Goal: Task Accomplishment & Management: Complete application form

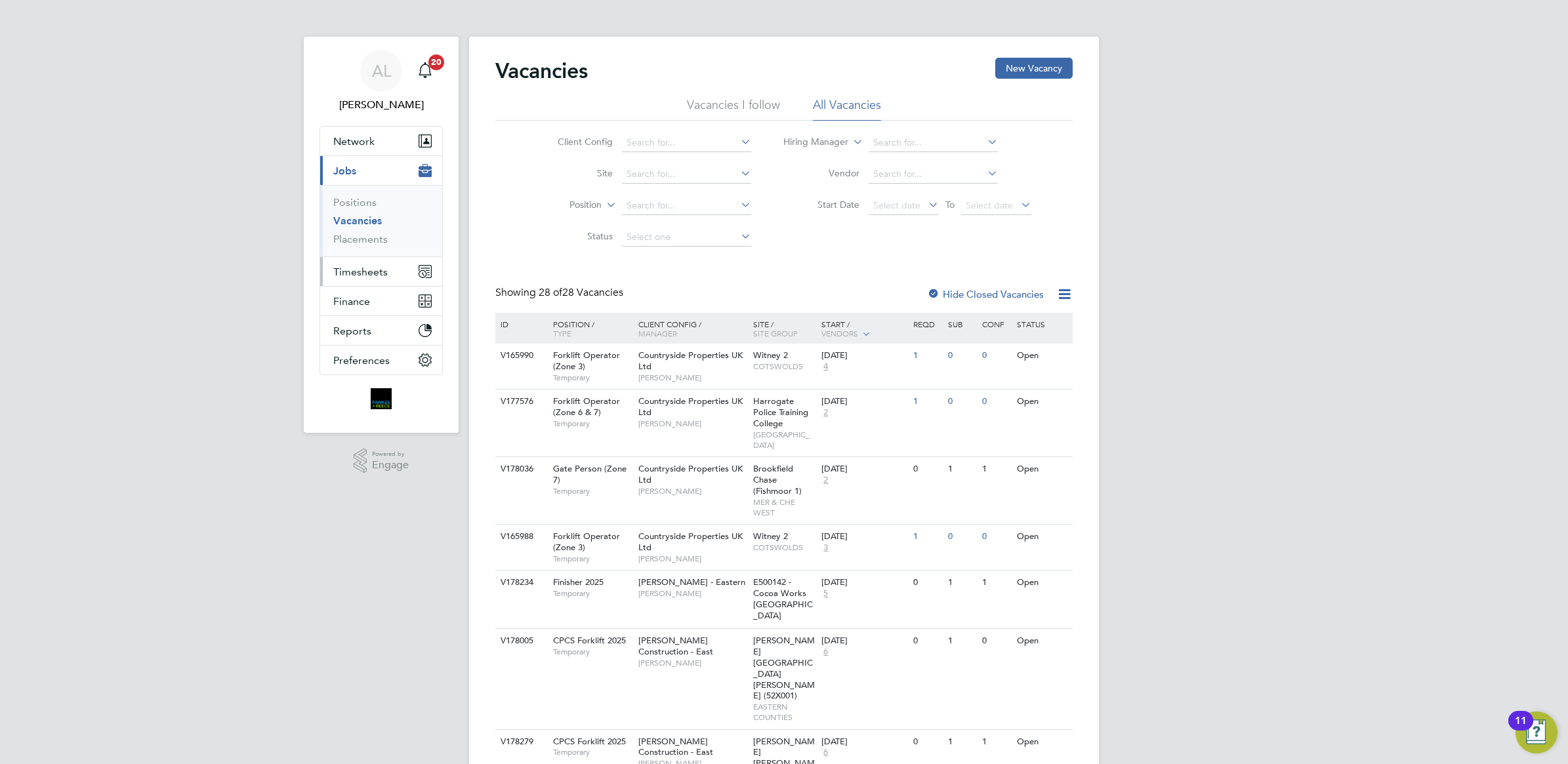
click at [351, 272] on span "Timesheets" at bounding box center [360, 272] width 54 height 12
click at [365, 234] on link "Timesheets" at bounding box center [360, 232] width 54 height 12
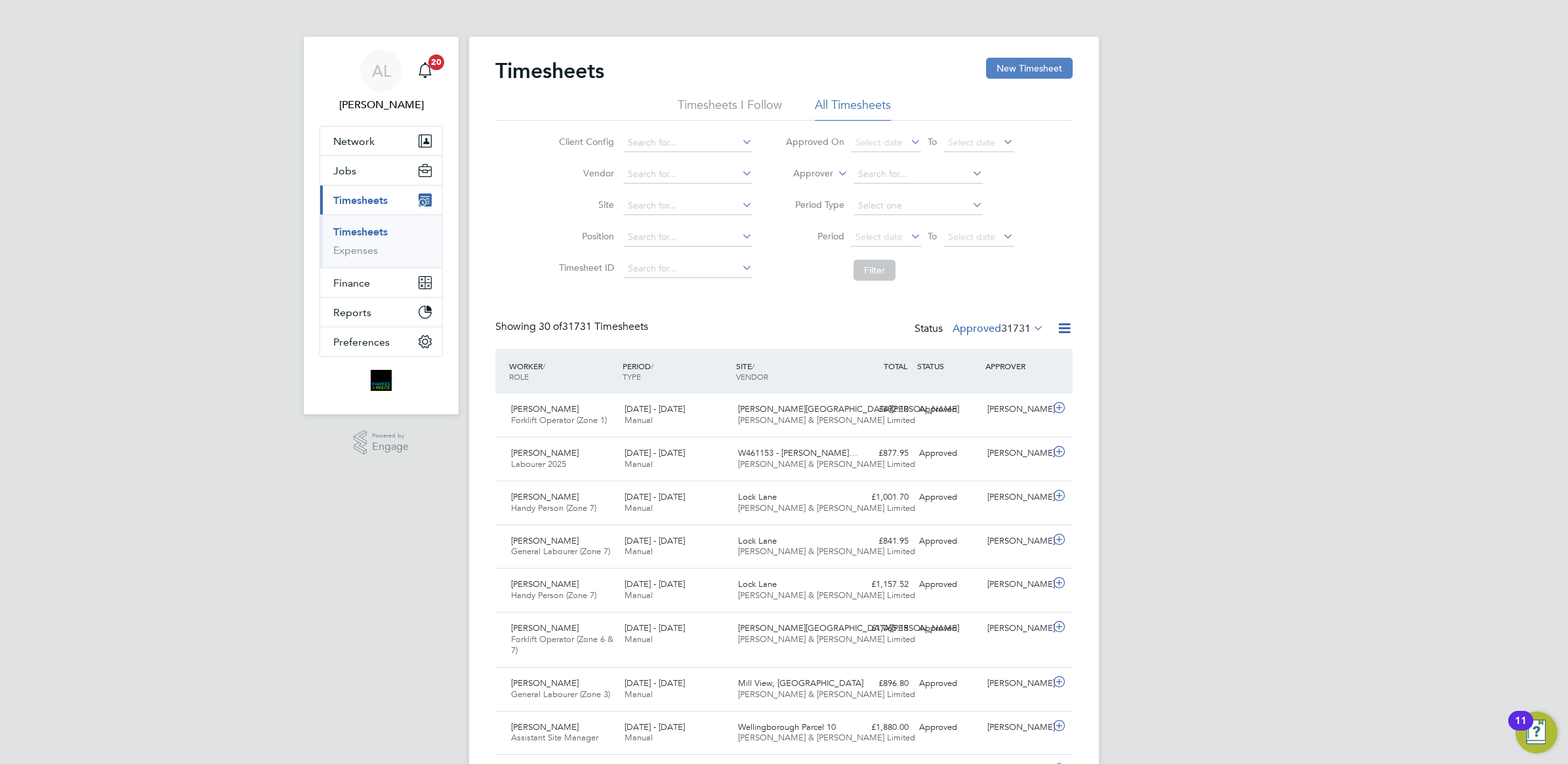
click at [1017, 70] on button "New Timesheet" at bounding box center [1028, 69] width 87 height 21
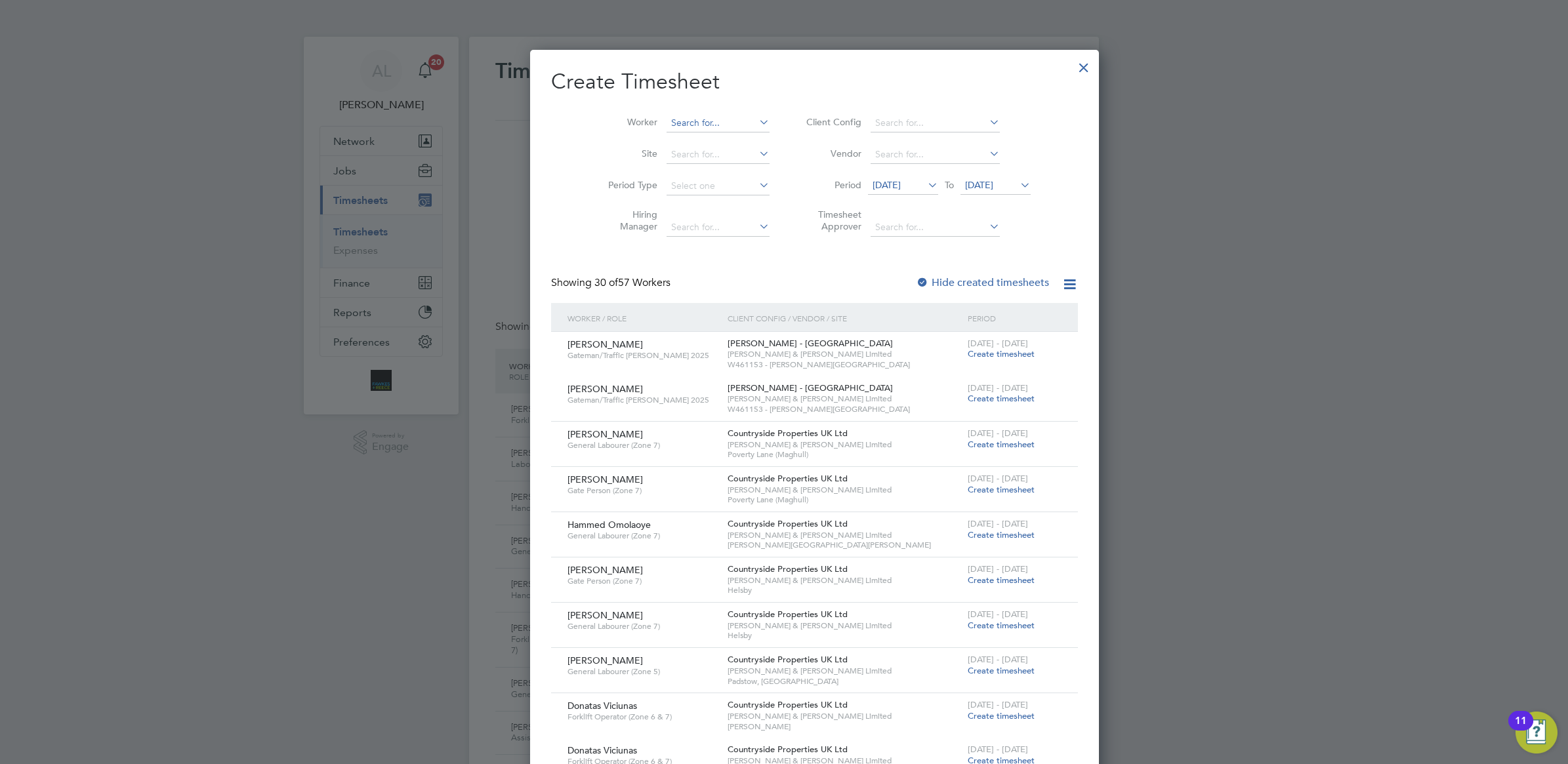
click at [666, 122] on input at bounding box center [717, 123] width 103 height 19
click at [719, 135] on b "Knight" at bounding box center [733, 140] width 29 height 12
type input "[PERSON_NAME]"
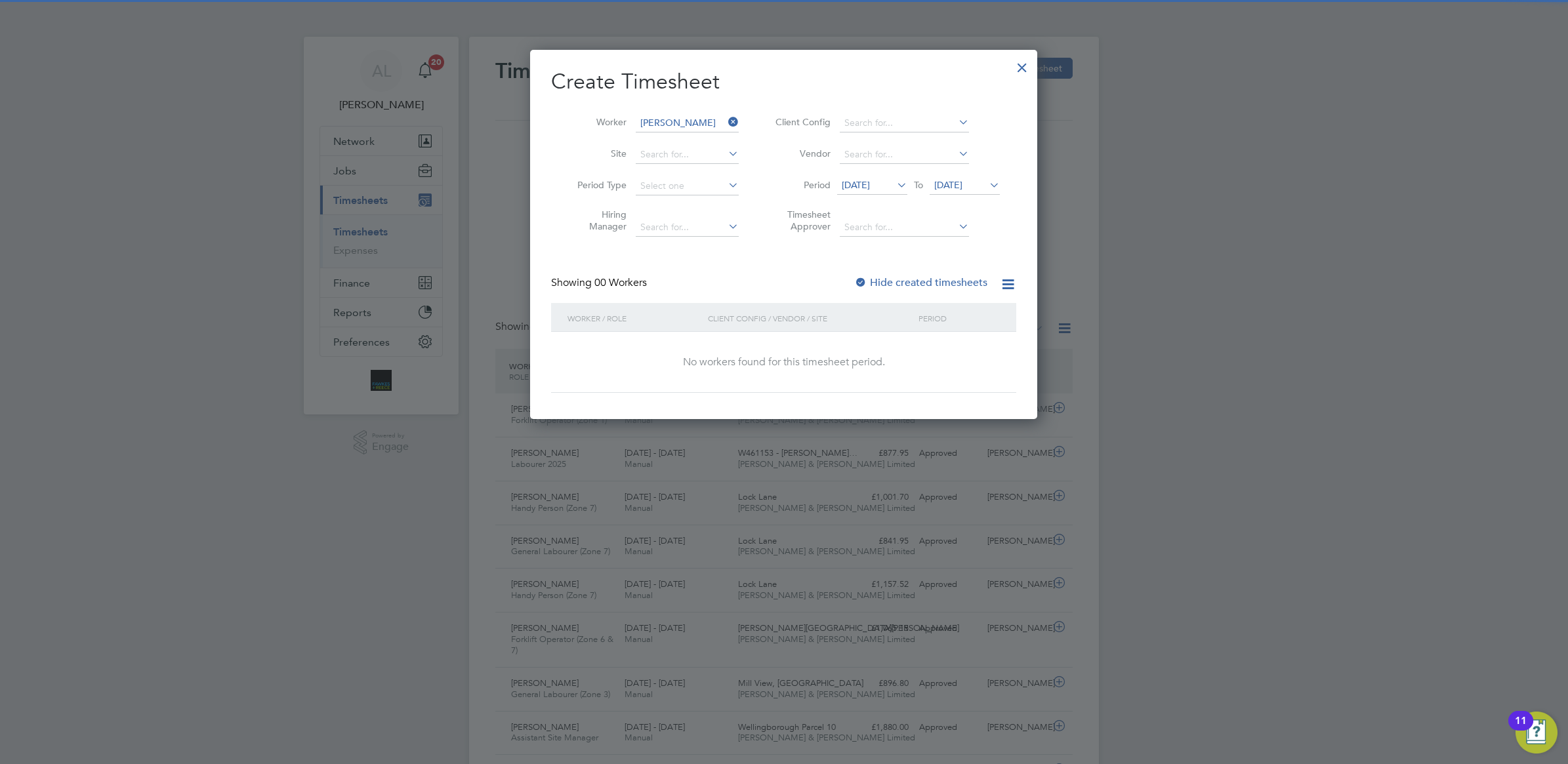
click at [859, 185] on span "[DATE]" at bounding box center [856, 185] width 29 height 12
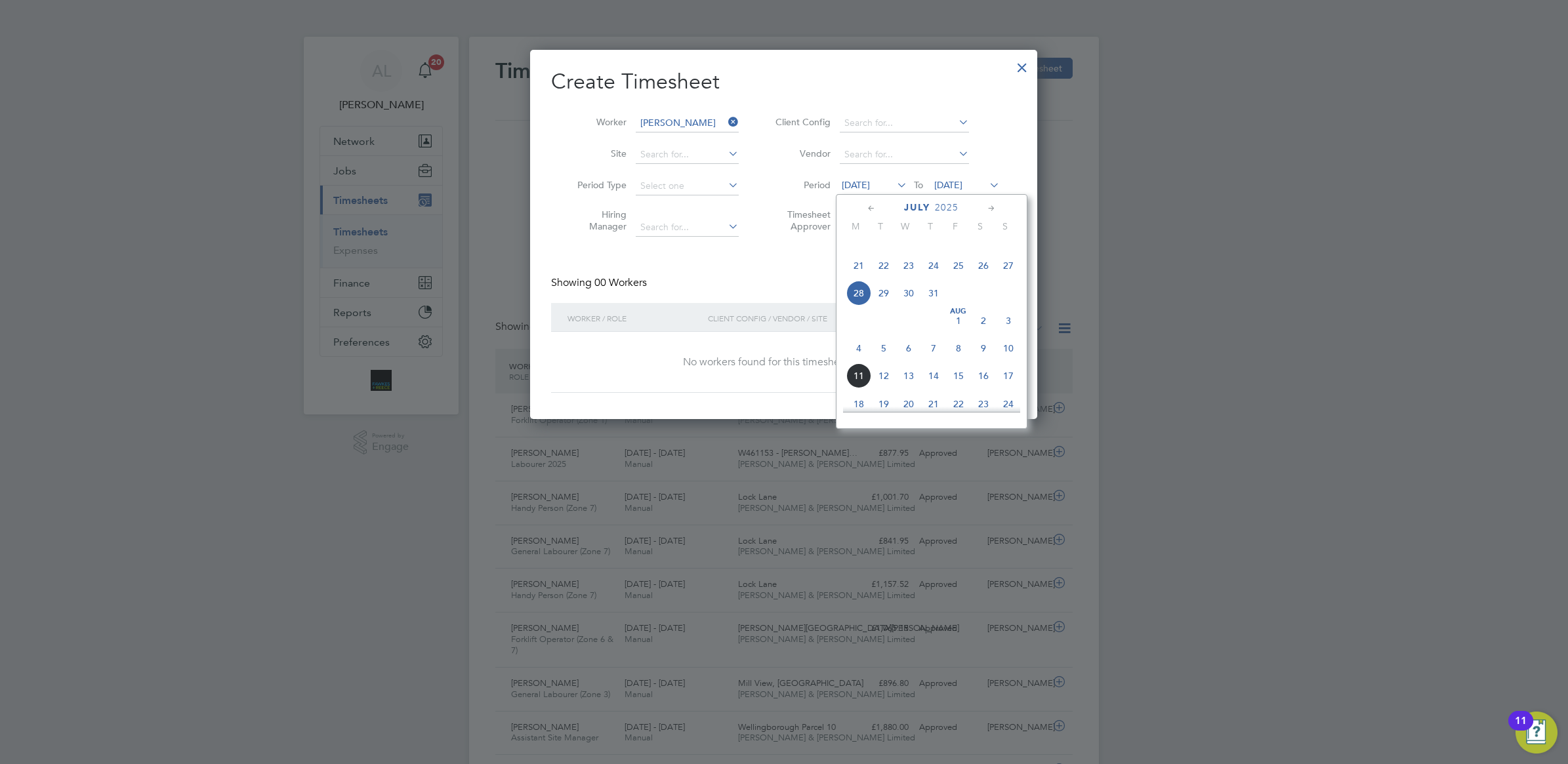
click at [859, 360] on span "4" at bounding box center [859, 349] width 25 height 25
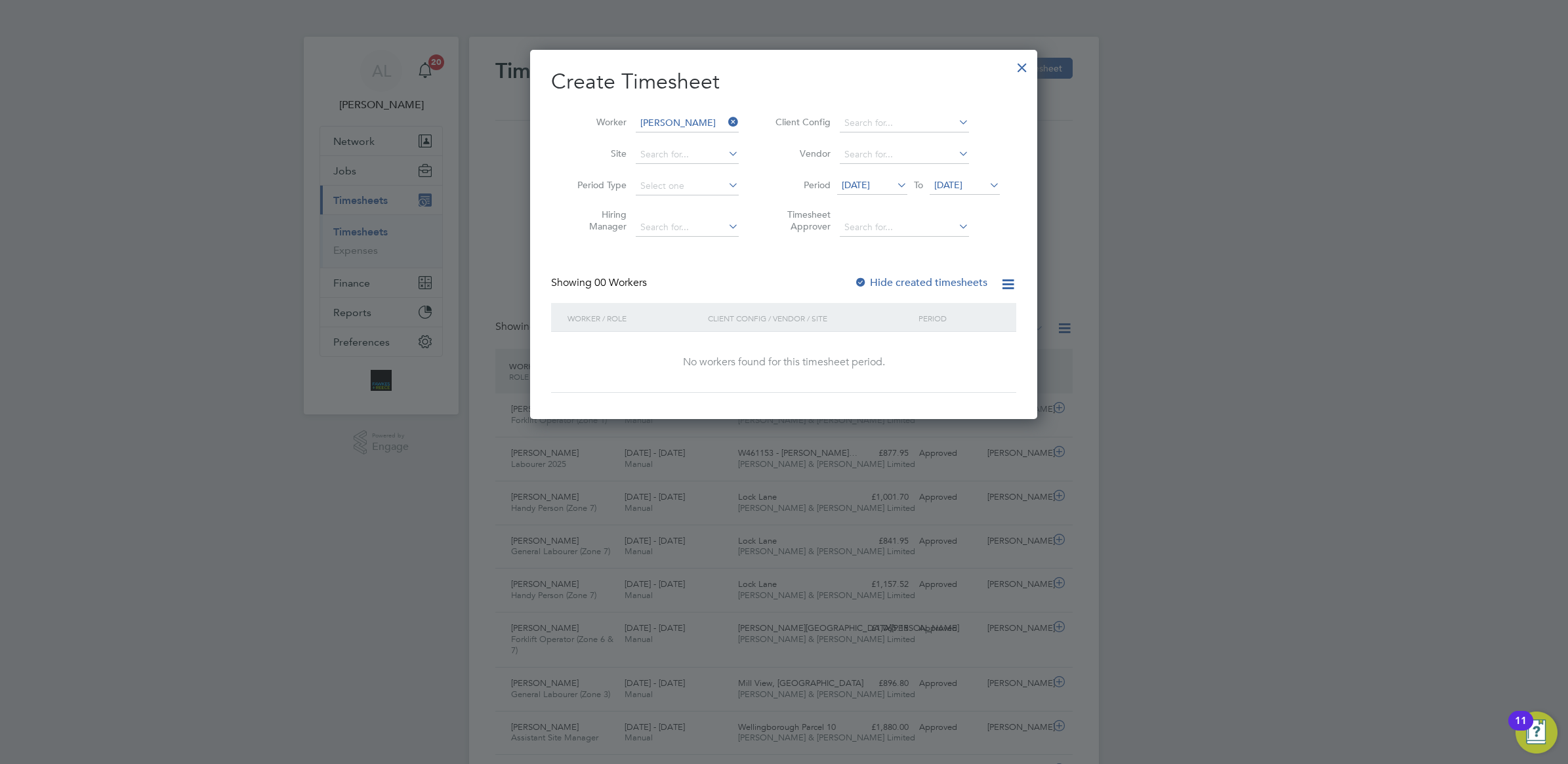
click at [950, 185] on span "[DATE]" at bounding box center [948, 185] width 29 height 12
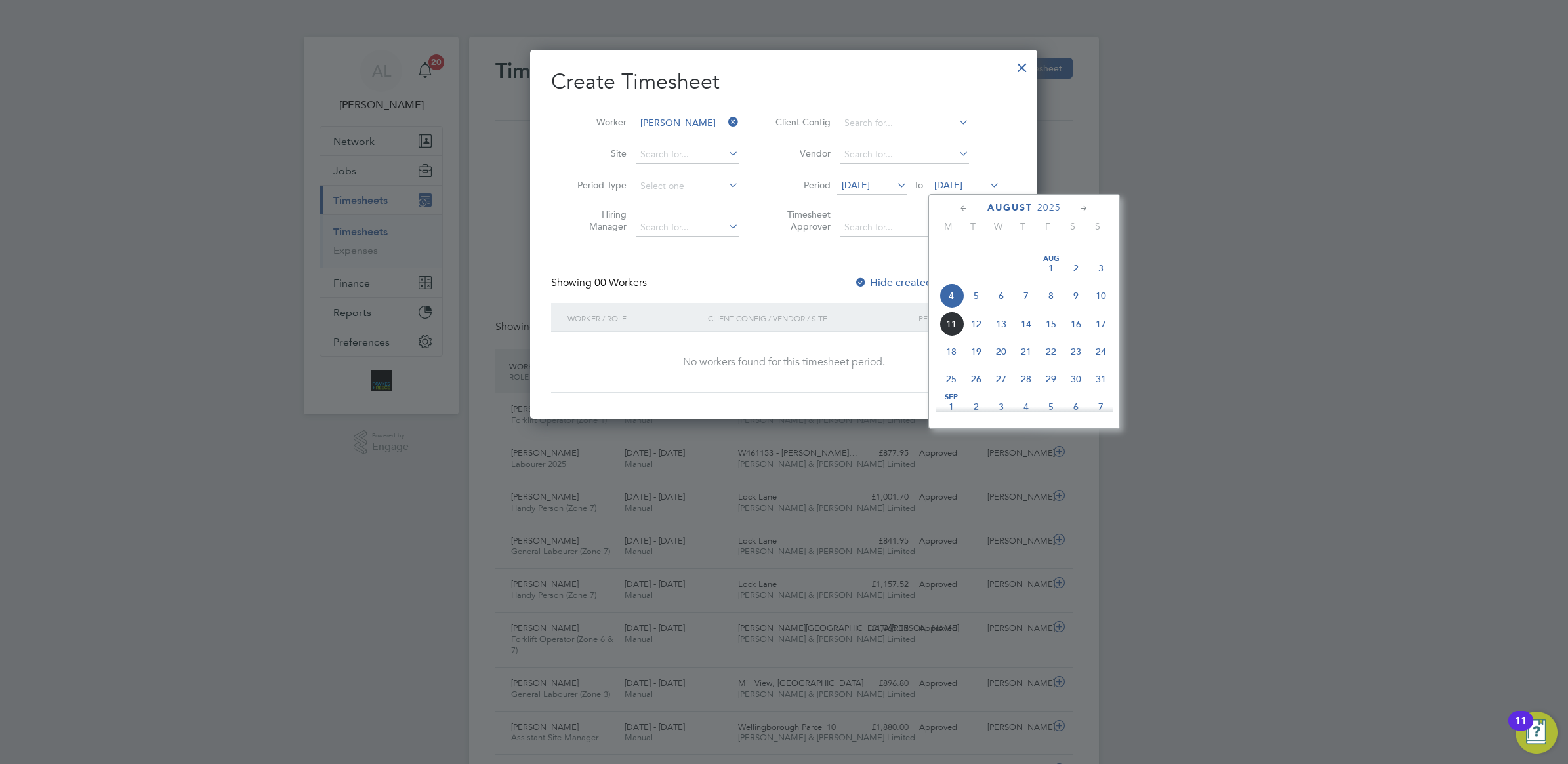
click at [1105, 308] on span "10" at bounding box center [1101, 296] width 25 height 25
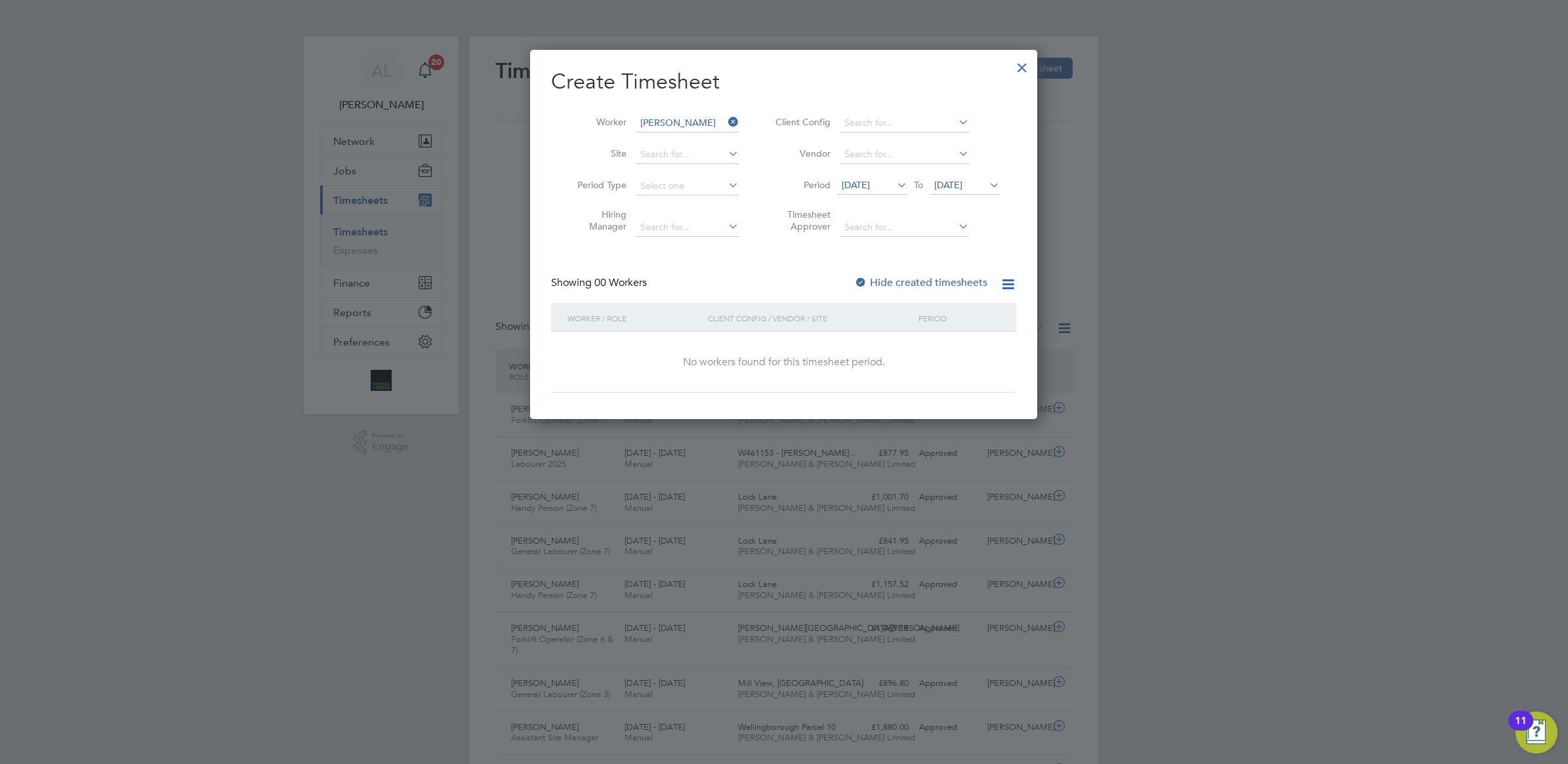
click at [904, 279] on label "Hide created timesheets" at bounding box center [920, 283] width 133 height 13
click at [715, 123] on input at bounding box center [687, 123] width 103 height 19
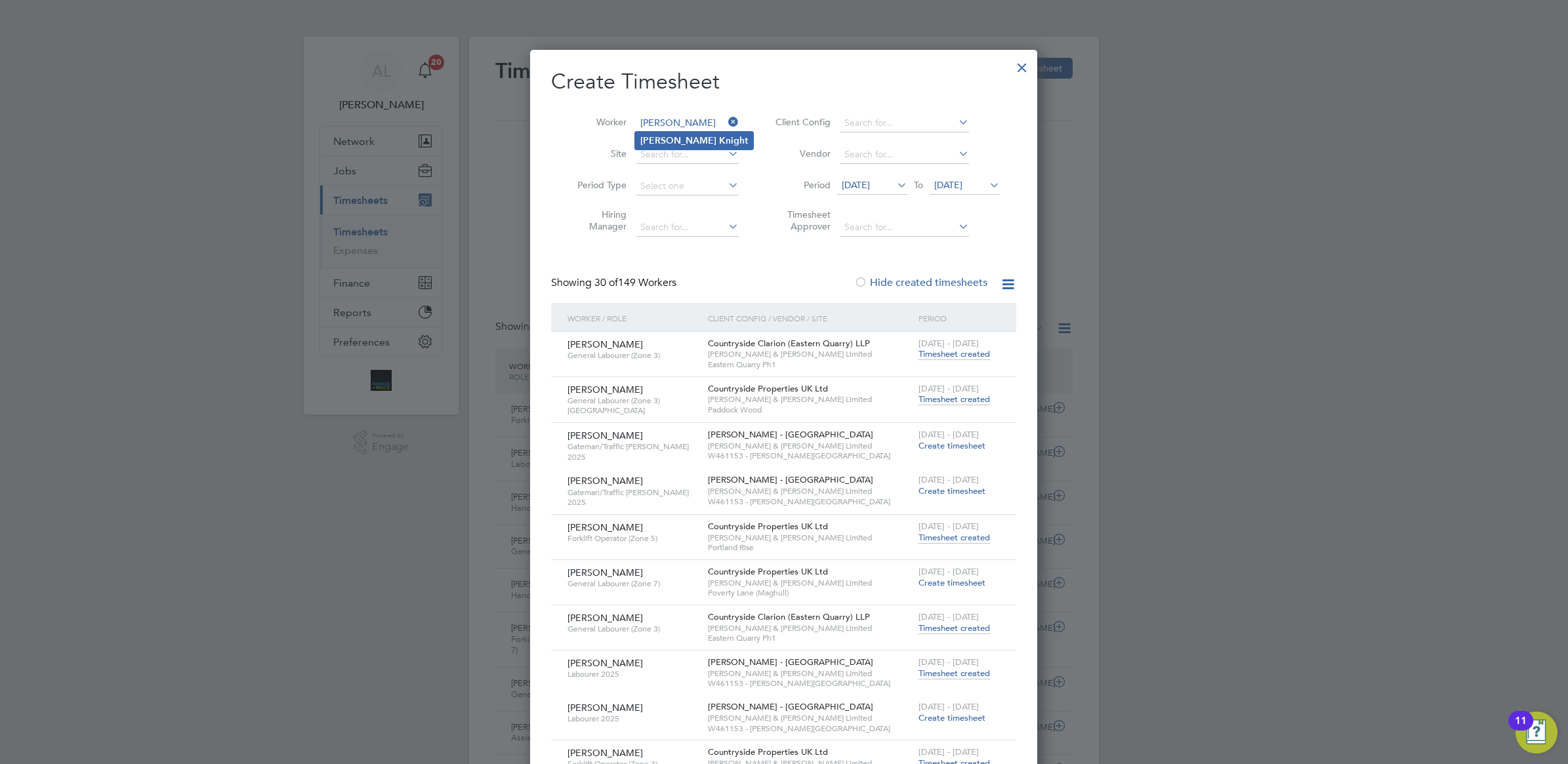
click at [664, 139] on b "[PERSON_NAME]" at bounding box center [678, 140] width 76 height 12
type input "[PERSON_NAME]"
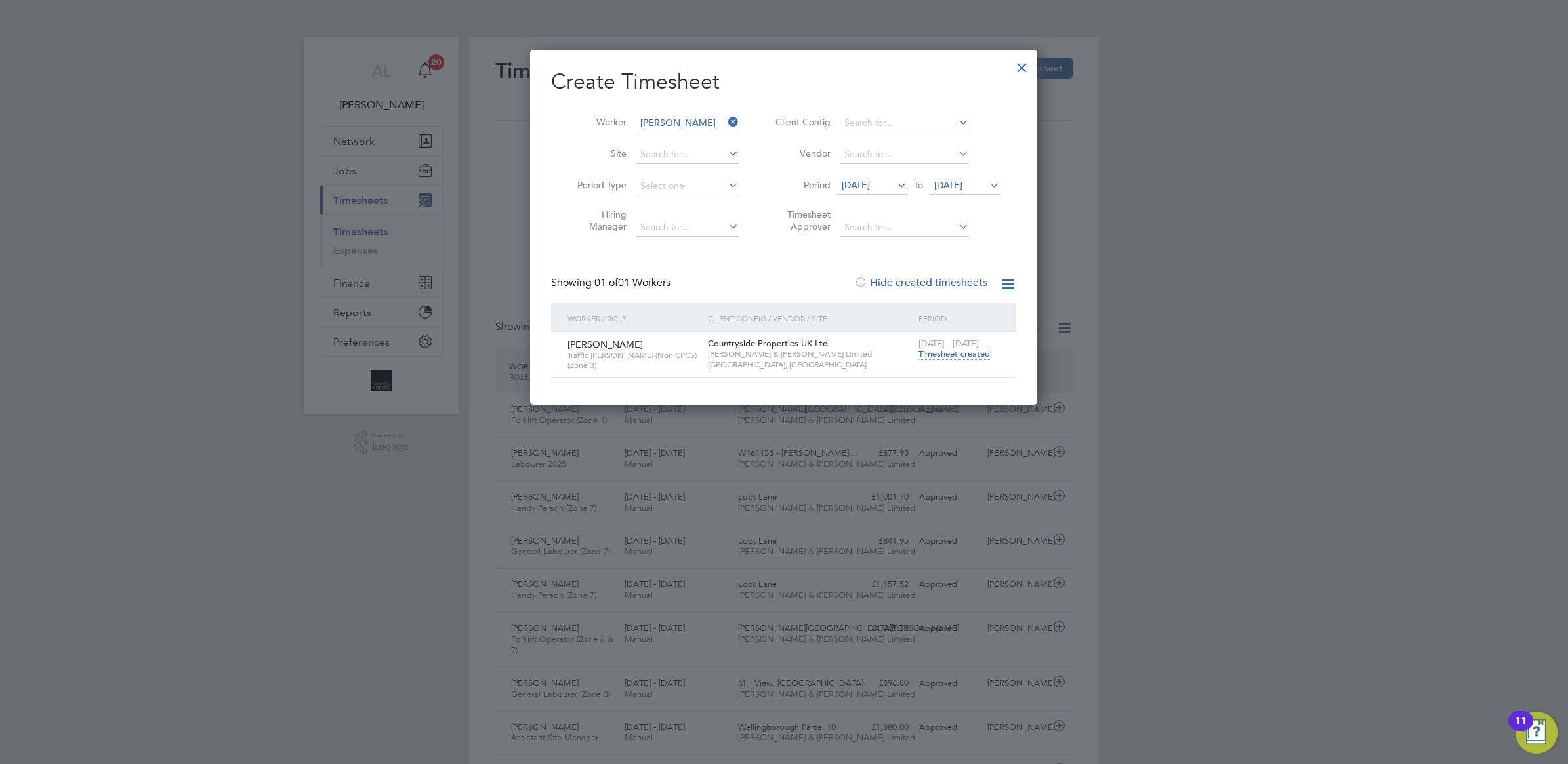
click at [945, 350] on span "Timesheet created" at bounding box center [954, 354] width 71 height 12
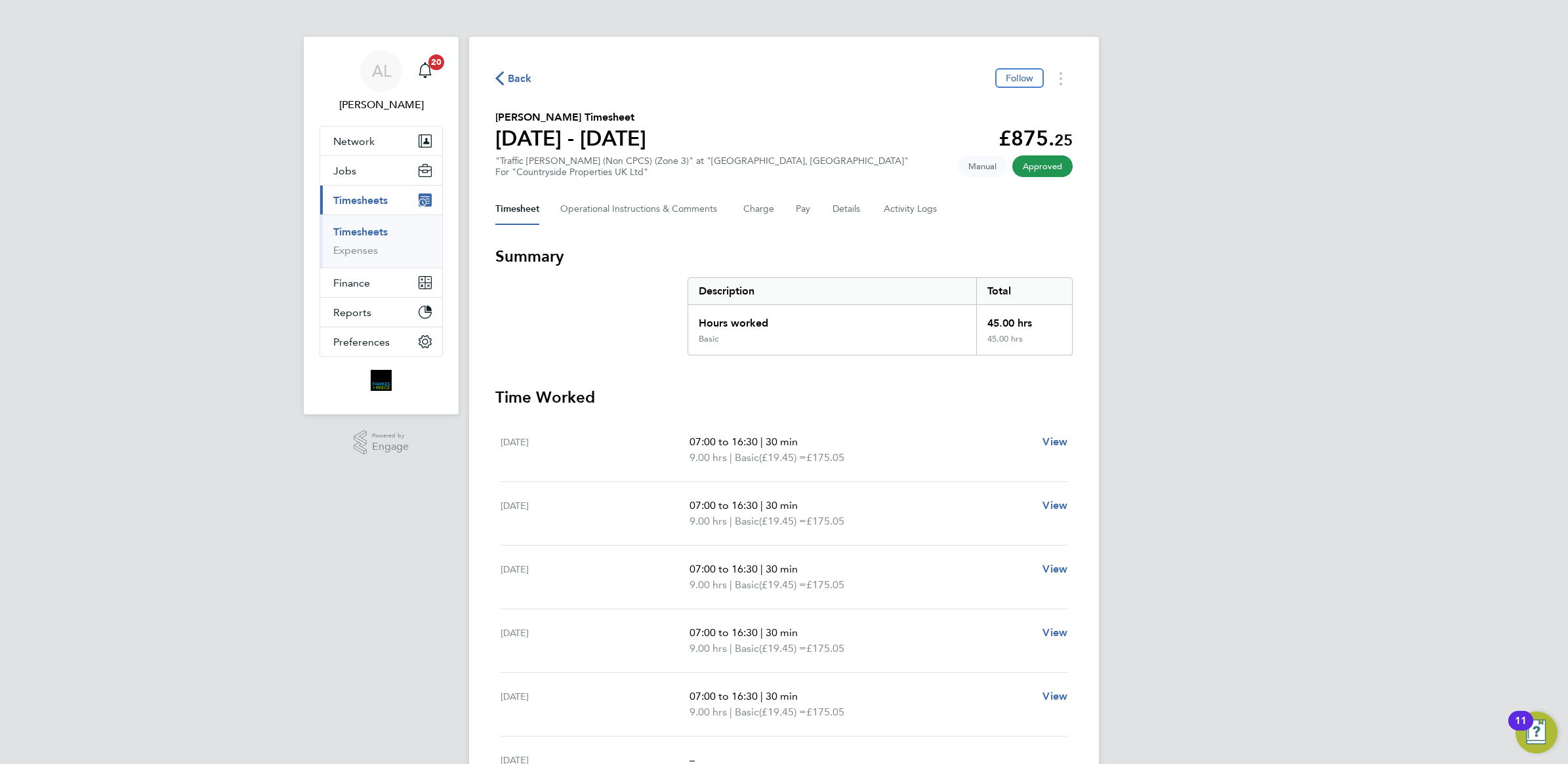
click at [366, 234] on link "Timesheets" at bounding box center [360, 232] width 54 height 12
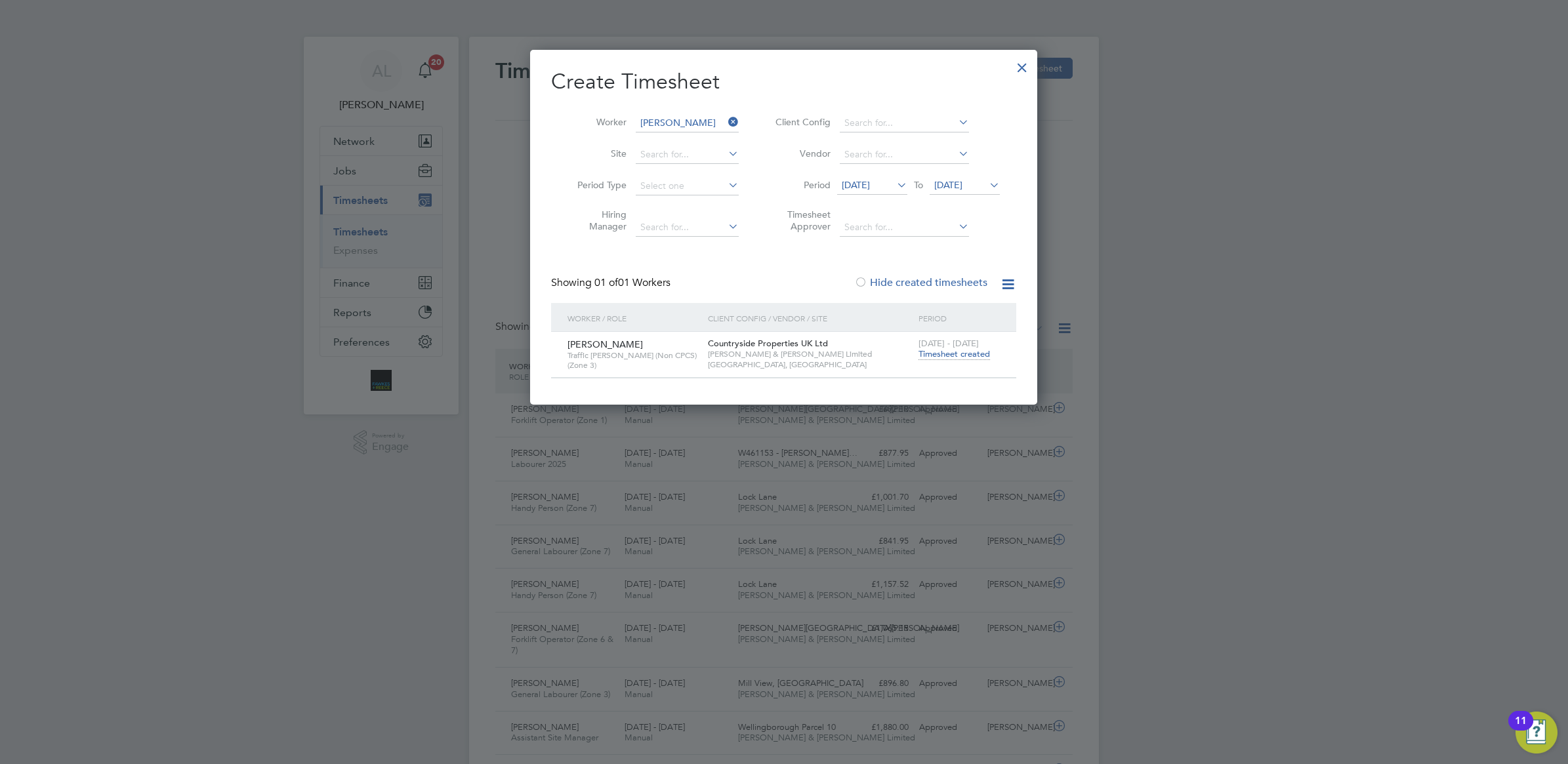
click at [725, 120] on icon at bounding box center [725, 121] width 0 height 19
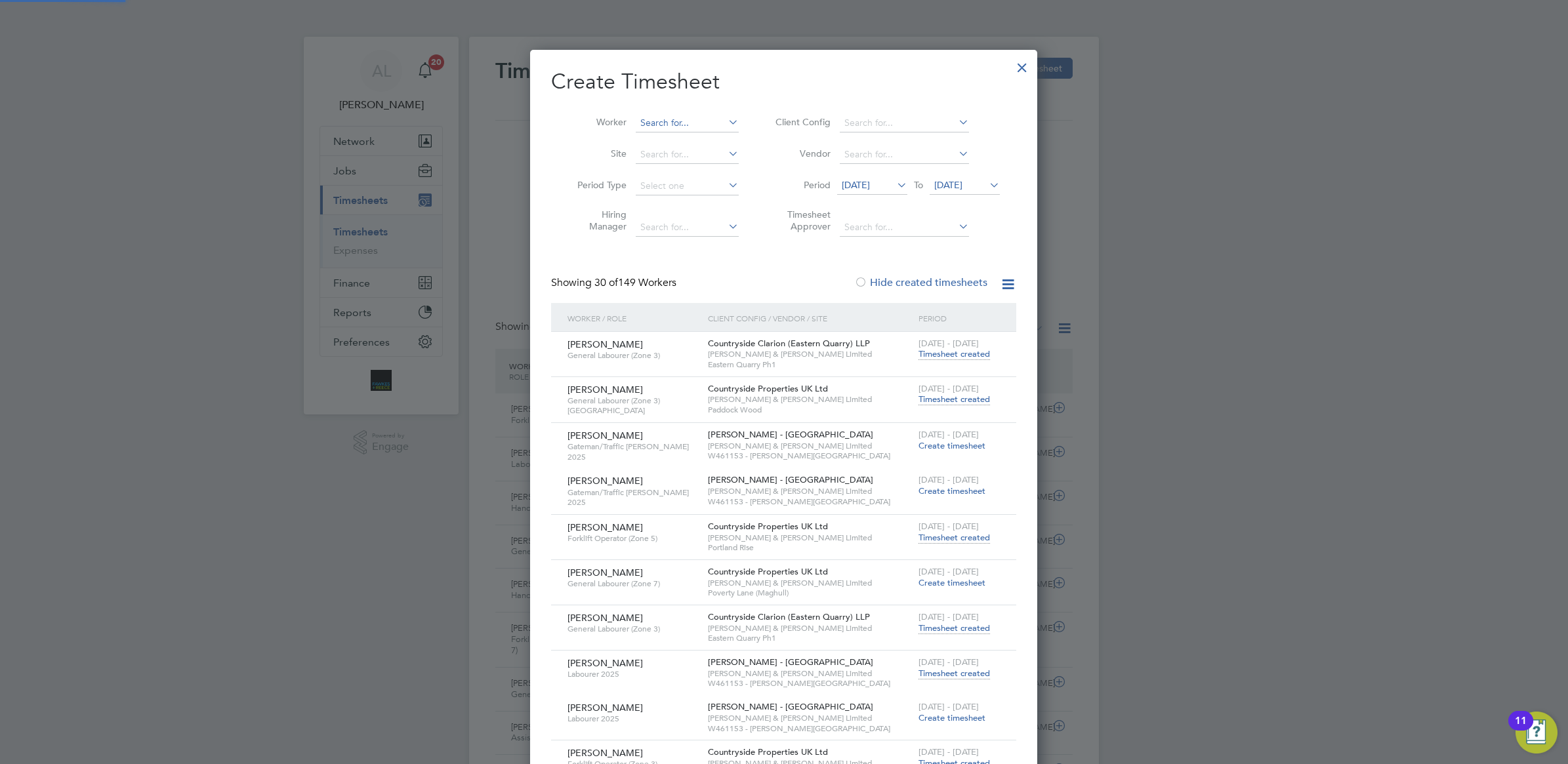
click at [697, 120] on input at bounding box center [687, 123] width 103 height 19
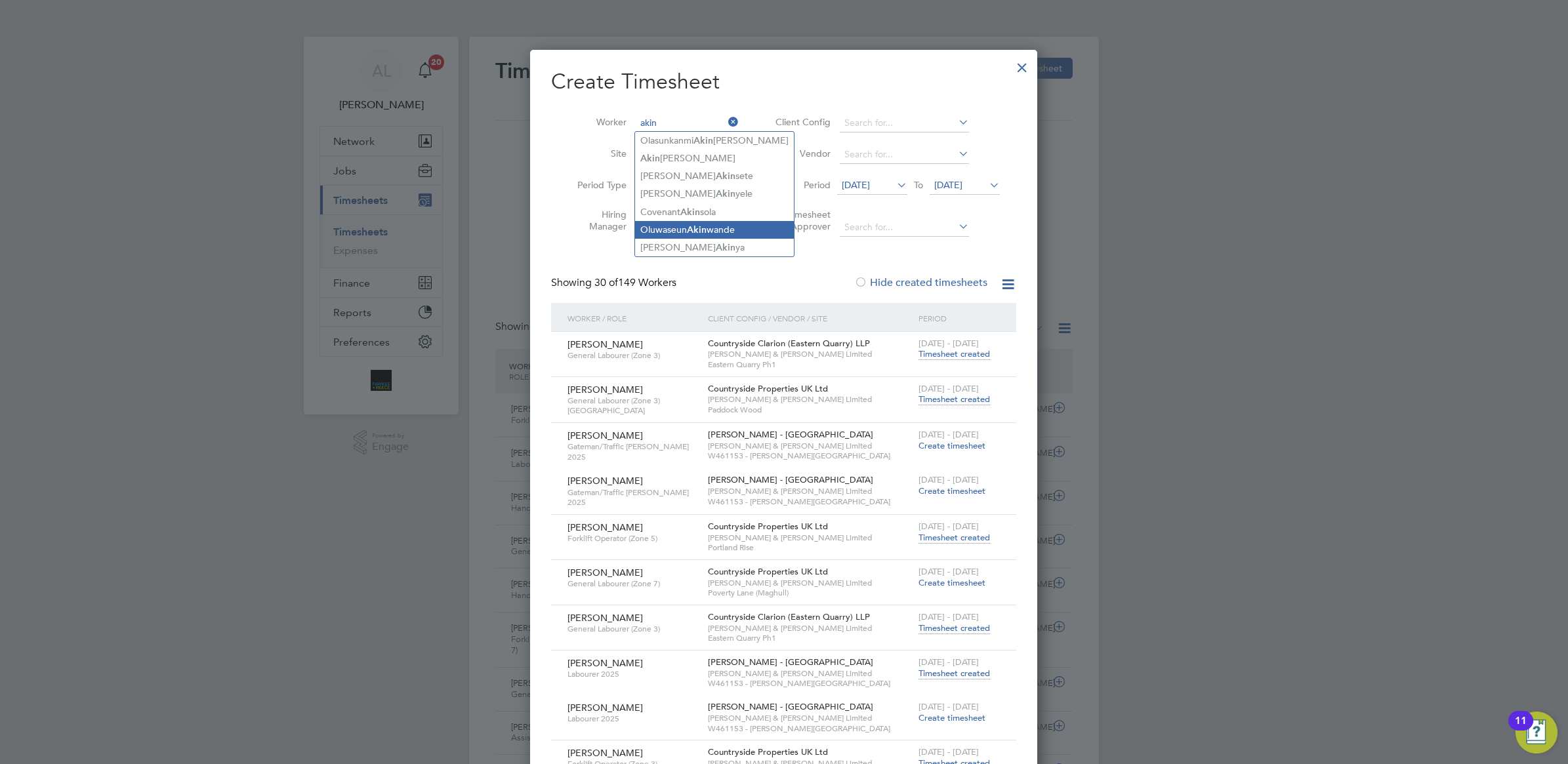
click at [722, 233] on li "[PERSON_NAME] wande" at bounding box center [714, 230] width 159 height 18
type input "[PERSON_NAME]"
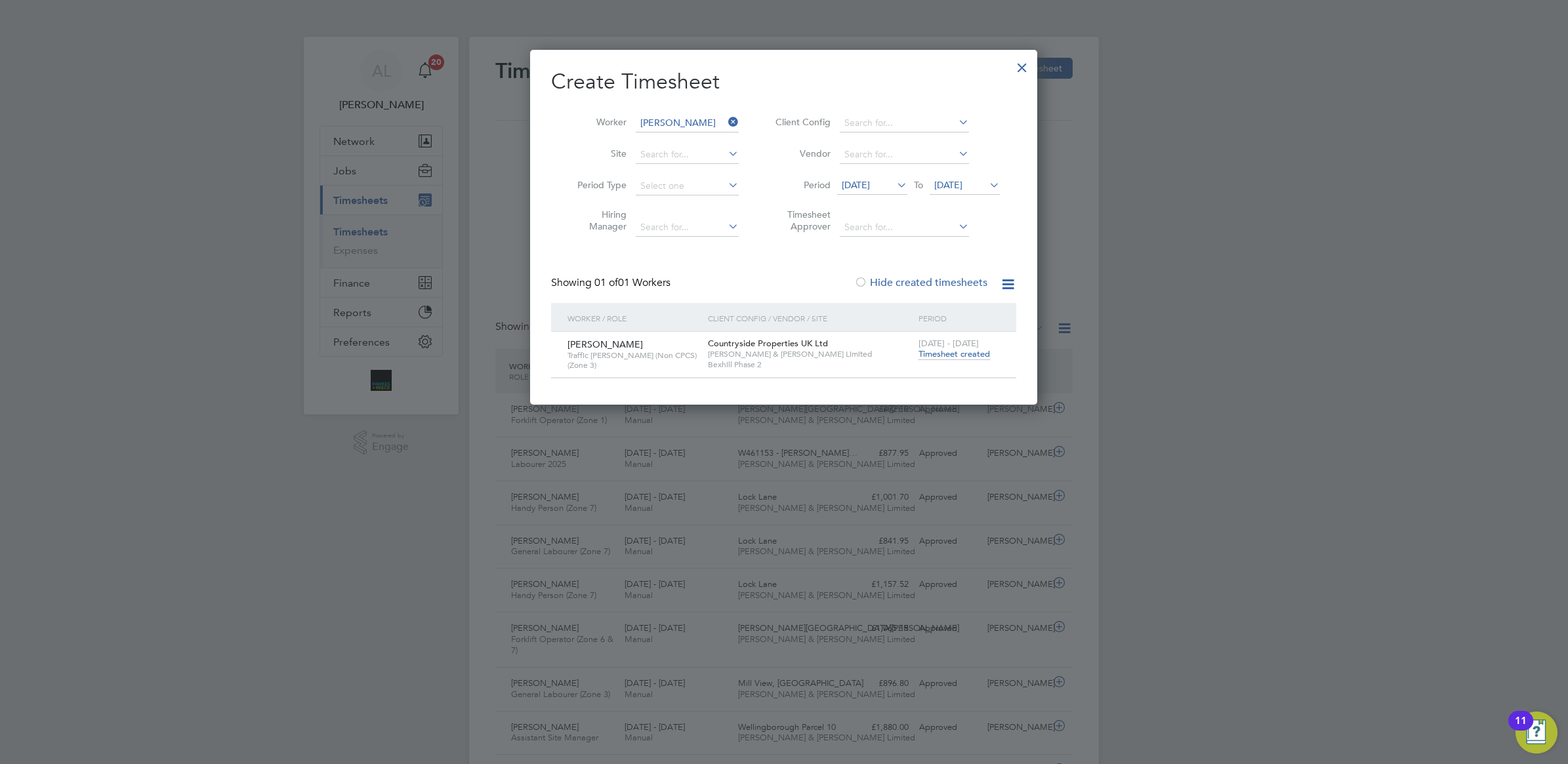
click at [953, 353] on span "Timesheet created" at bounding box center [954, 354] width 71 height 12
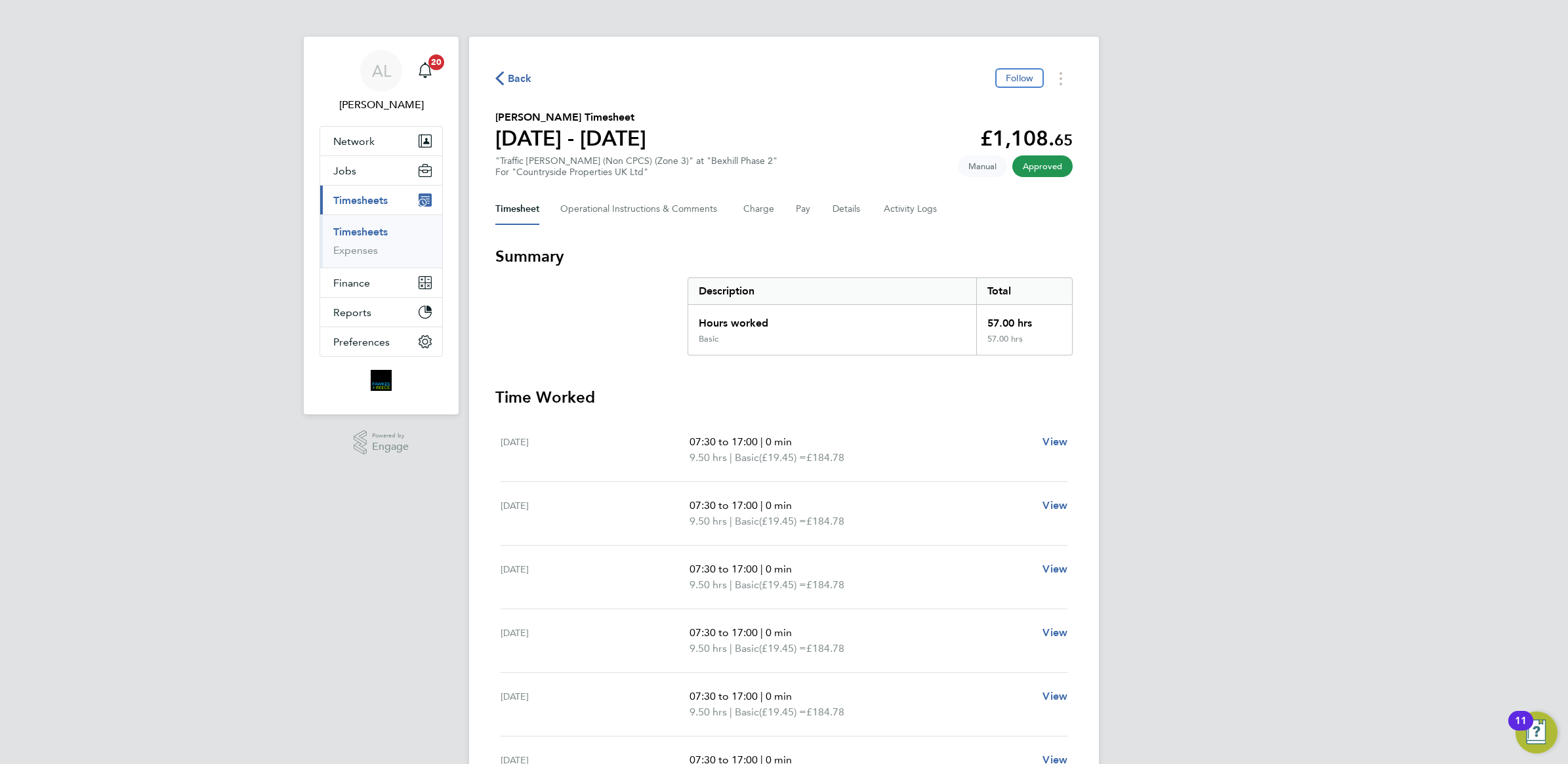
click at [355, 225] on ul "Timesheets Expenses" at bounding box center [381, 241] width 122 height 53
click at [355, 233] on link "Timesheets" at bounding box center [360, 232] width 54 height 12
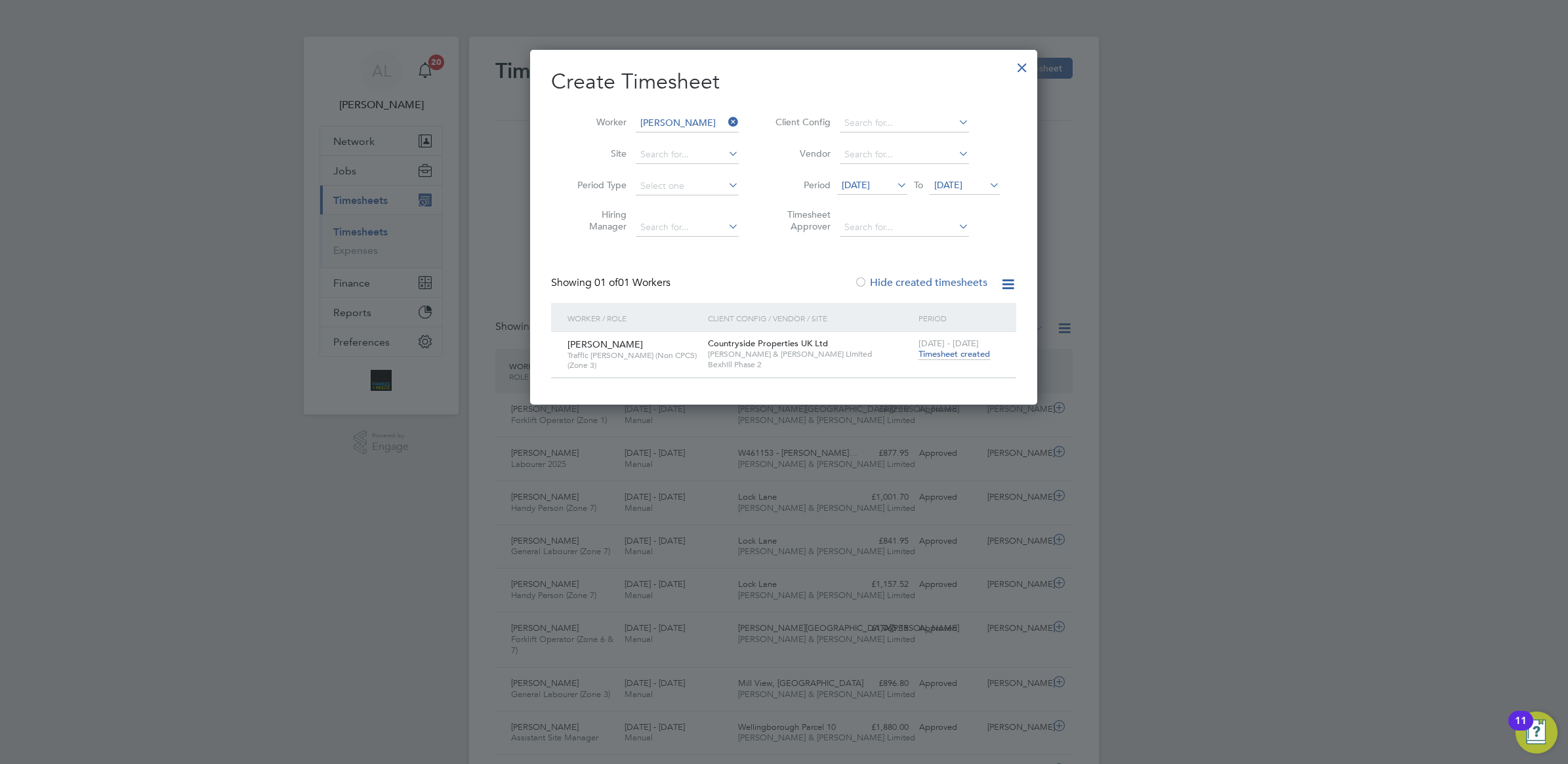
click at [725, 125] on icon at bounding box center [725, 121] width 0 height 19
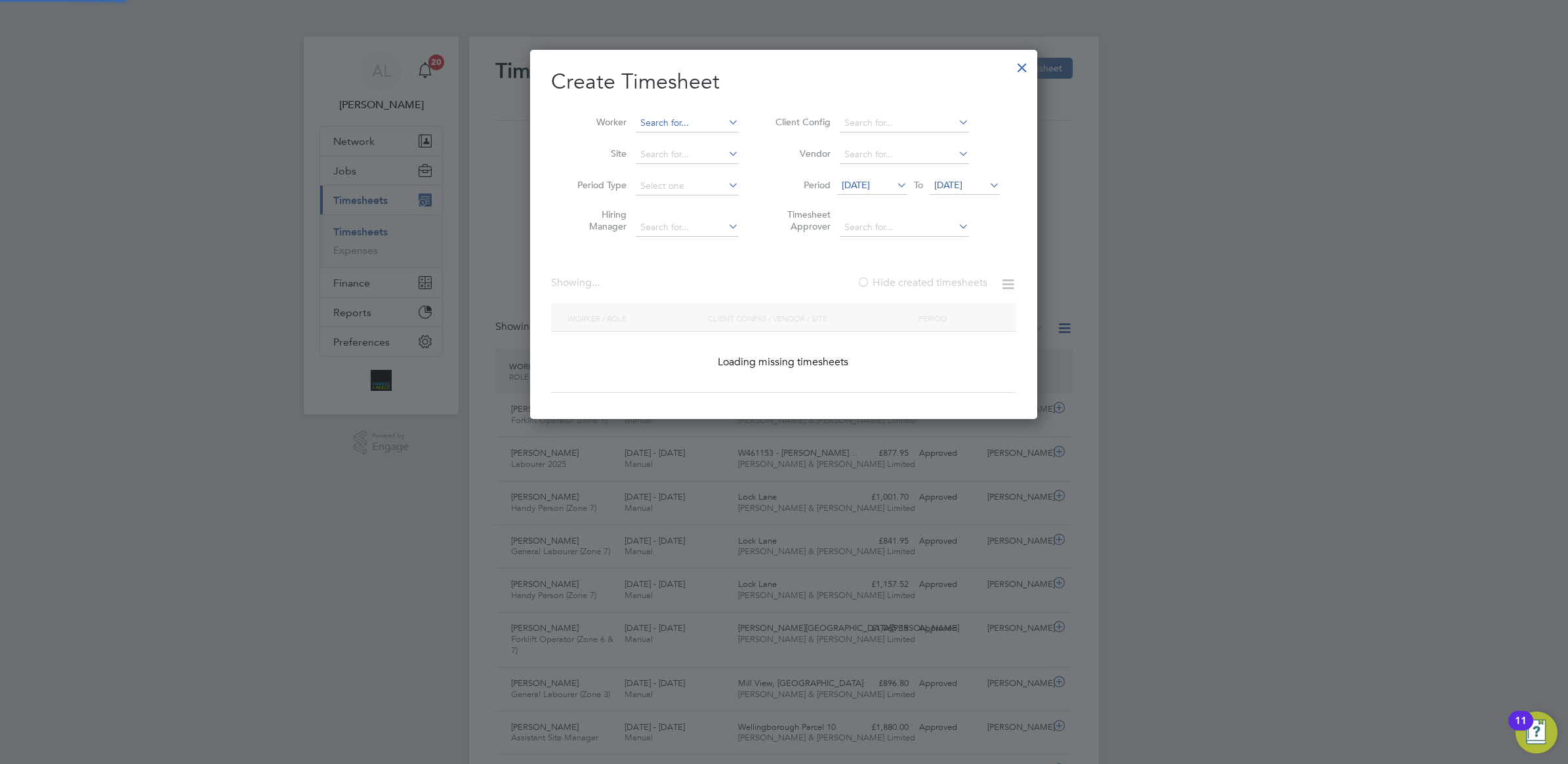
click at [703, 123] on input at bounding box center [687, 123] width 103 height 19
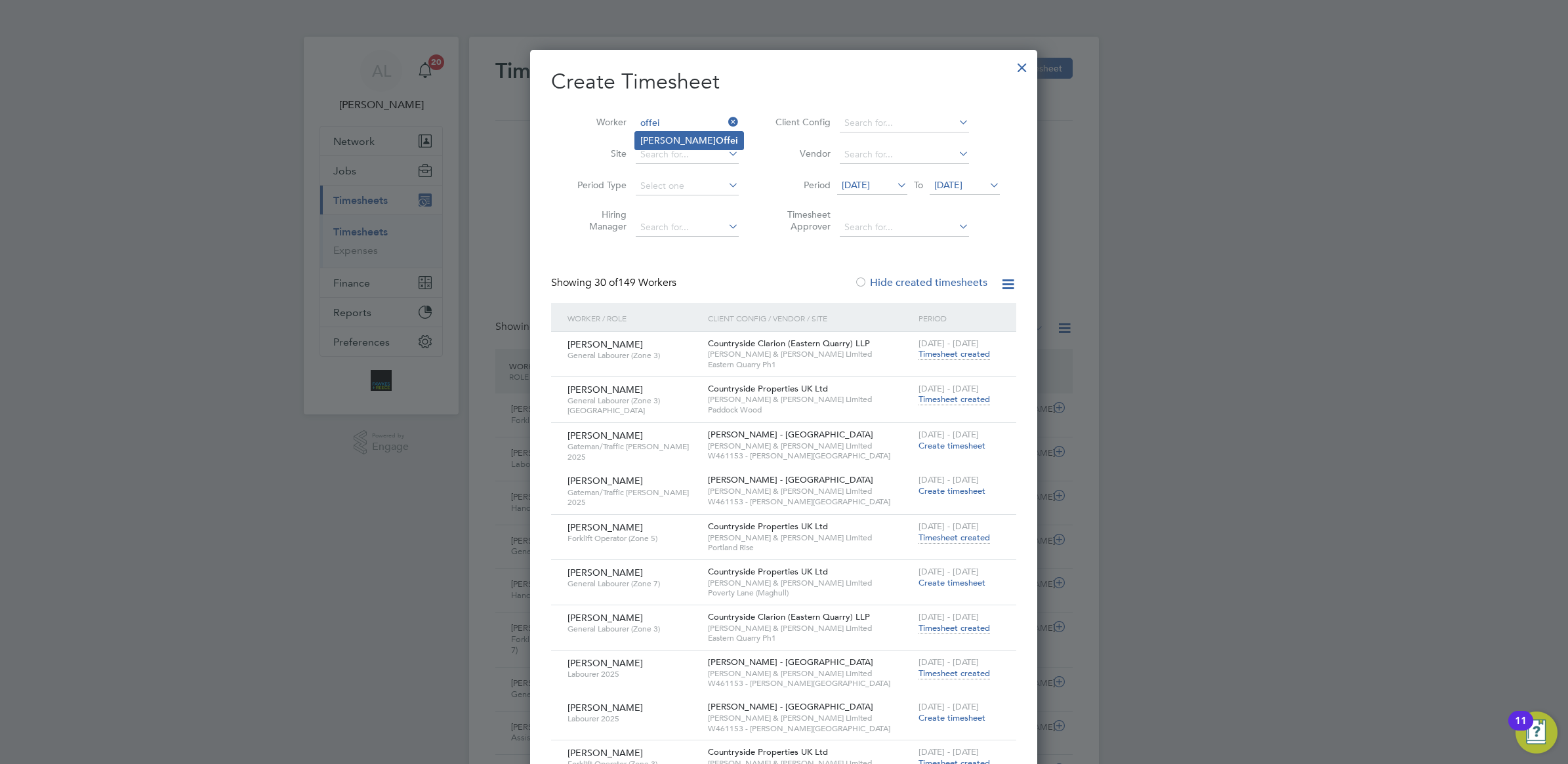
click at [714, 141] on li "[PERSON_NAME]" at bounding box center [689, 141] width 108 height 18
type input "[PERSON_NAME]"
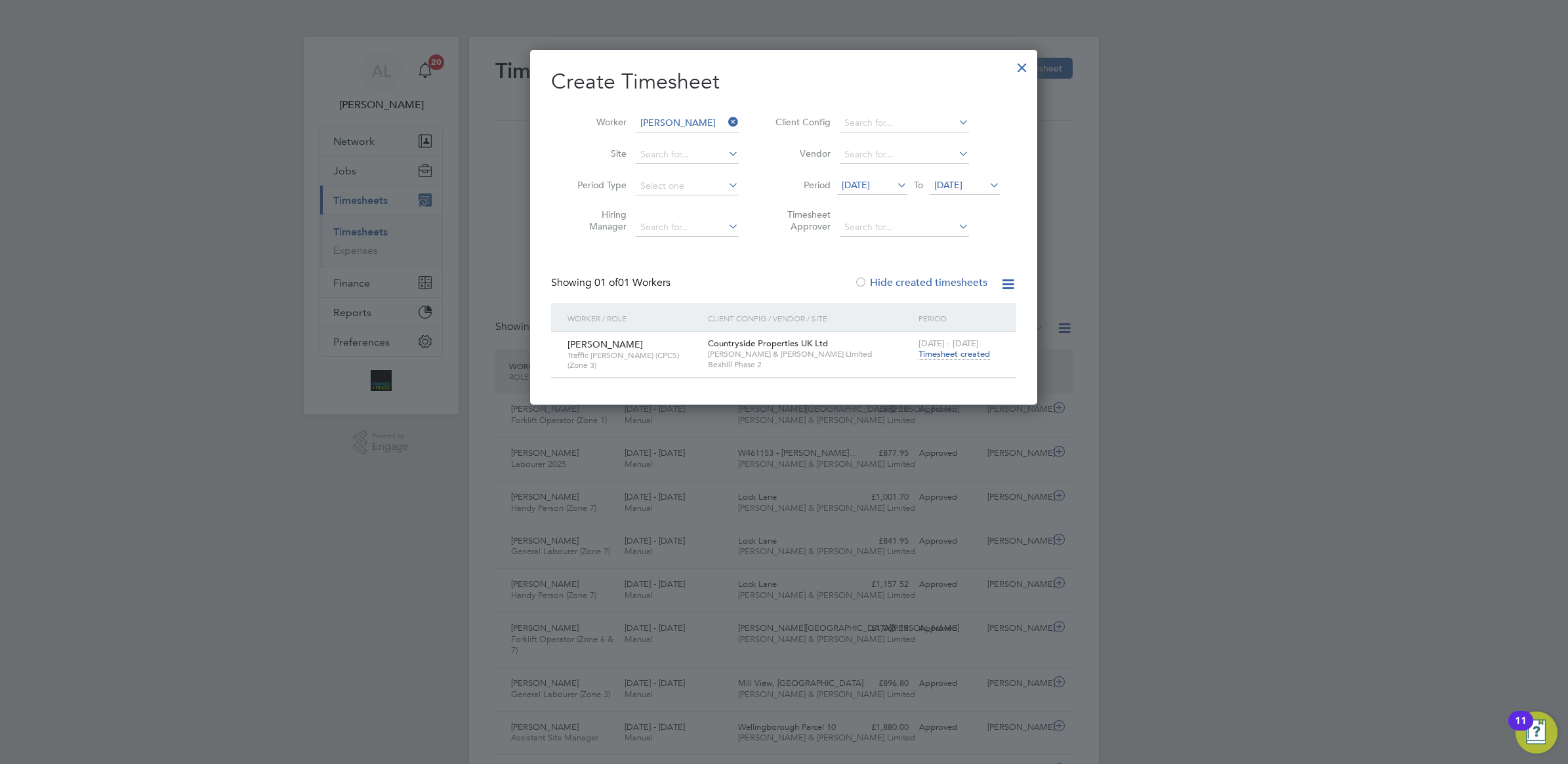
click at [944, 355] on span "Timesheet created" at bounding box center [954, 354] width 71 height 12
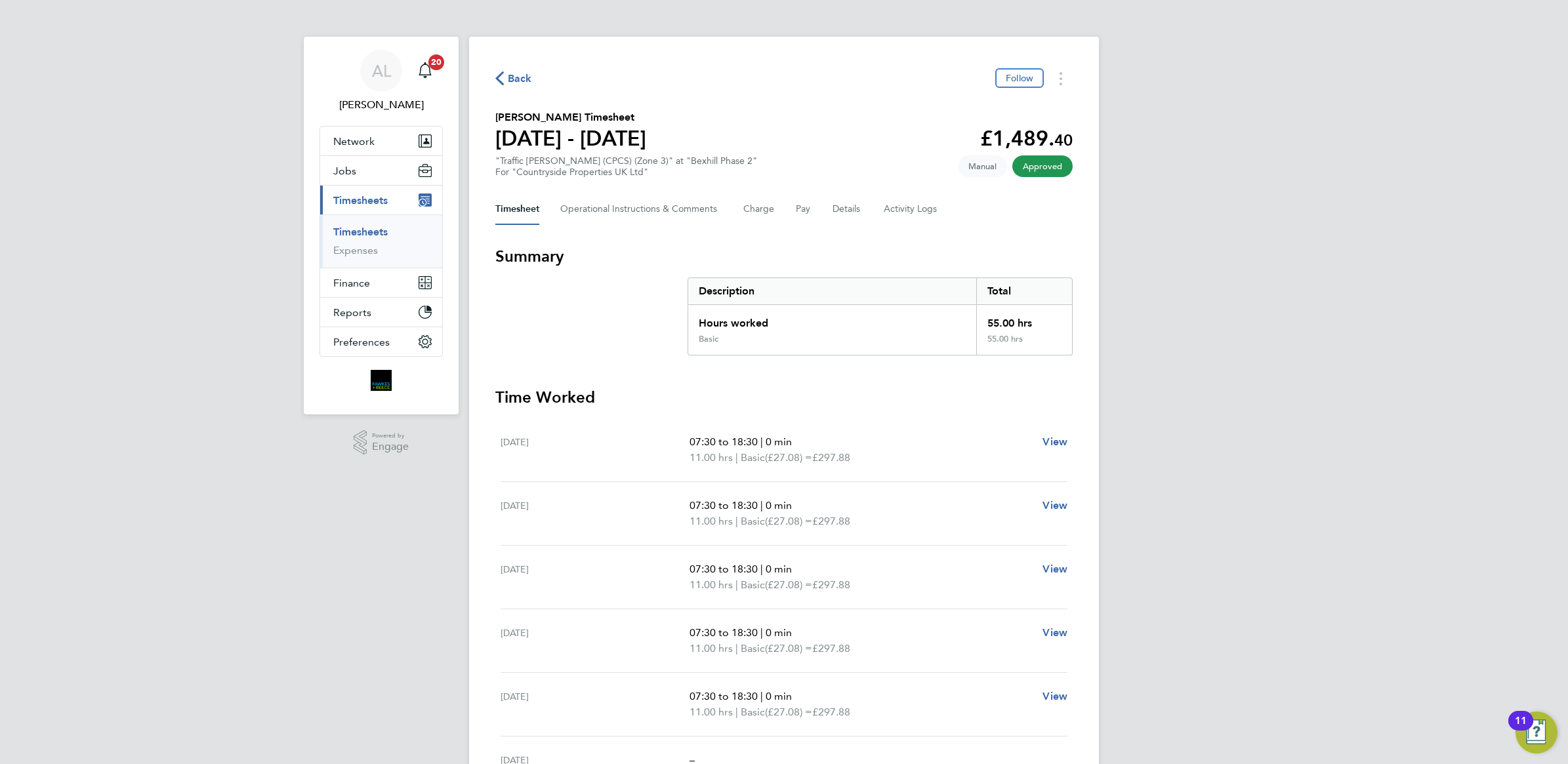
drag, startPoint x: 352, startPoint y: 231, endPoint x: 420, endPoint y: 230, distance: 68.0
click at [352, 231] on link "Timesheets" at bounding box center [360, 232] width 54 height 12
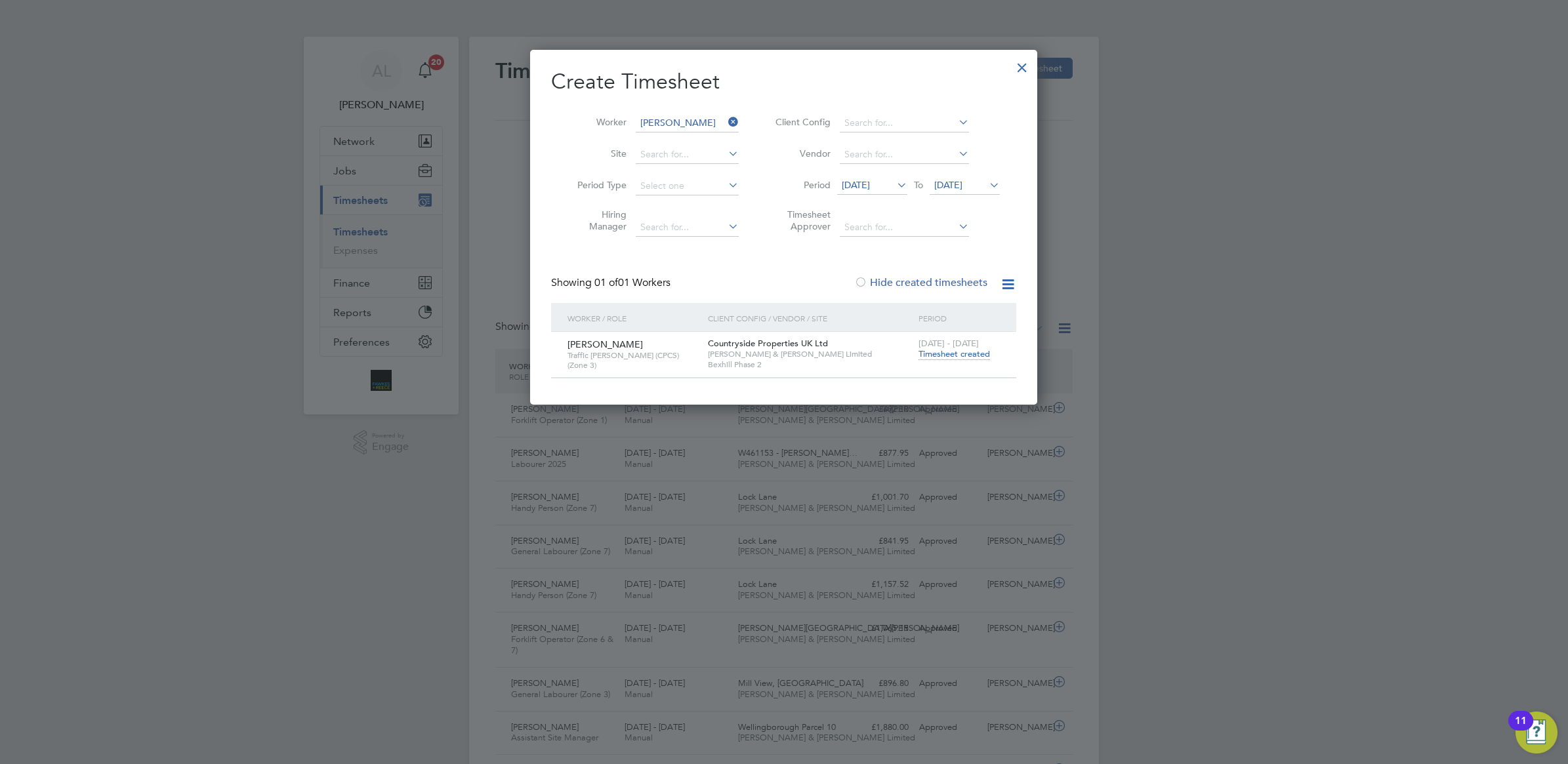
click at [725, 118] on icon at bounding box center [725, 121] width 0 height 19
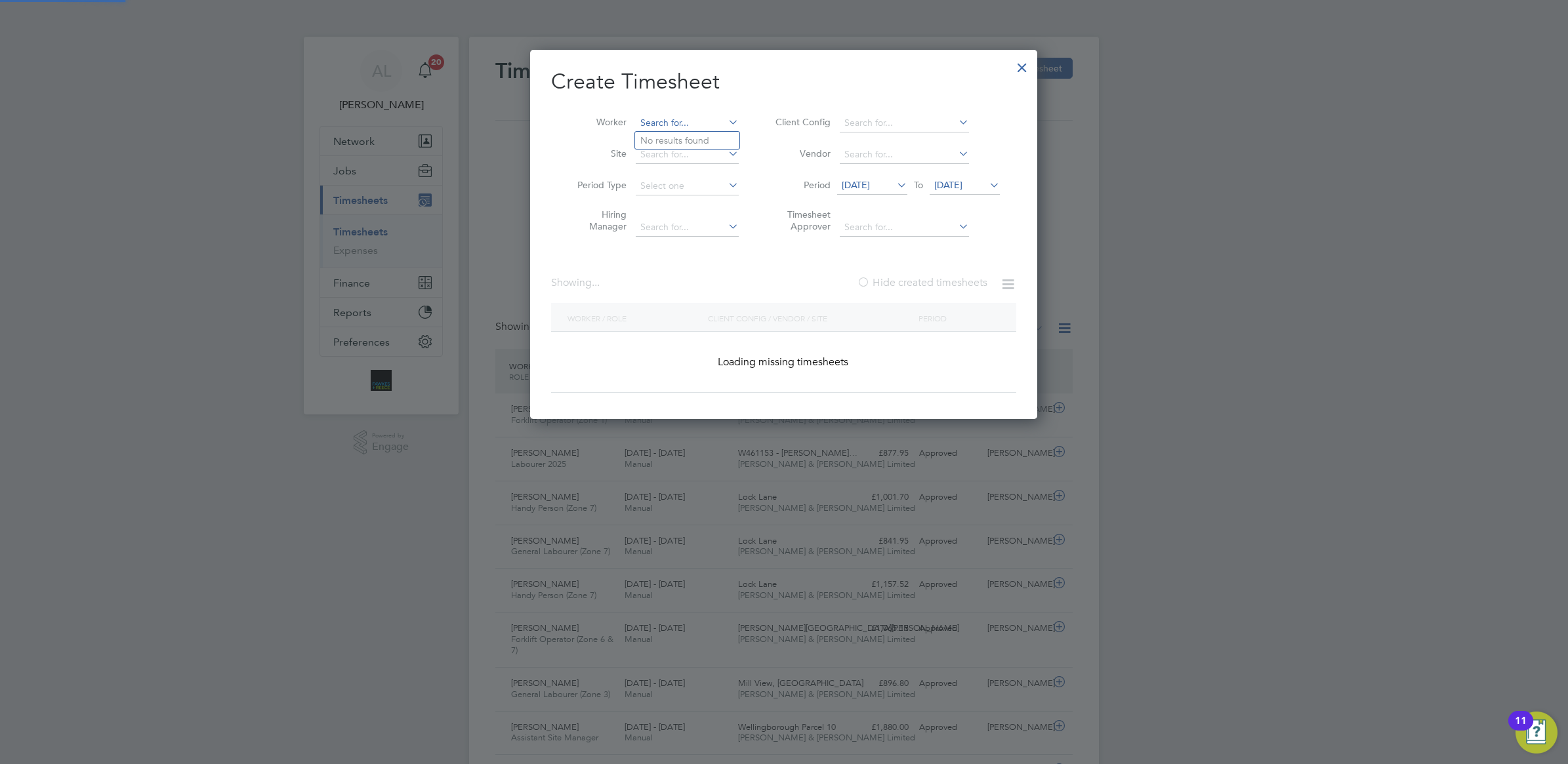
click at [689, 122] on input at bounding box center [687, 123] width 103 height 19
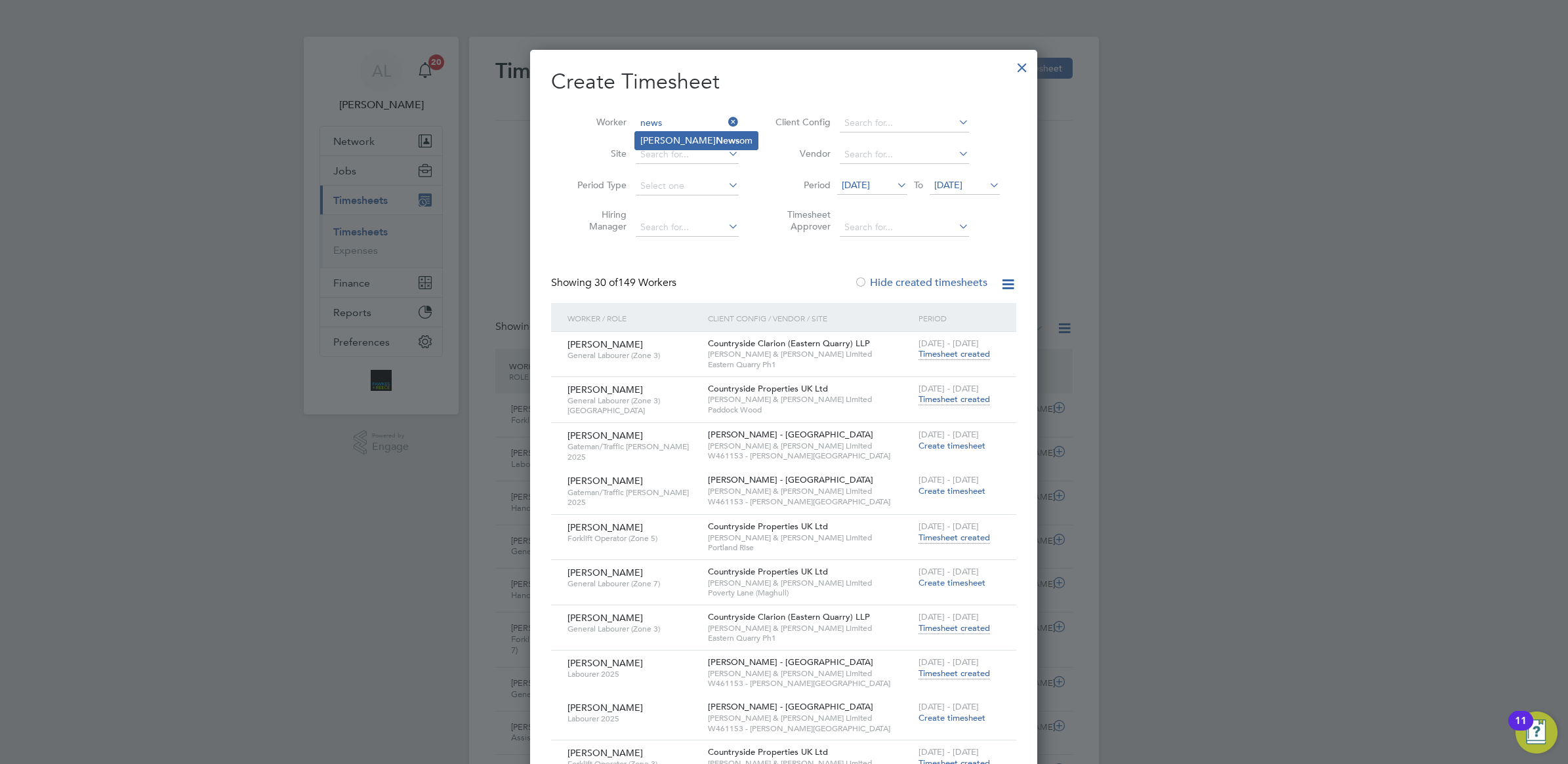
click at [687, 136] on li "Matt News om" at bounding box center [697, 141] width 123 height 18
type input "[PERSON_NAME]"
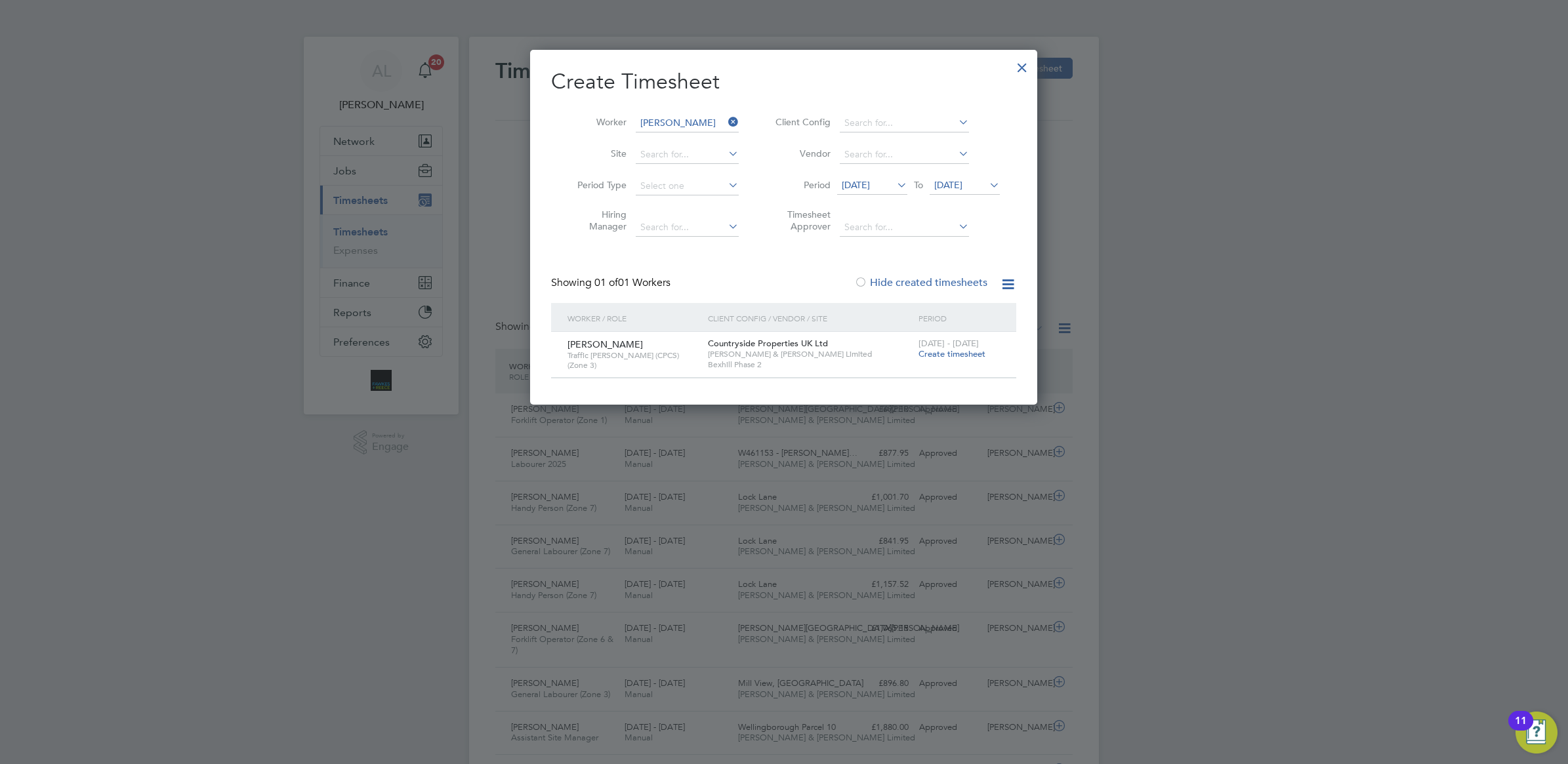
click at [958, 351] on span "Create timesheet" at bounding box center [952, 354] width 67 height 12
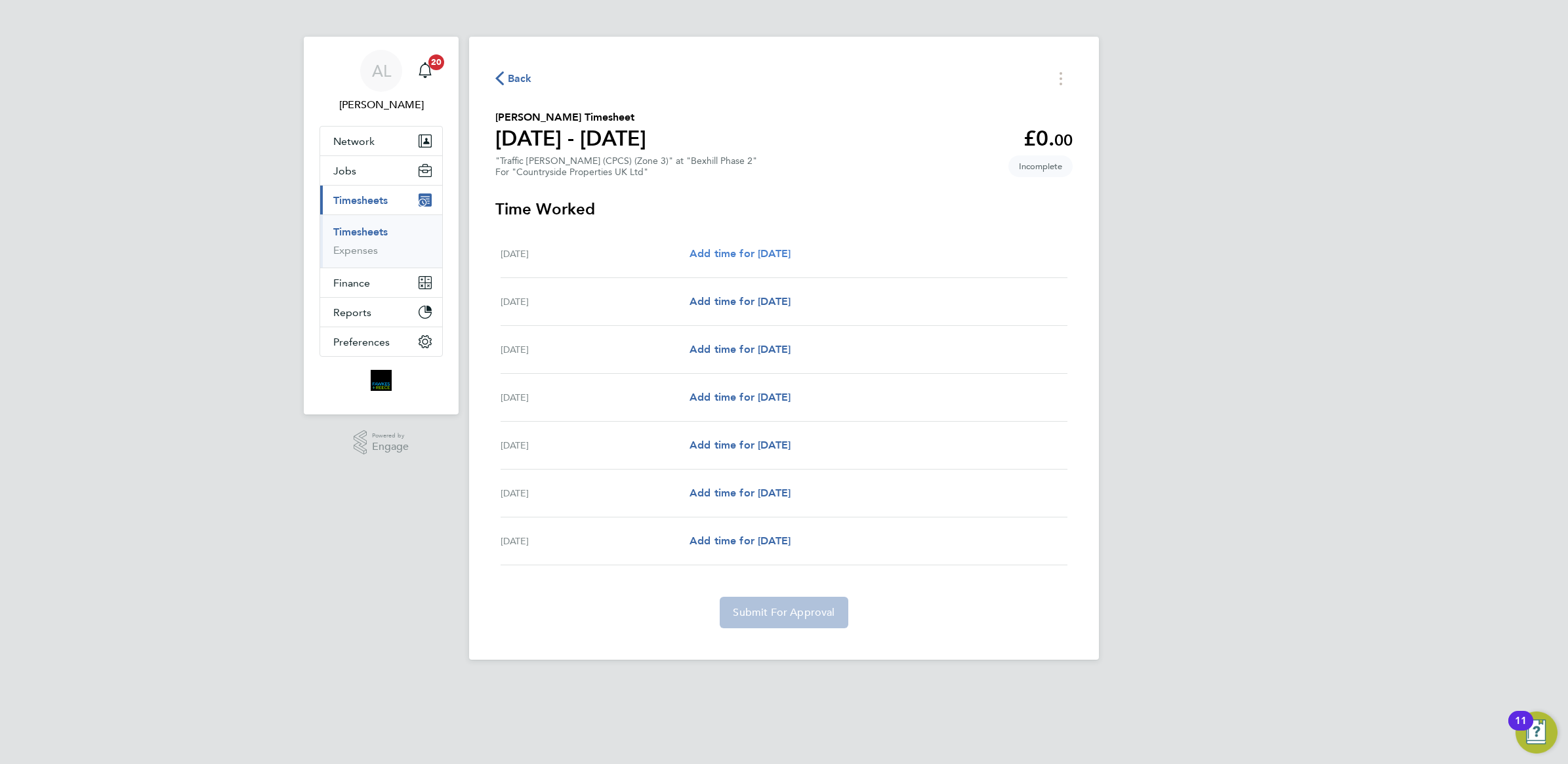
click at [745, 259] on span "Add time for [DATE]" at bounding box center [739, 253] width 101 height 12
select select "30"
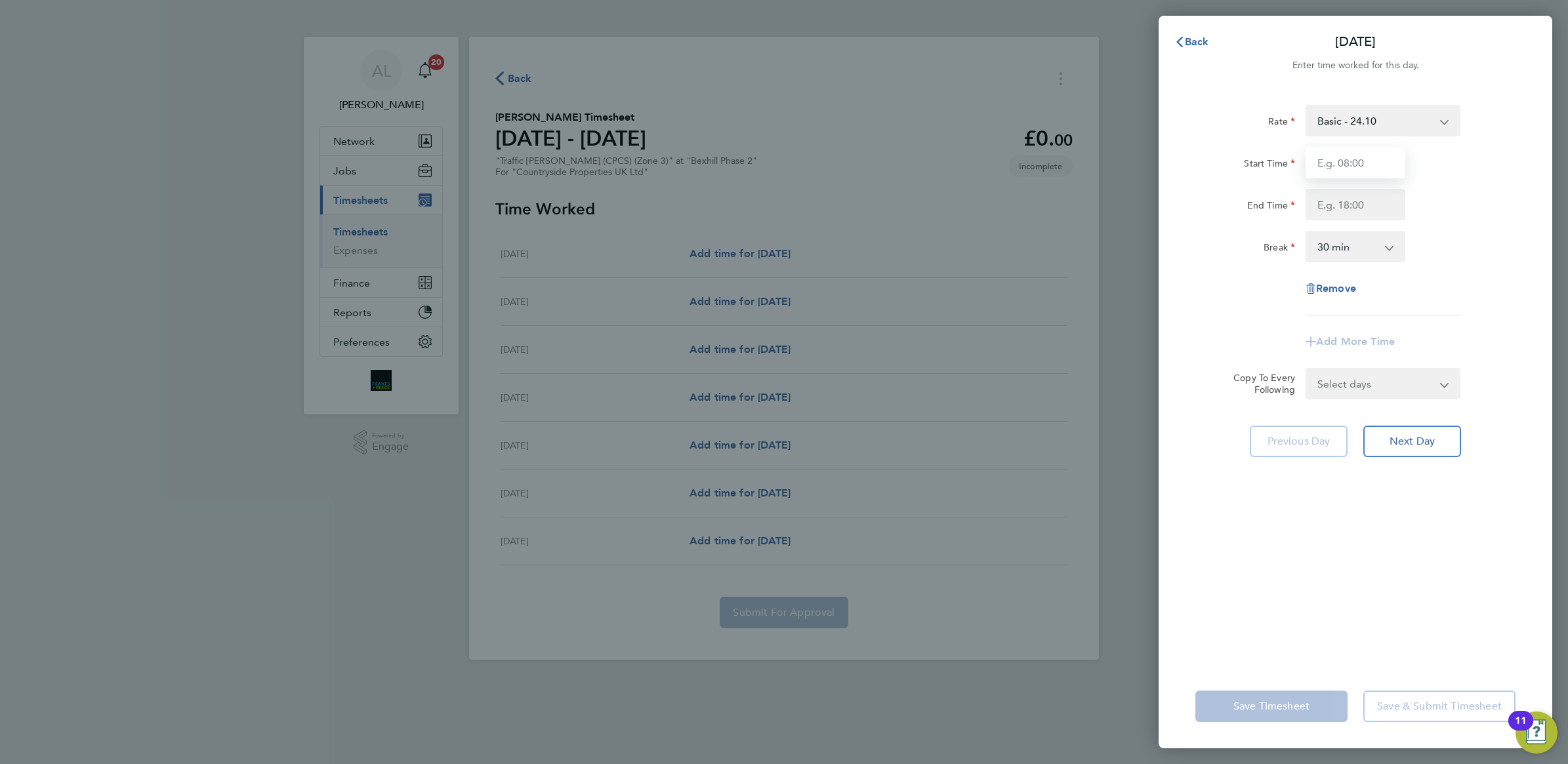
click at [1363, 168] on input "Start Time" at bounding box center [1356, 162] width 100 height 31
type input "07:30"
click at [1352, 198] on input "End Time" at bounding box center [1356, 204] width 100 height 31
type input "18:00"
click at [1224, 251] on div "Break" at bounding box center [1245, 243] width 100 height 26
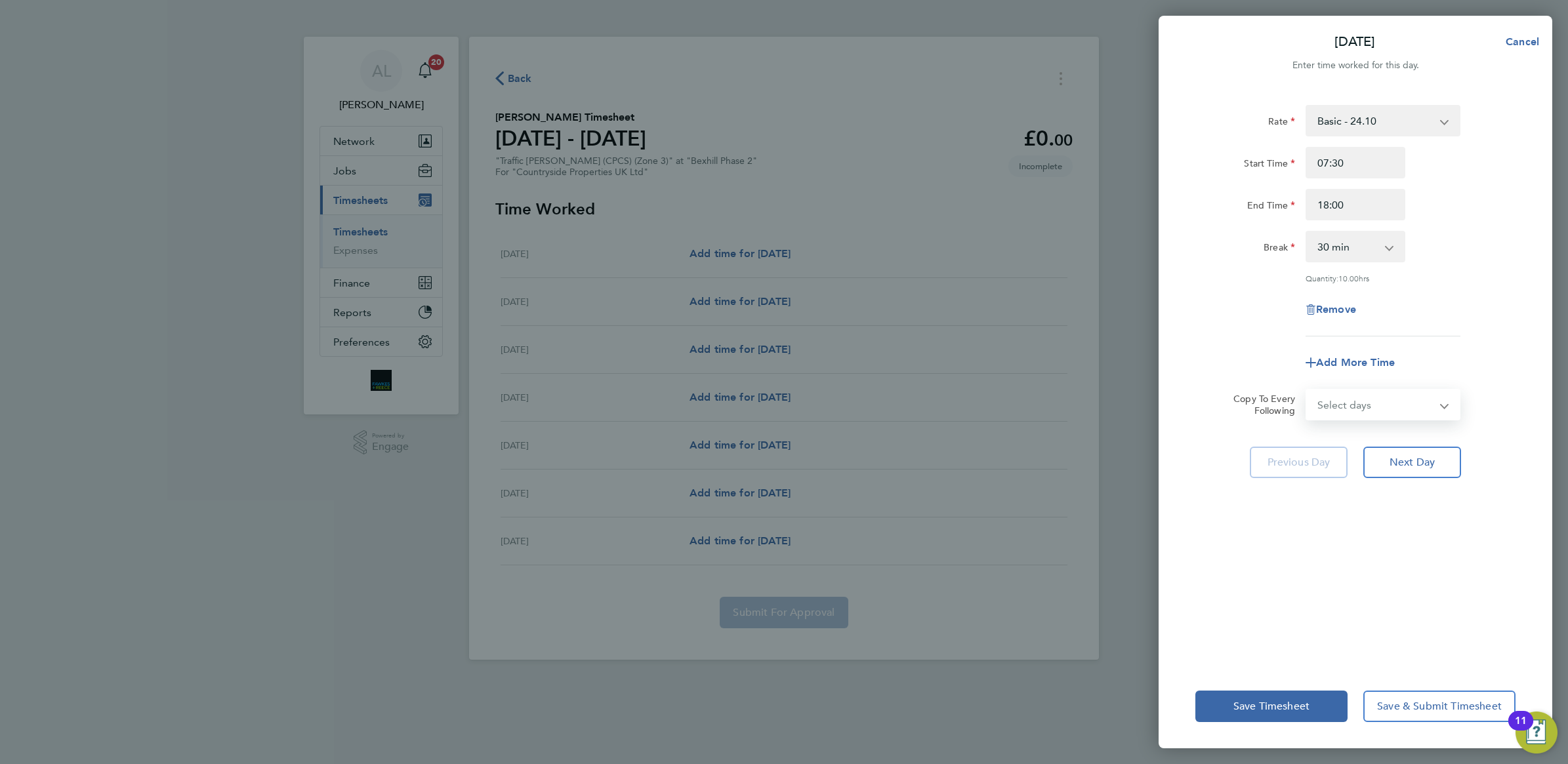
click at [1348, 404] on select "Select days Day Weekday (Mon-Fri) Weekend (Sat-Sun) [DATE] [DATE] [DATE] [DATE]…" at bounding box center [1375, 405] width 137 height 29
select select "WEEKDAY"
click at [1307, 390] on select "Select days Day Weekday (Mon-Fri) Weekend (Sat-Sun) [DATE] [DATE] [DATE] [DATE]…" at bounding box center [1375, 405] width 137 height 29
select select "[DATE]"
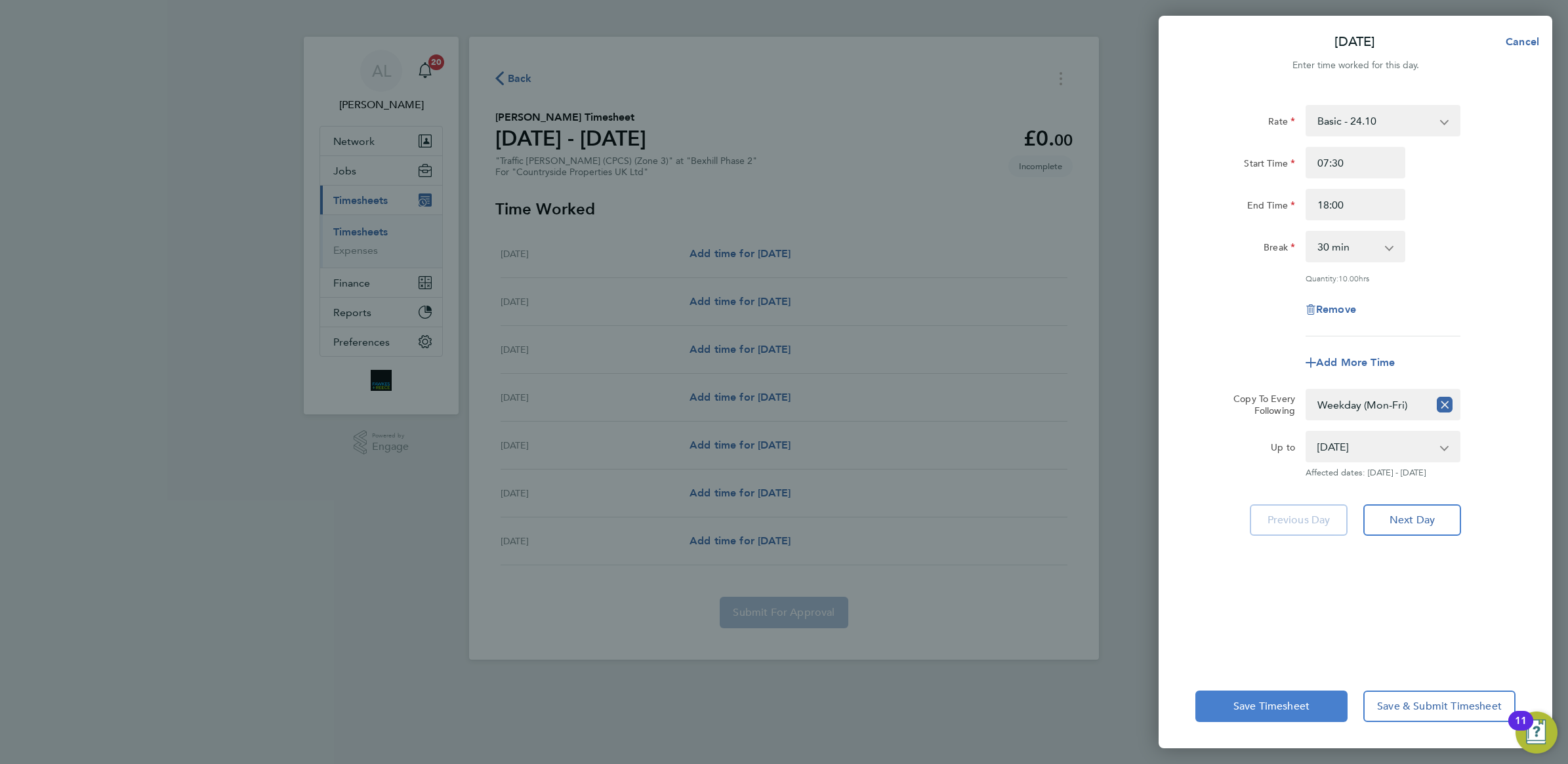
click at [1267, 710] on span "Save Timesheet" at bounding box center [1271, 706] width 76 height 13
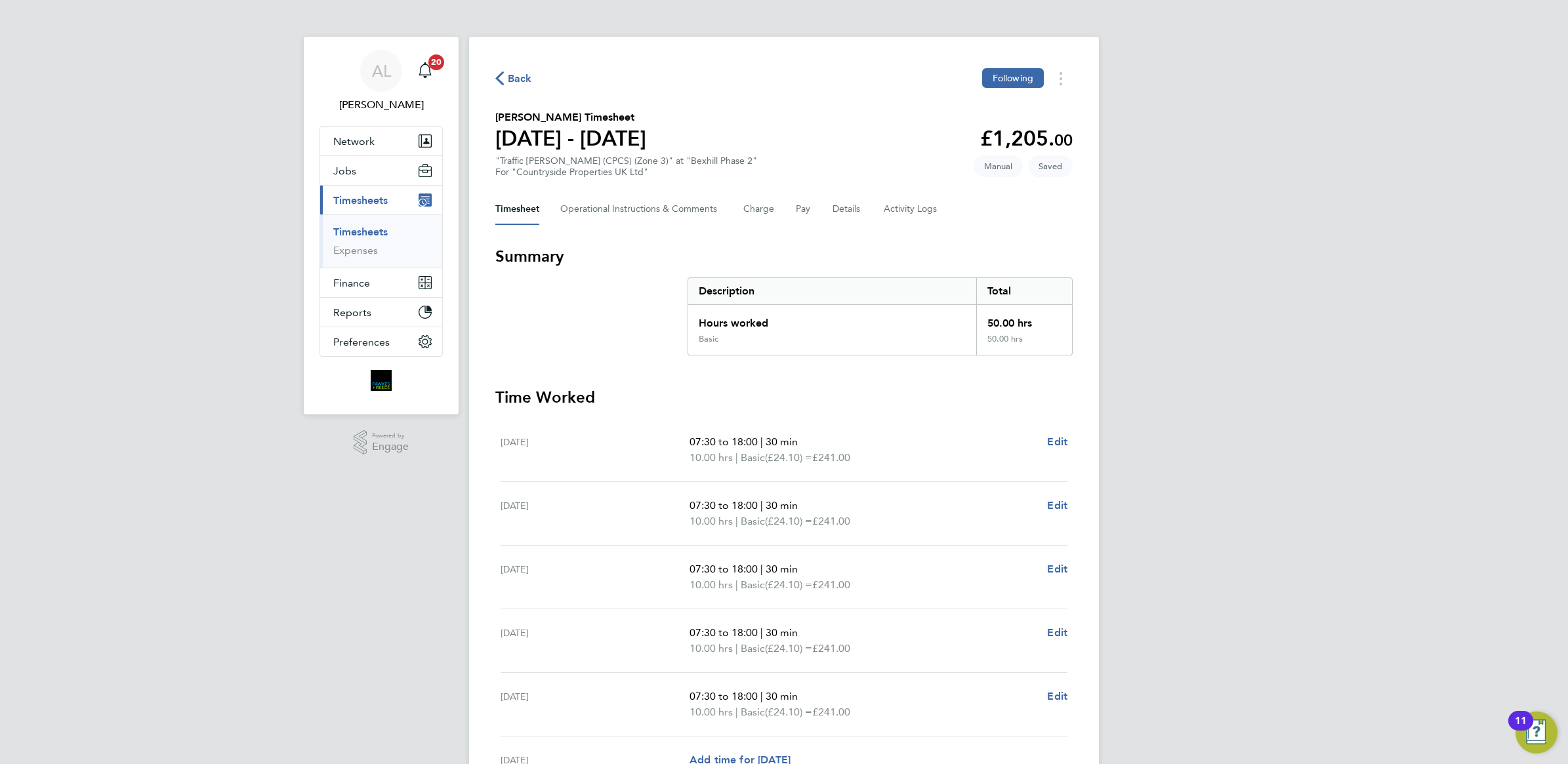
scroll to position [164, 0]
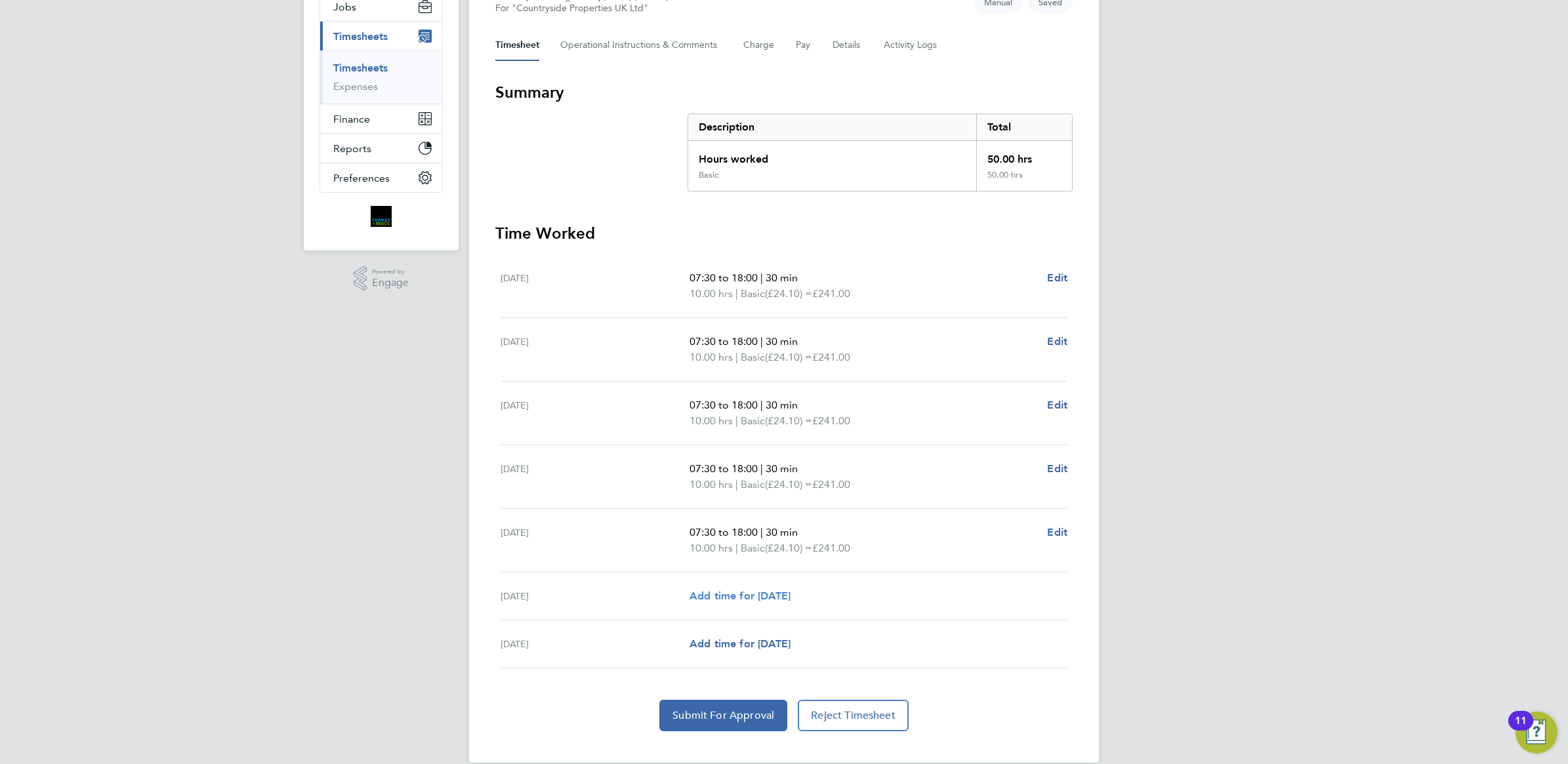
click at [737, 594] on span "Add time for [DATE]" at bounding box center [739, 596] width 101 height 12
select select "30"
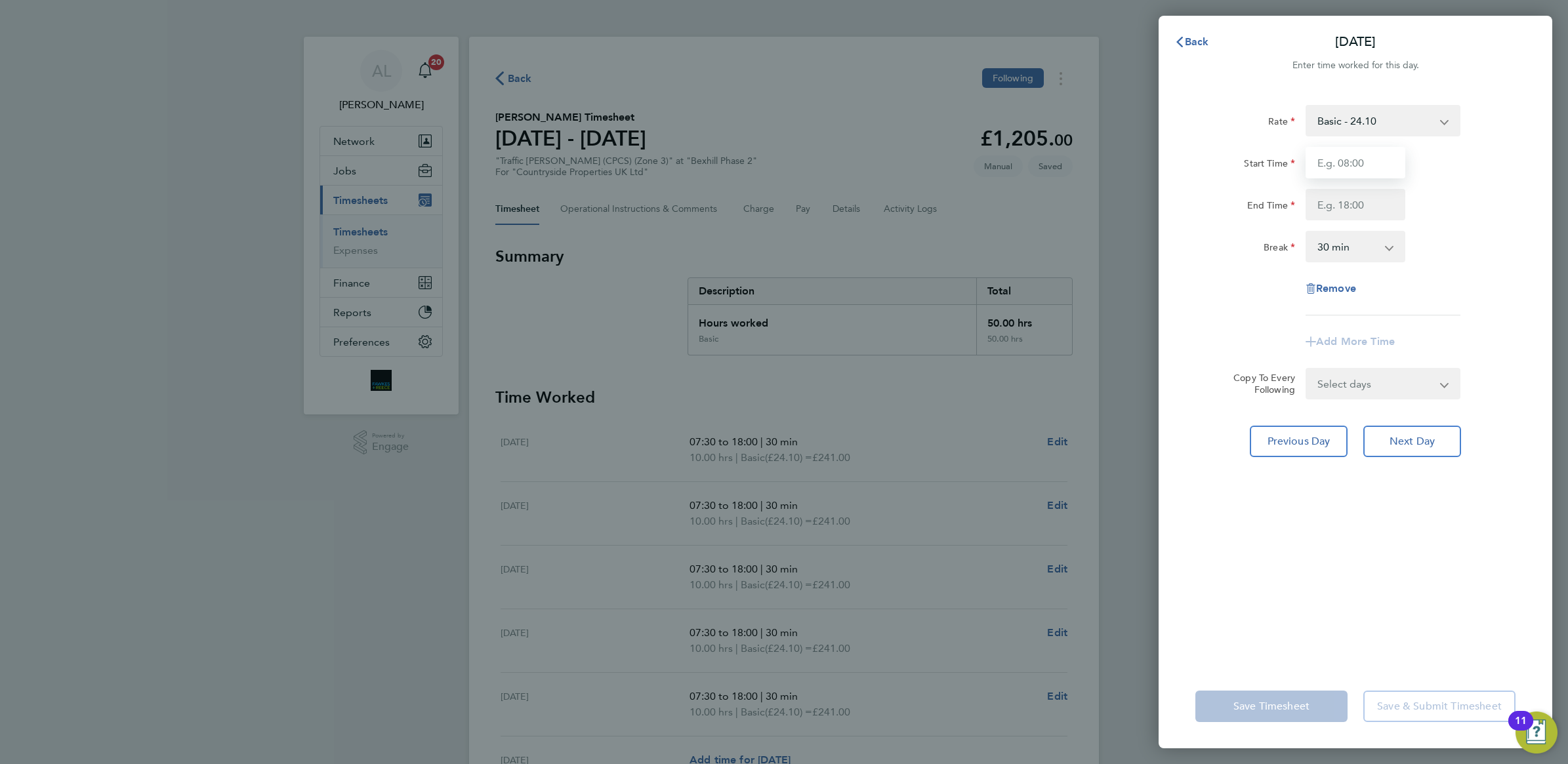
click at [1329, 162] on input "Start Time" at bounding box center [1356, 162] width 100 height 31
type input "07:30"
click at [1345, 194] on input "End Time" at bounding box center [1356, 204] width 100 height 31
type input "15:00"
click at [1253, 289] on div "Rate Basic - 24.10 Start Time 07:30 End Time 15:00 Break 0 min 15 min 30 min 45…" at bounding box center [1355, 210] width 320 height 210
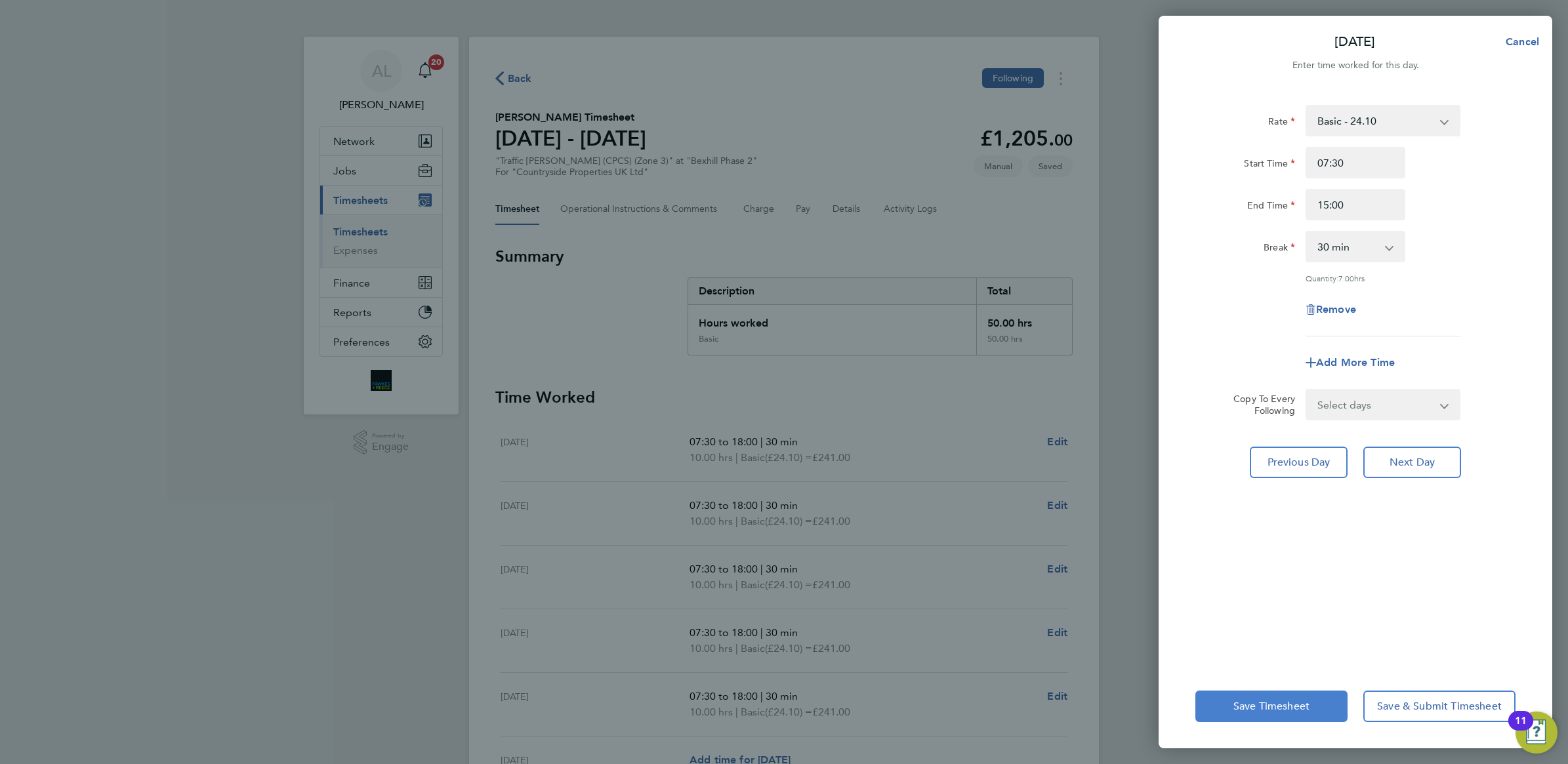
click at [1250, 708] on span "Save Timesheet" at bounding box center [1271, 706] width 76 height 13
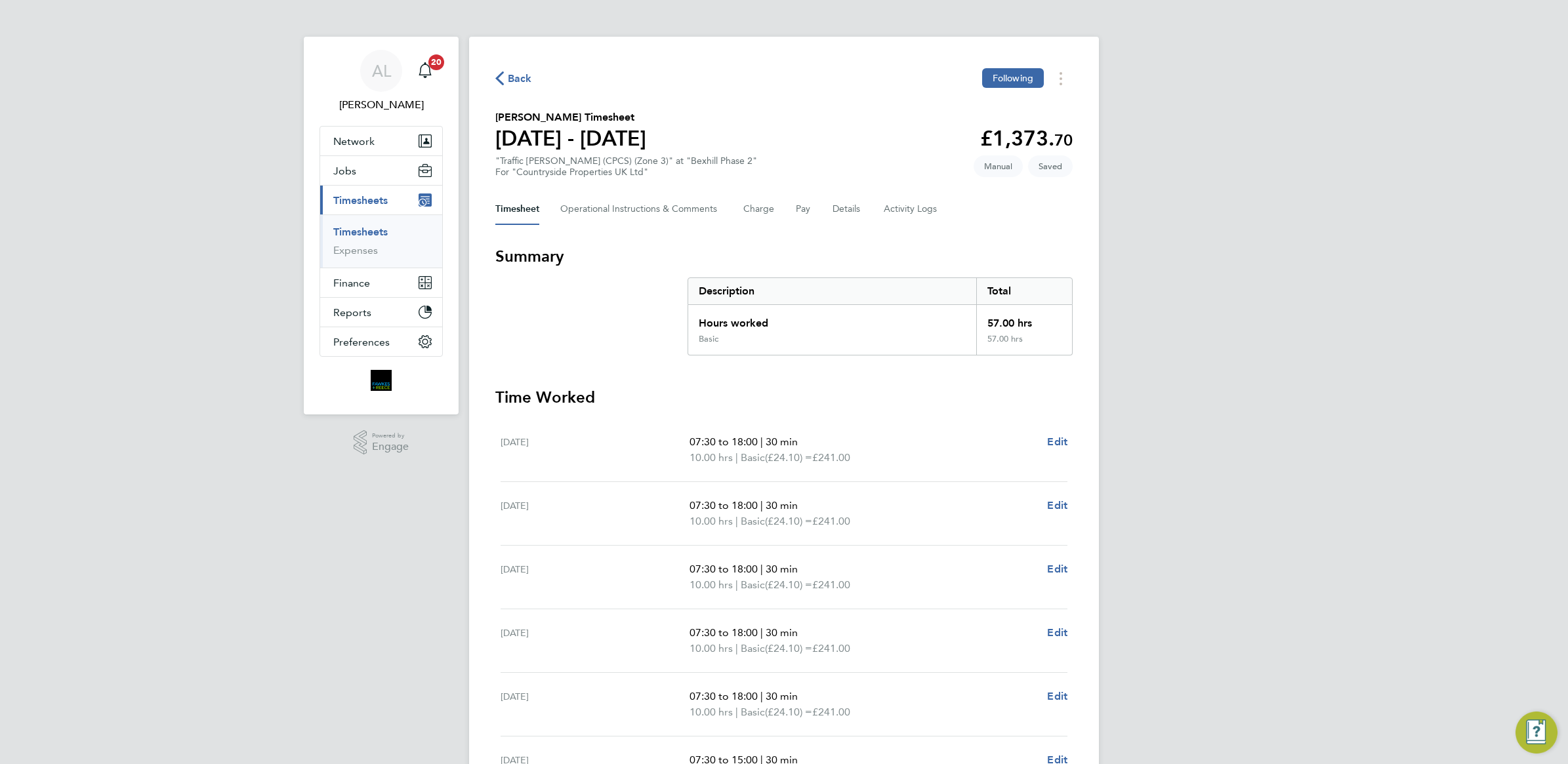
scroll to position [201, 0]
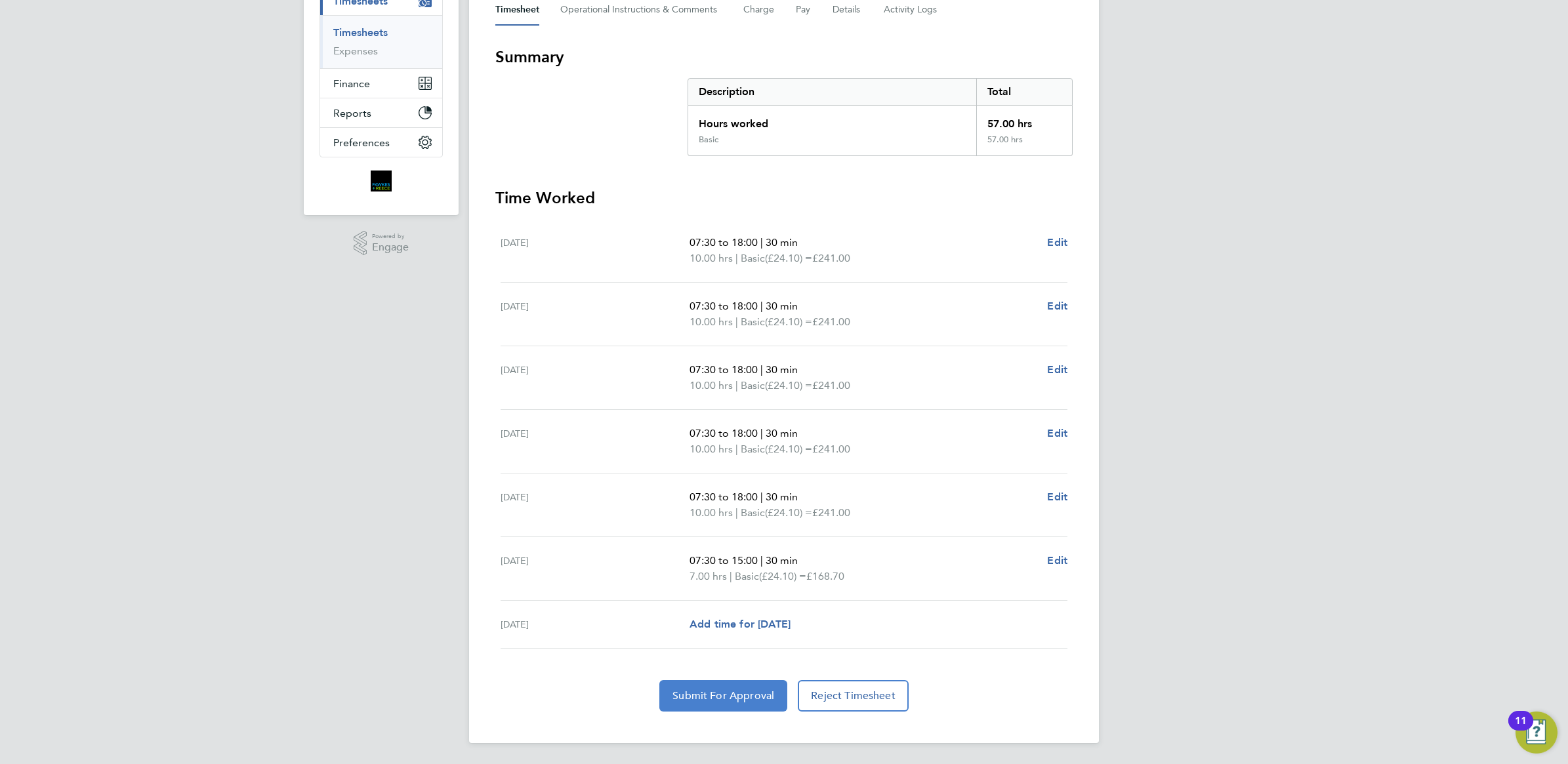
click at [706, 693] on span "Submit For Approval" at bounding box center [723, 695] width 102 height 13
click at [351, 28] on link "Timesheets" at bounding box center [360, 32] width 54 height 12
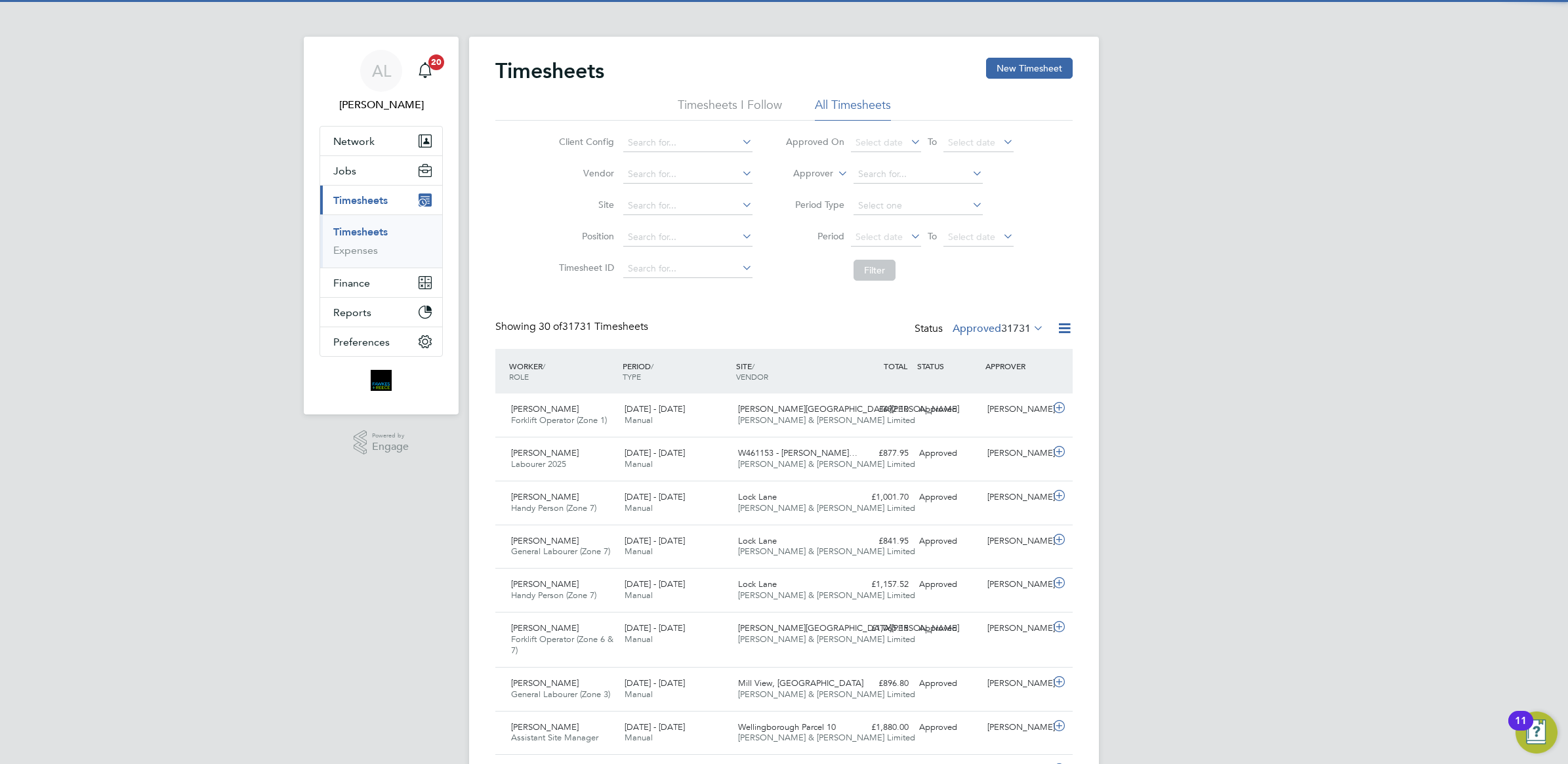
scroll to position [6, 6]
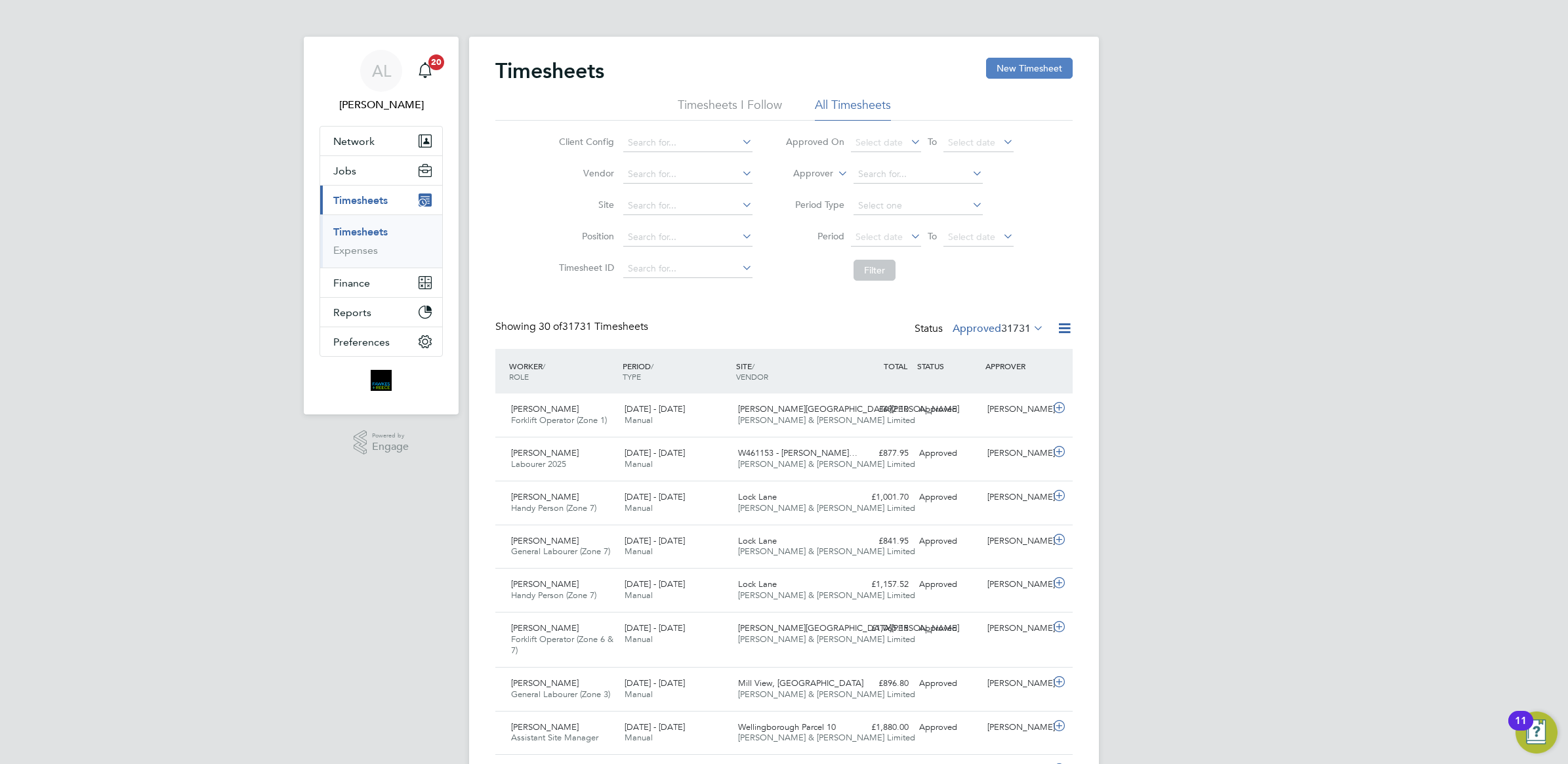
click at [1018, 64] on button "New Timesheet" at bounding box center [1028, 69] width 87 height 21
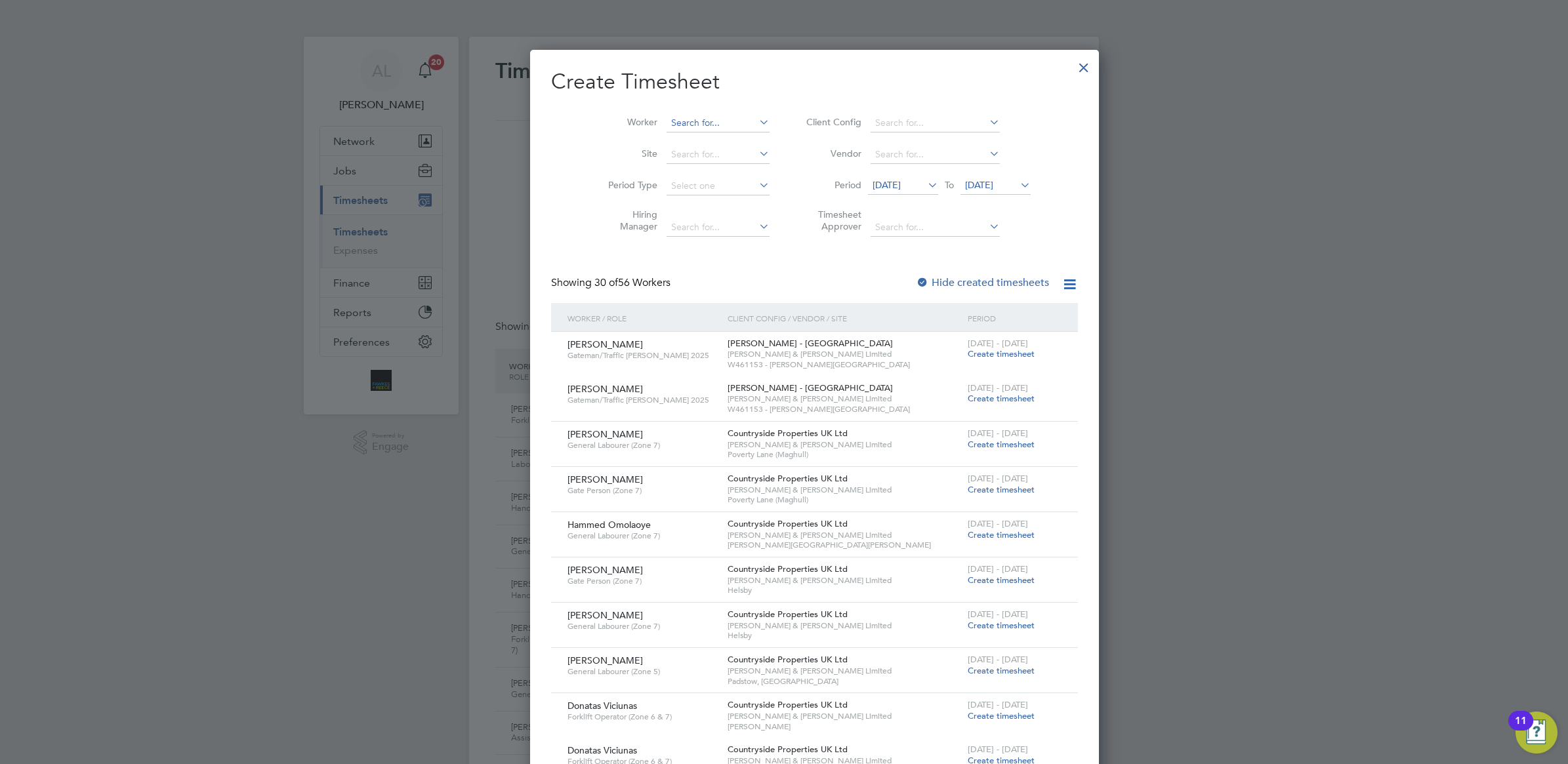
click at [666, 119] on input at bounding box center [717, 123] width 103 height 19
click at [661, 133] on li "[PERSON_NAME]" at bounding box center [717, 141] width 165 height 18
type input "[PERSON_NAME]"
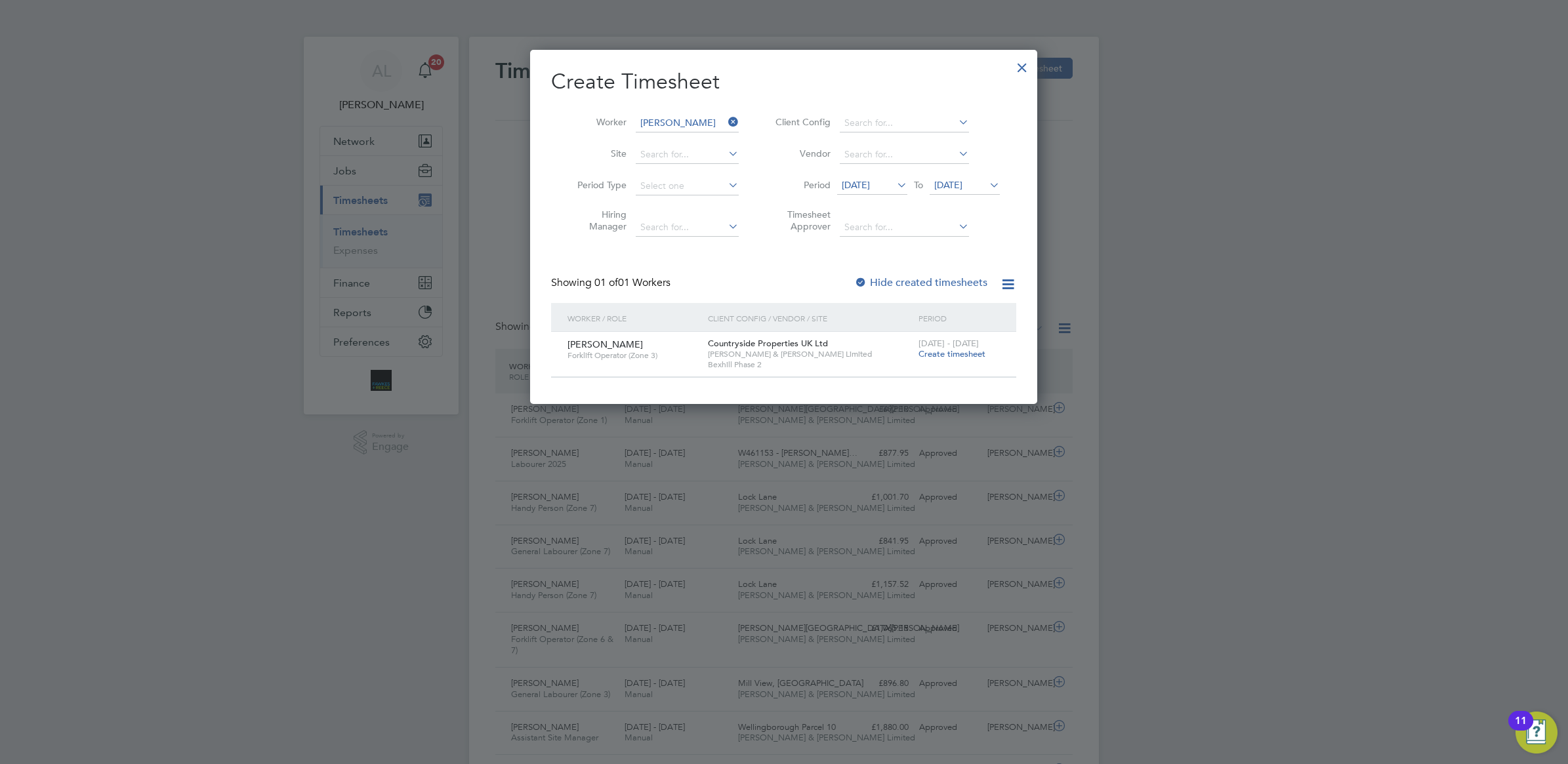
click at [936, 353] on span "Create timesheet" at bounding box center [952, 354] width 67 height 12
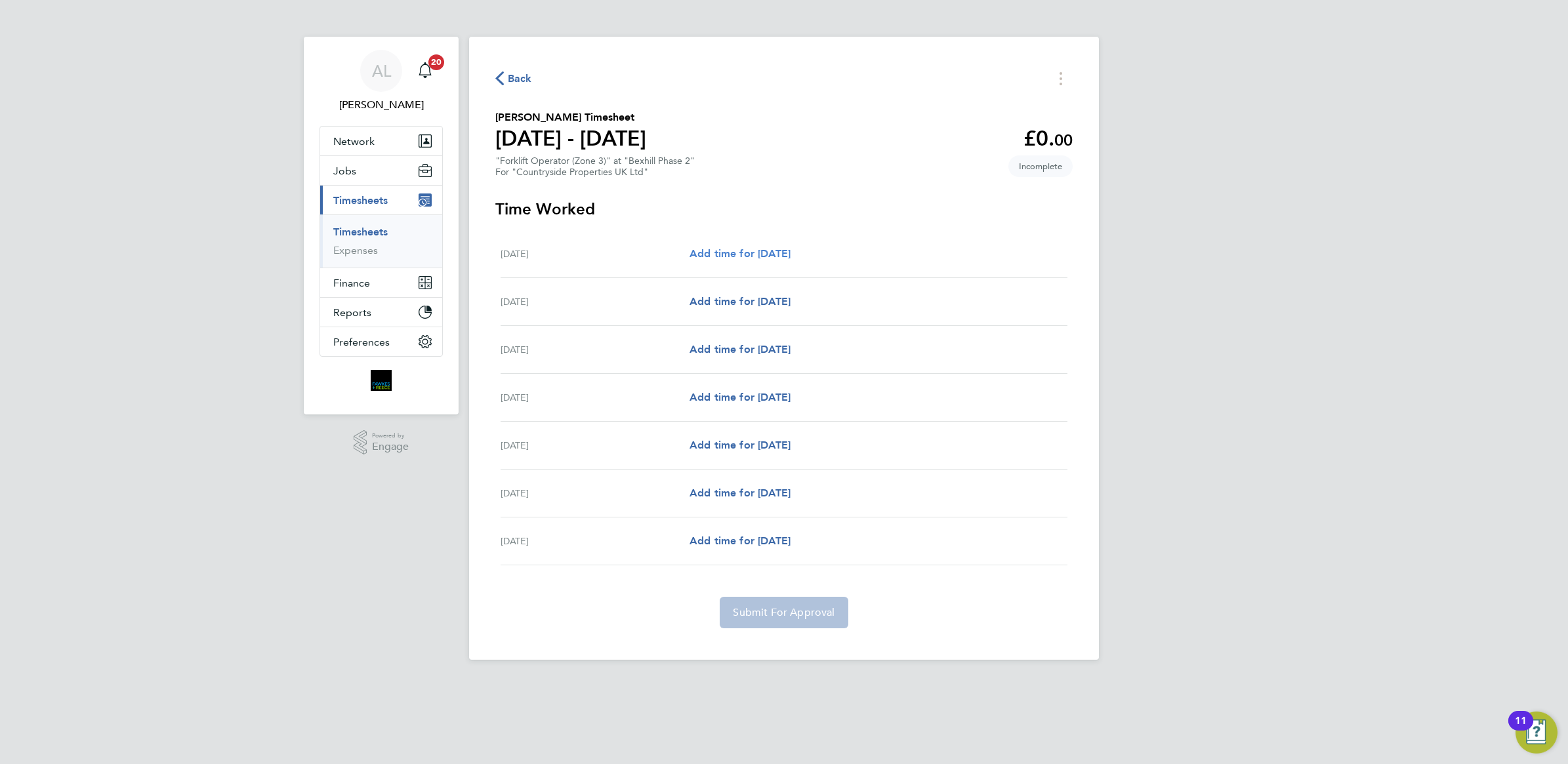
click at [722, 251] on span "Add time for [DATE]" at bounding box center [739, 253] width 101 height 12
select select "30"
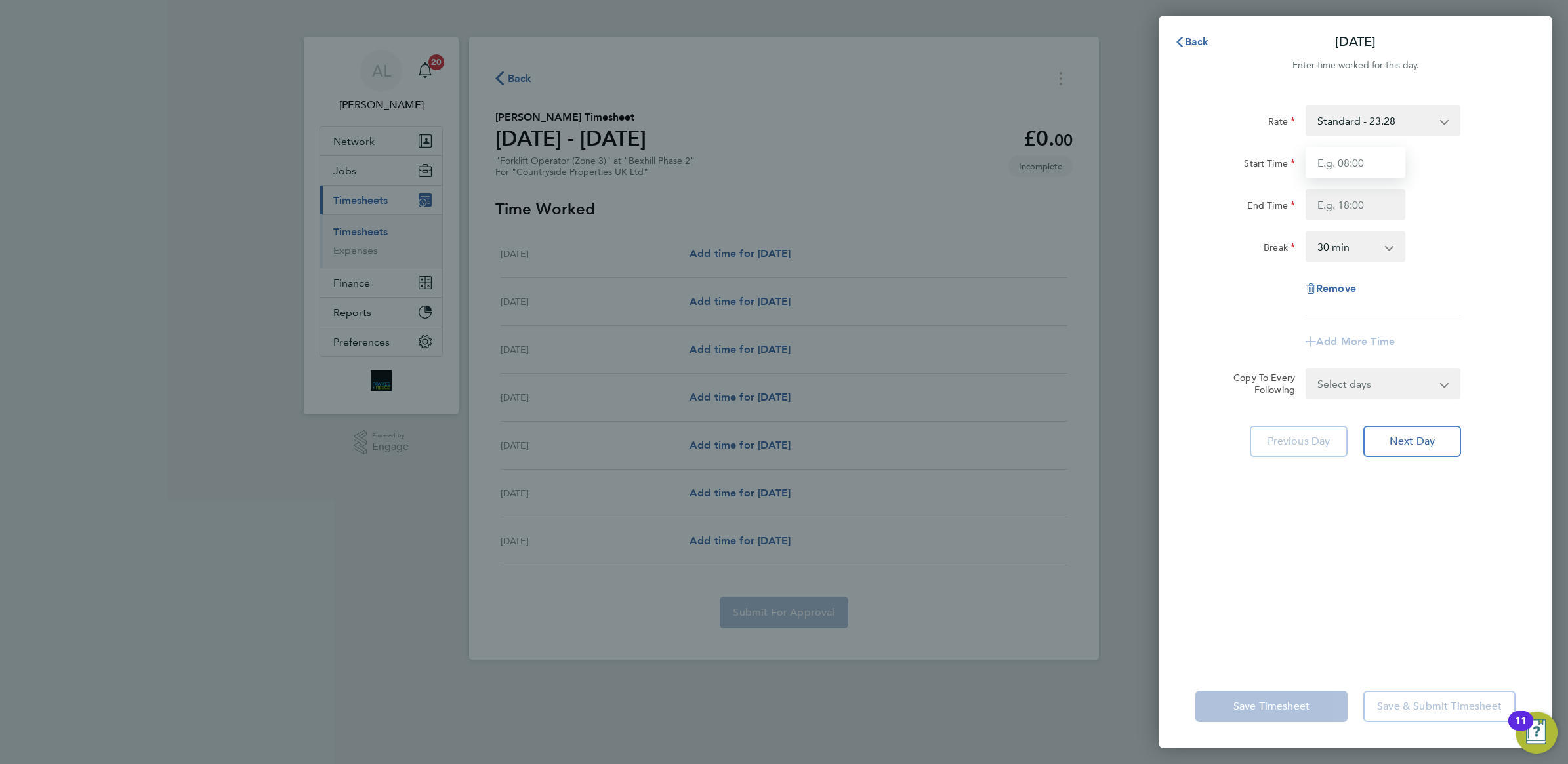
click at [1340, 162] on input "Start Time" at bounding box center [1356, 162] width 100 height 31
type input "07:30"
click at [1326, 197] on input "End Time" at bounding box center [1356, 204] width 100 height 31
type input "18:00"
click at [1435, 296] on div "Remove" at bounding box center [1355, 288] width 331 height 31
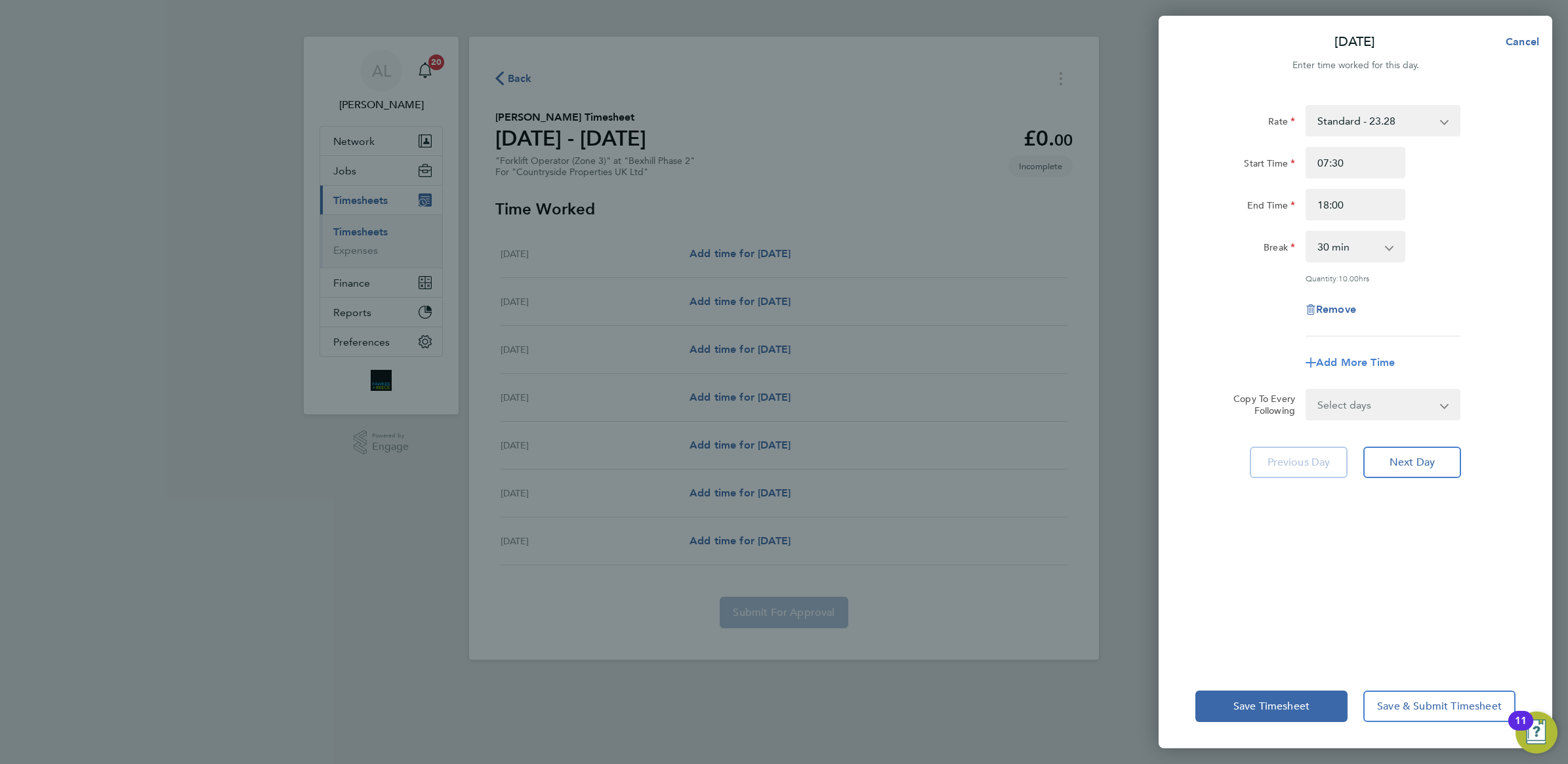
click at [1339, 359] on span "Add More Time" at bounding box center [1355, 362] width 78 height 12
select select "null"
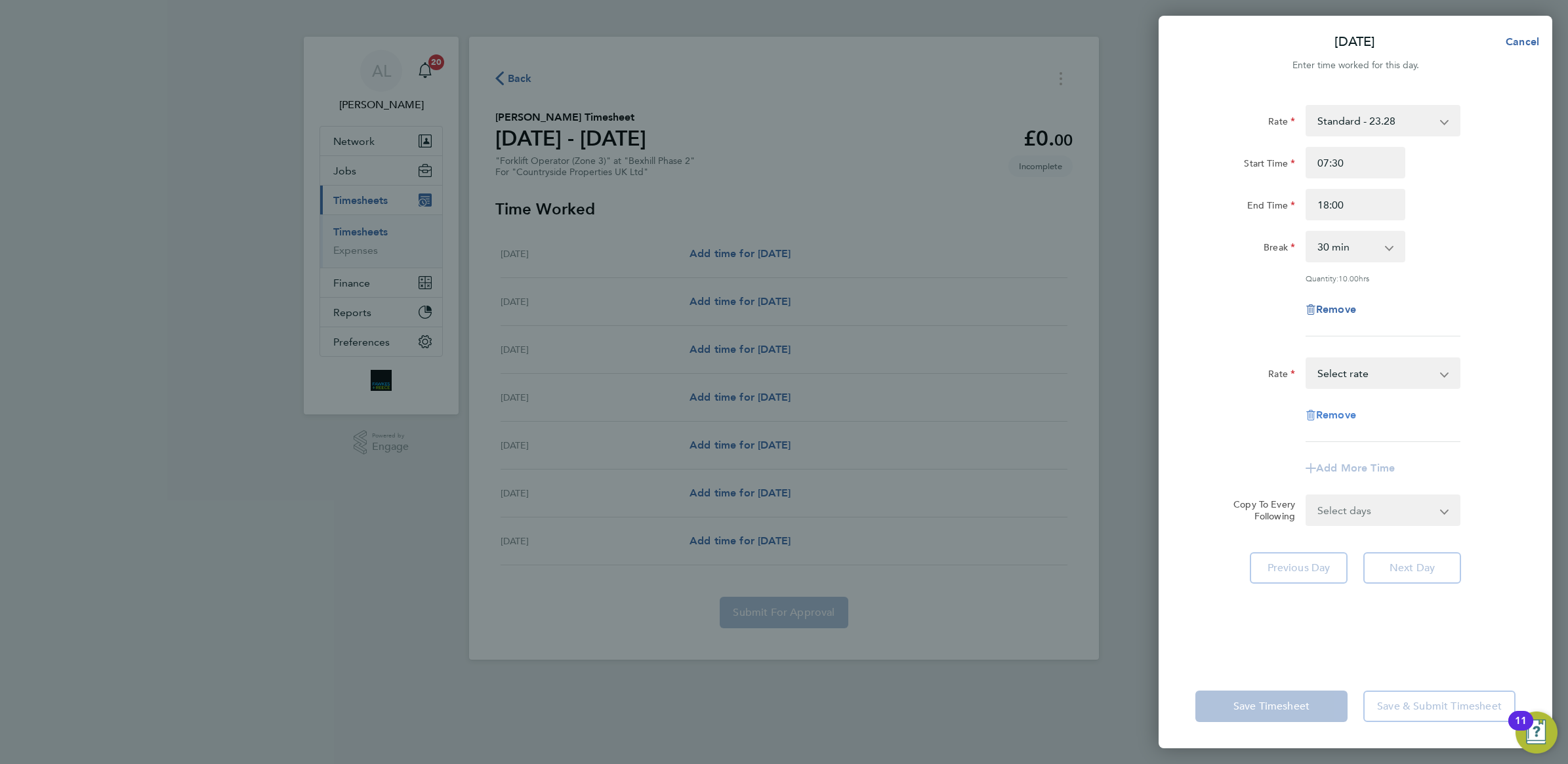
click at [1337, 412] on span "Remove" at bounding box center [1335, 415] width 40 height 12
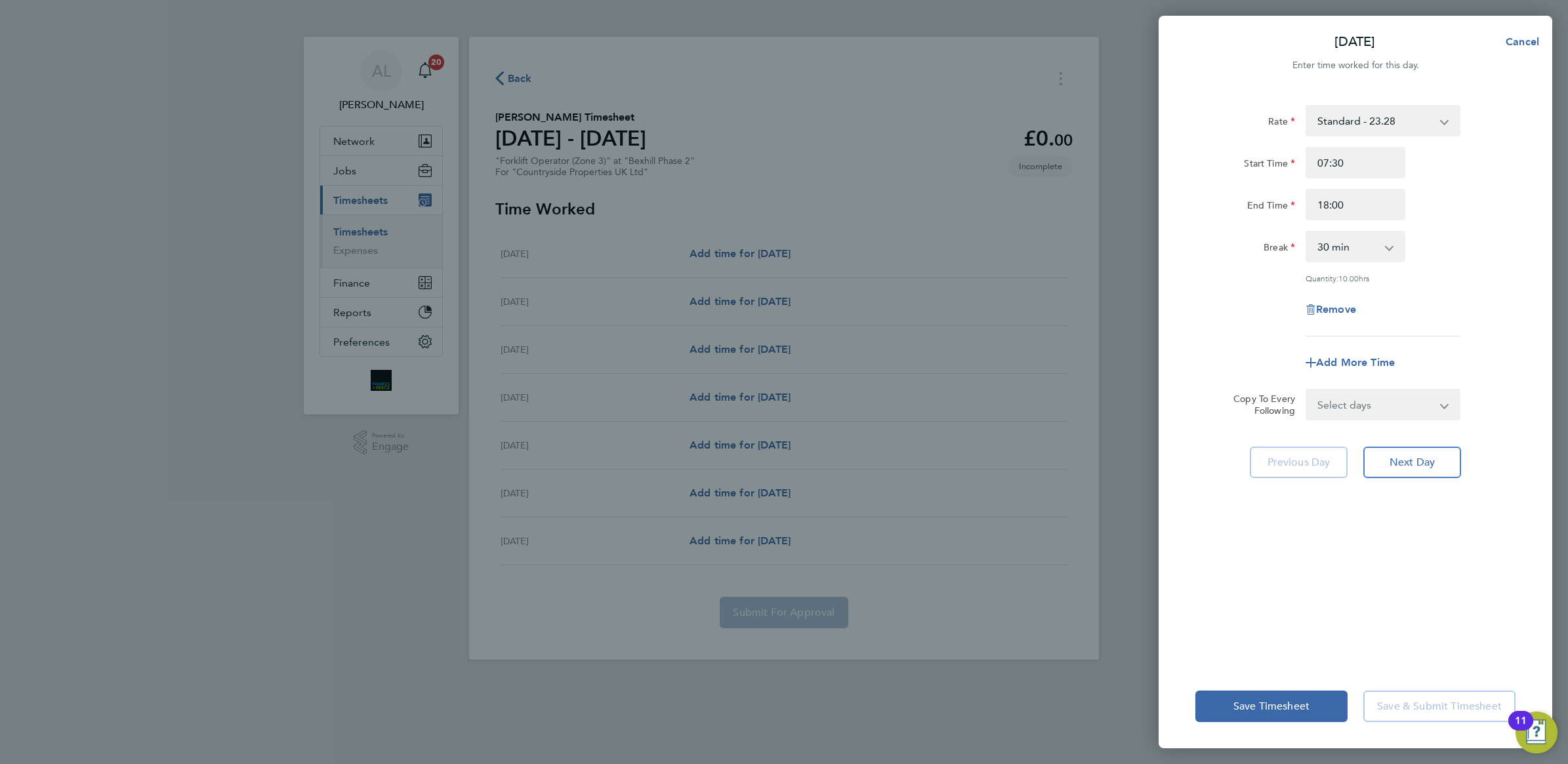
click at [1352, 405] on select "Select days Day Weekday (Mon-Fri) Weekend (Sat-Sun) [DATE] [DATE] [DATE] [DATE]…" at bounding box center [1375, 405] width 137 height 29
select select "WEEKDAY"
click at [1307, 390] on select "Select days Day Weekday (Mon-Fri) Weekend (Sat-Sun) [DATE] [DATE] [DATE] [DATE]…" at bounding box center [1375, 405] width 137 height 29
select select "[DATE]"
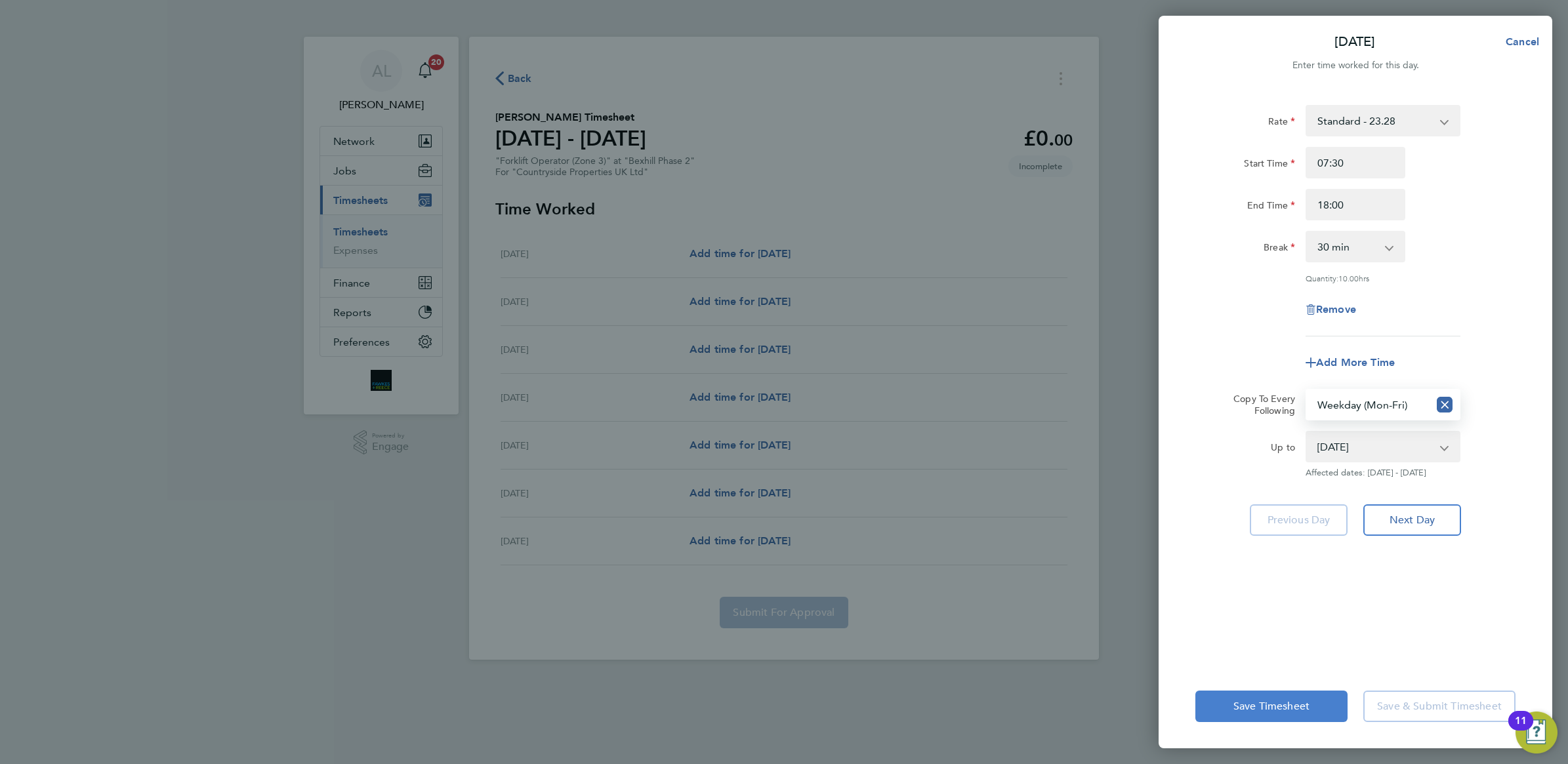
click at [1283, 705] on span "Save Timesheet" at bounding box center [1271, 706] width 76 height 13
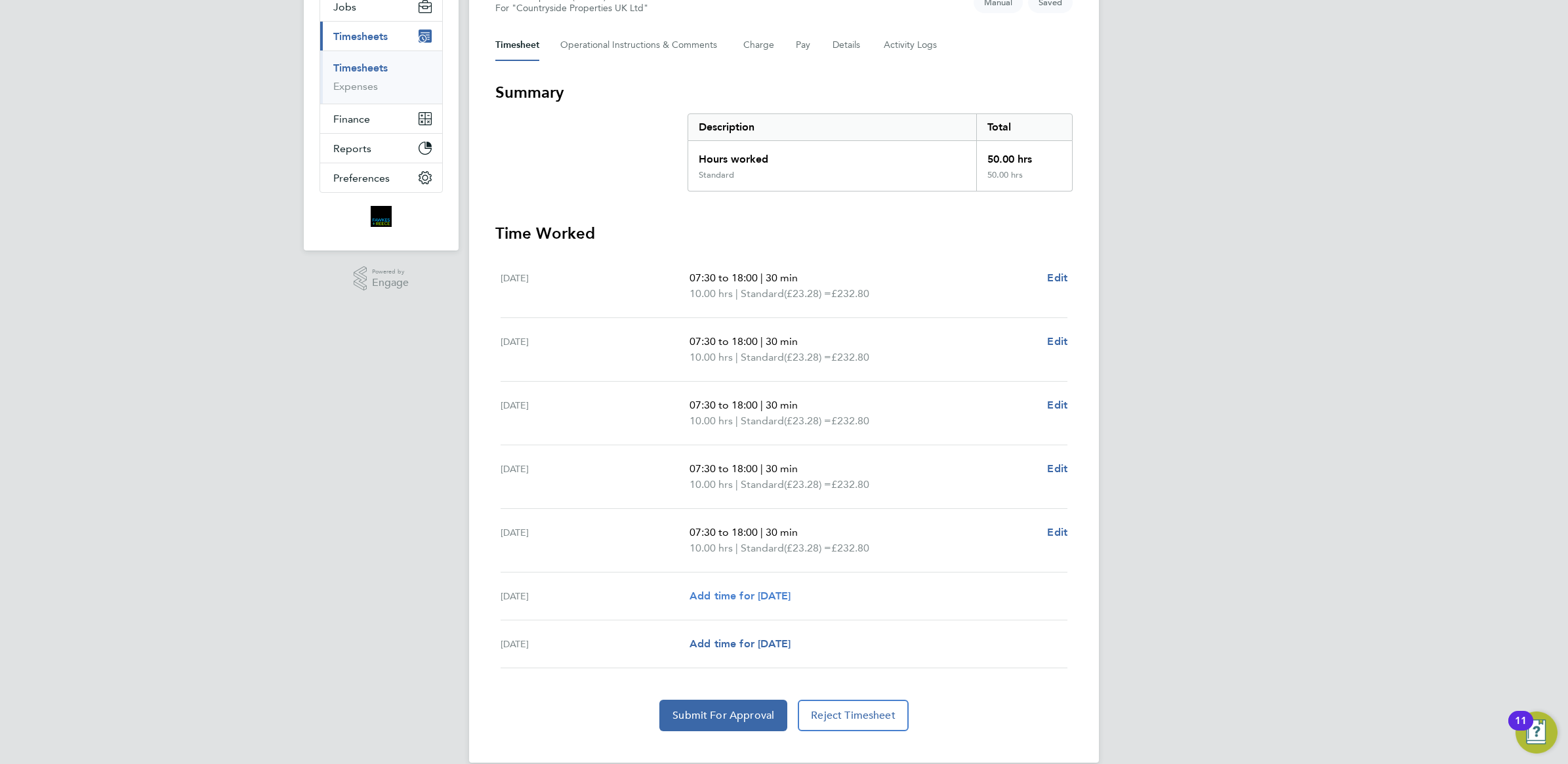
click at [725, 601] on span "Add time for [DATE]" at bounding box center [739, 596] width 101 height 12
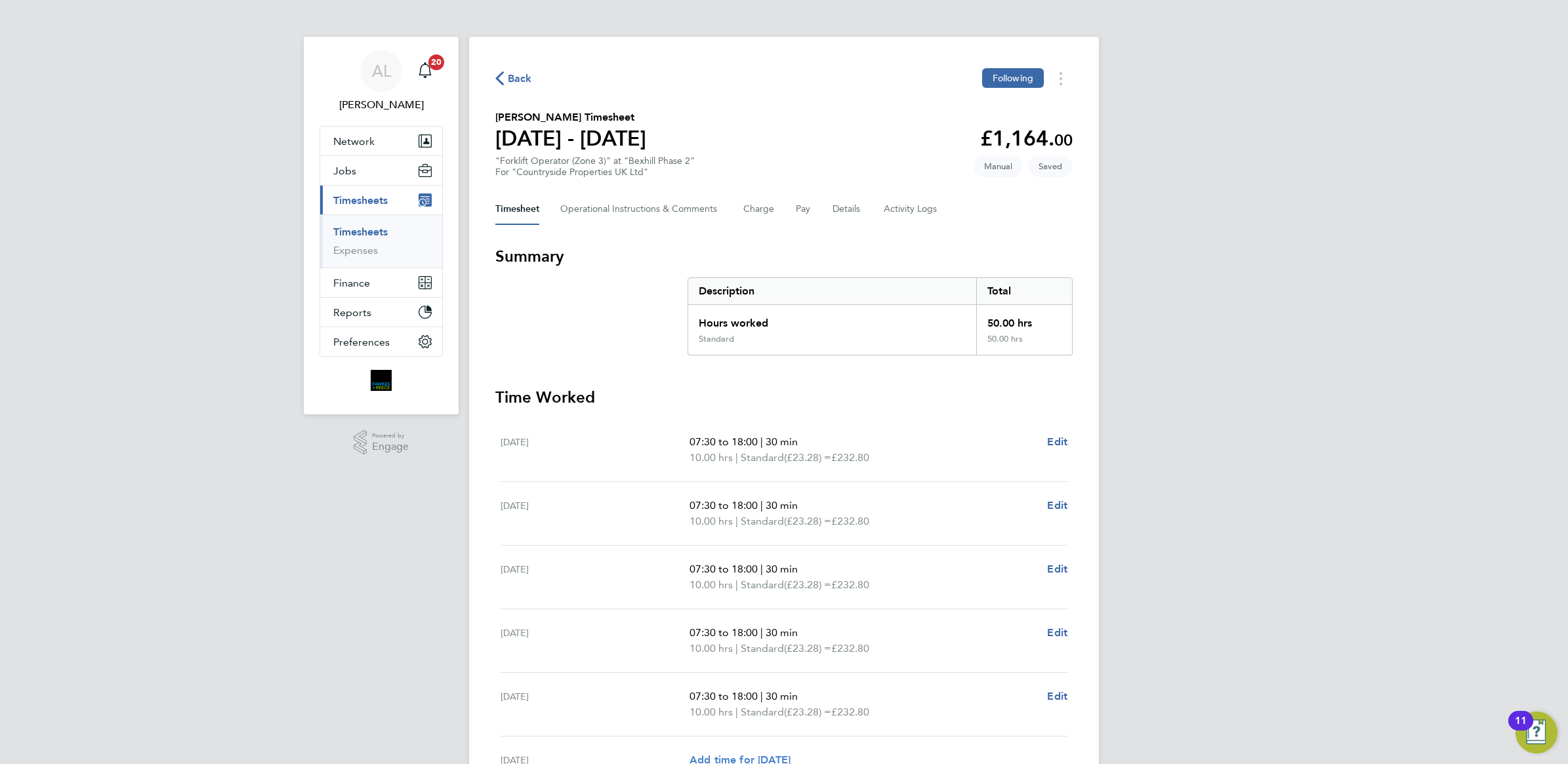
select select "30"
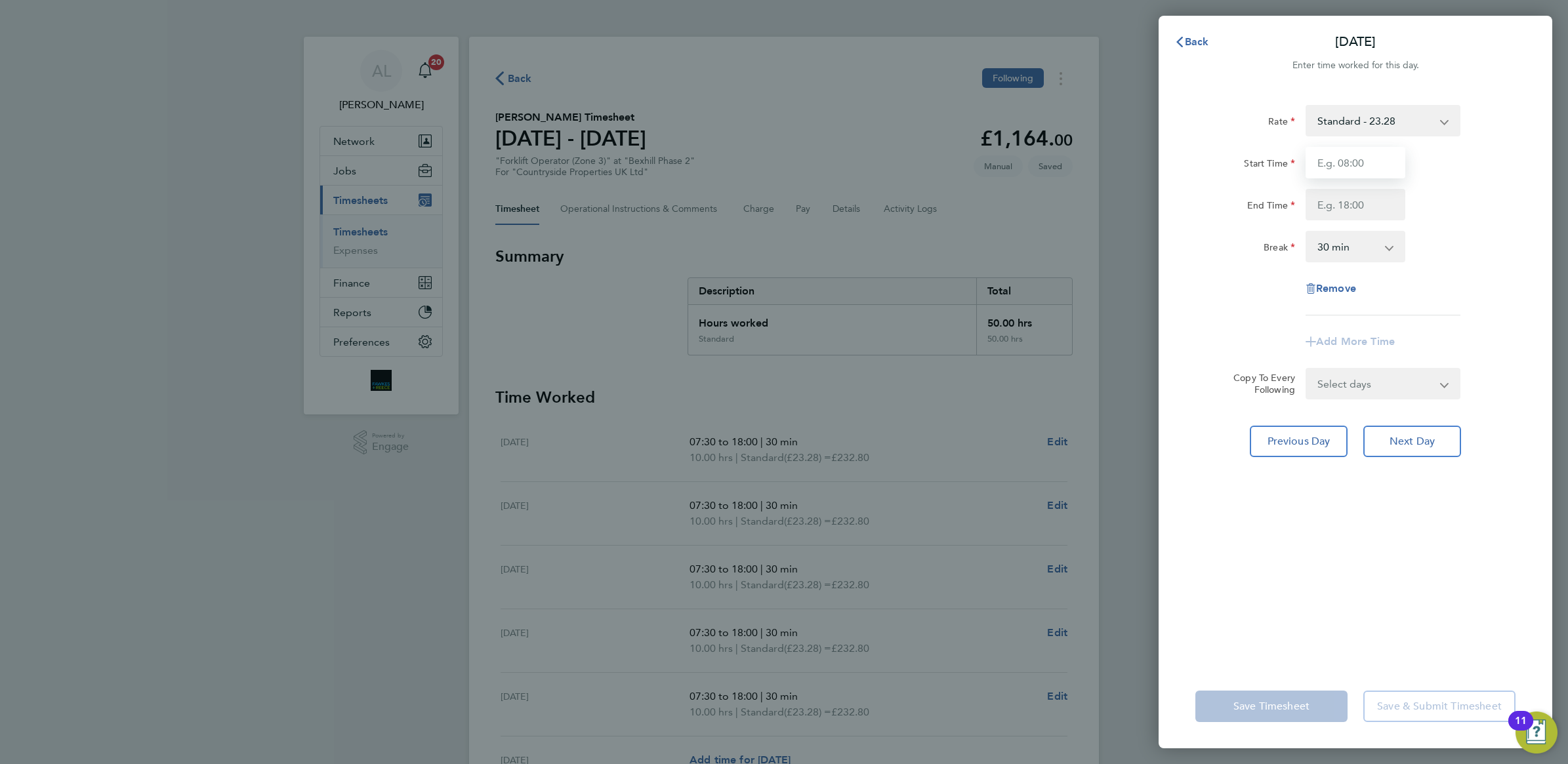
click at [1333, 159] on input "Start Time" at bounding box center [1356, 162] width 100 height 31
type input "07:30"
click at [1342, 211] on input "End Time" at bounding box center [1356, 204] width 100 height 31
type input "15:00"
click at [1218, 296] on div "Remove" at bounding box center [1355, 288] width 331 height 31
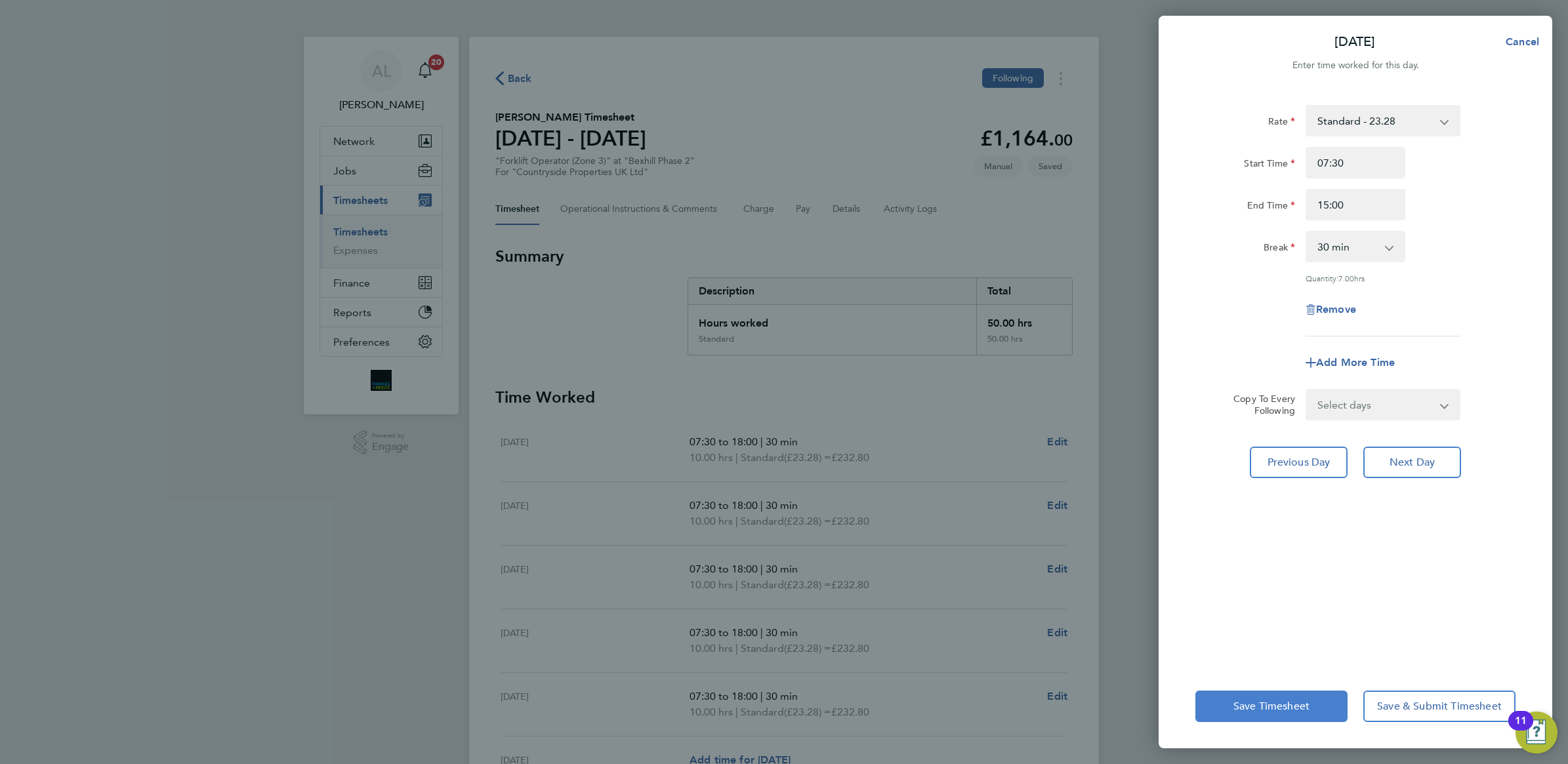
click at [1251, 697] on button "Save Timesheet" at bounding box center [1271, 705] width 153 height 31
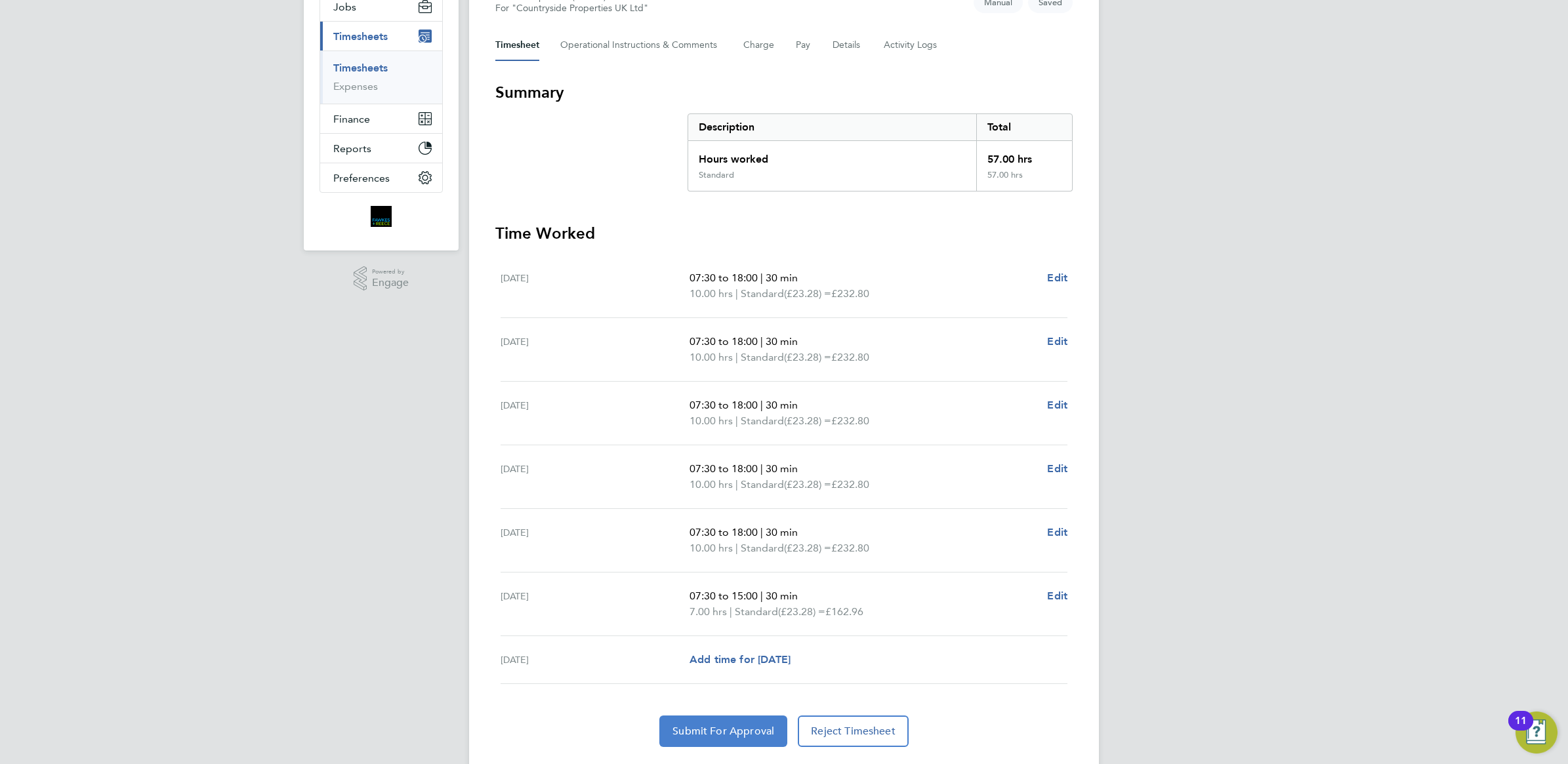
click at [686, 732] on span "Submit For Approval" at bounding box center [723, 731] width 102 height 13
click at [366, 70] on link "Timesheets" at bounding box center [360, 68] width 54 height 12
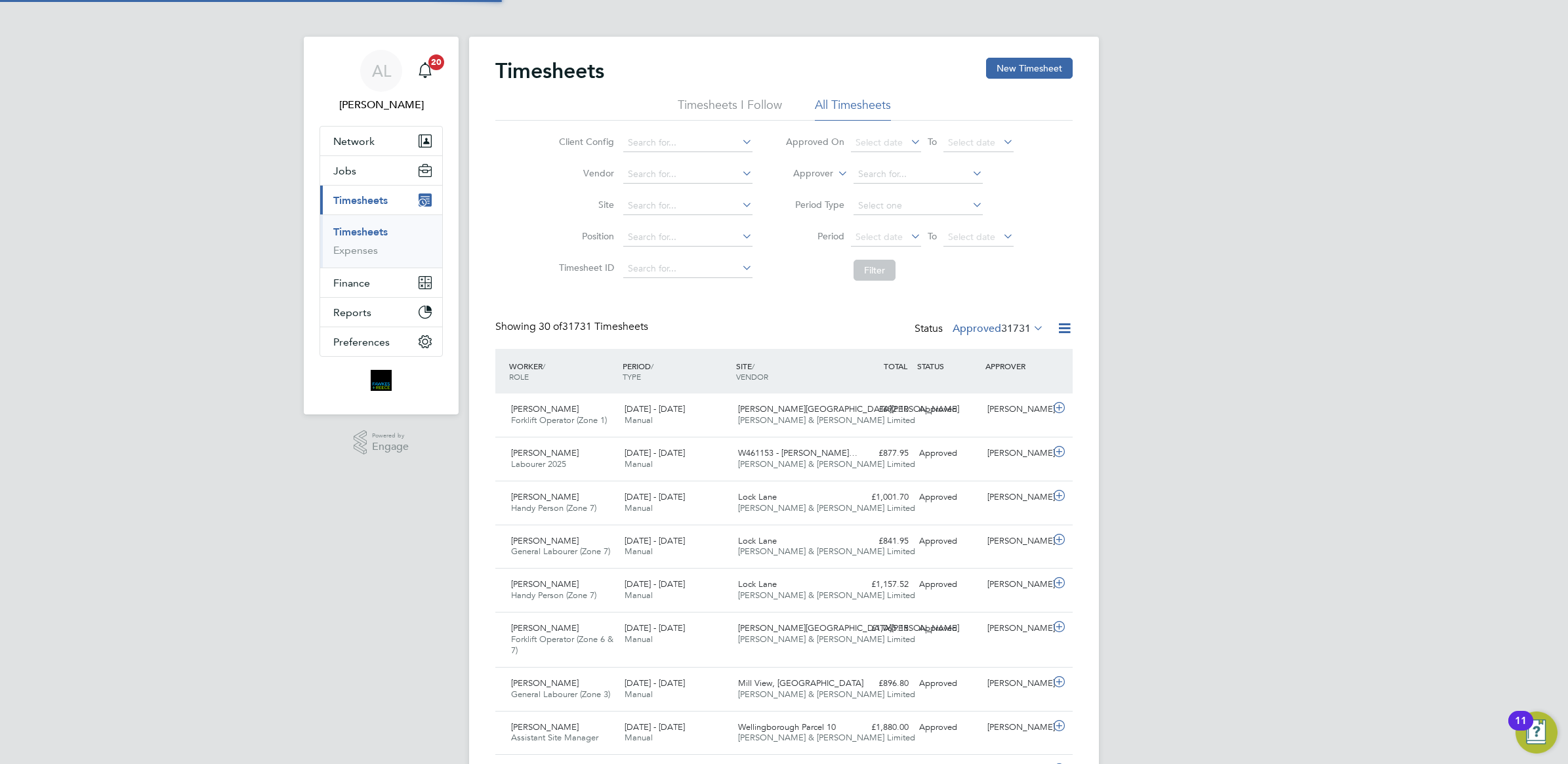
scroll to position [6, 6]
click at [1036, 70] on button "New Timesheet" at bounding box center [1028, 69] width 87 height 21
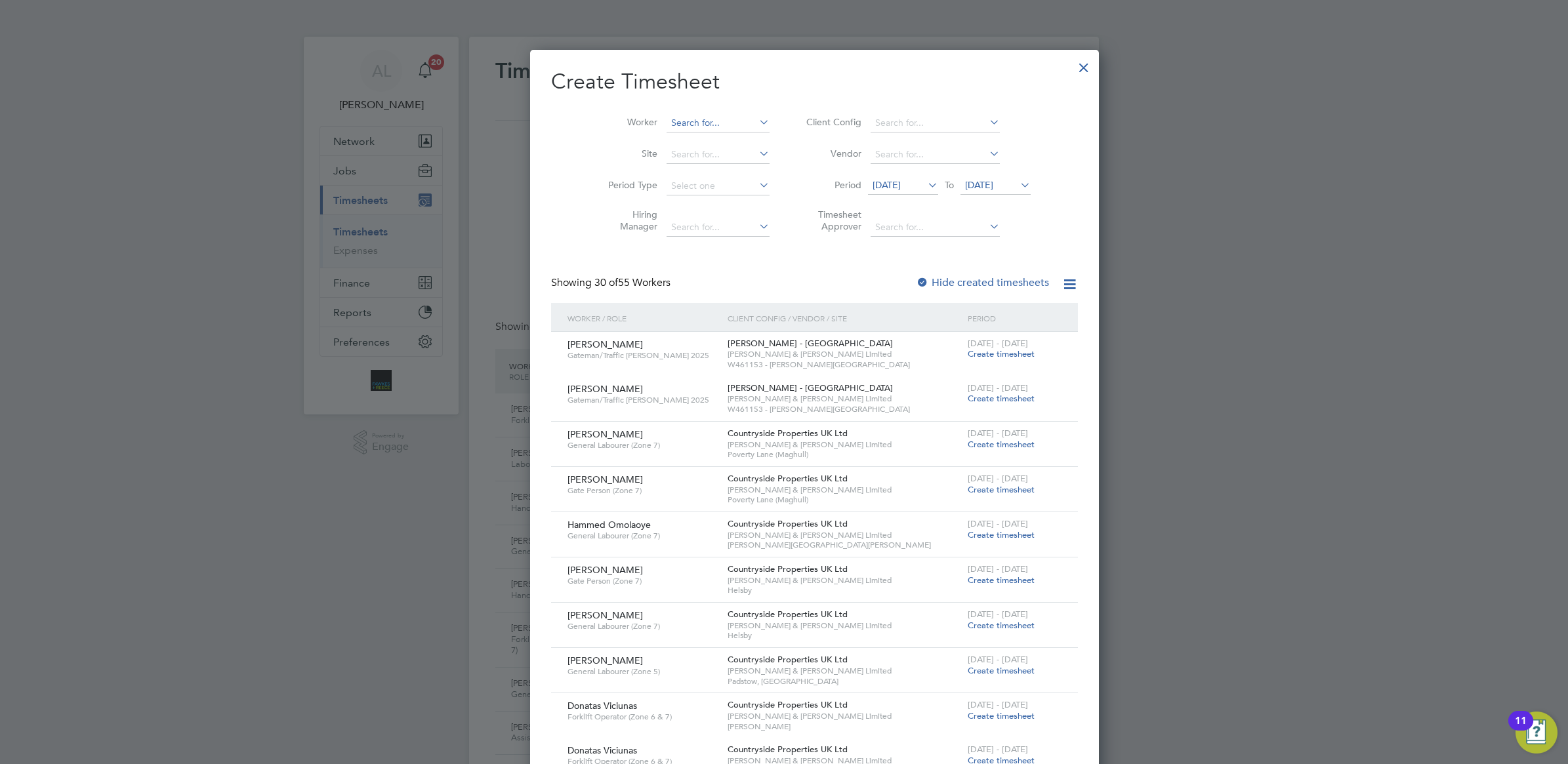
click at [666, 122] on input at bounding box center [717, 123] width 103 height 19
click at [684, 160] on li "Dav id Bro die" at bounding box center [687, 159] width 104 height 18
type input "[PERSON_NAME]"
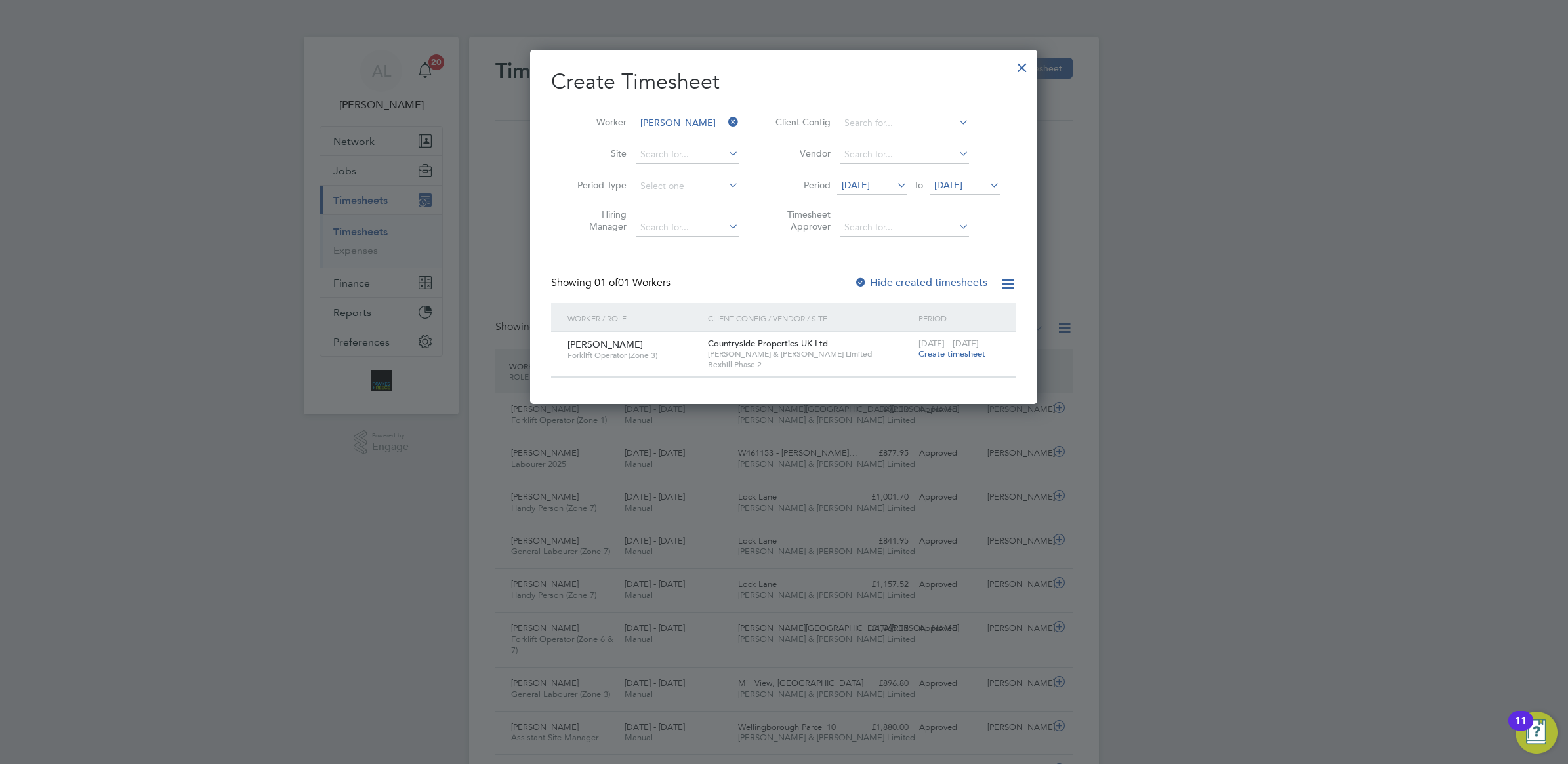
click at [936, 353] on span "Create timesheet" at bounding box center [952, 354] width 67 height 12
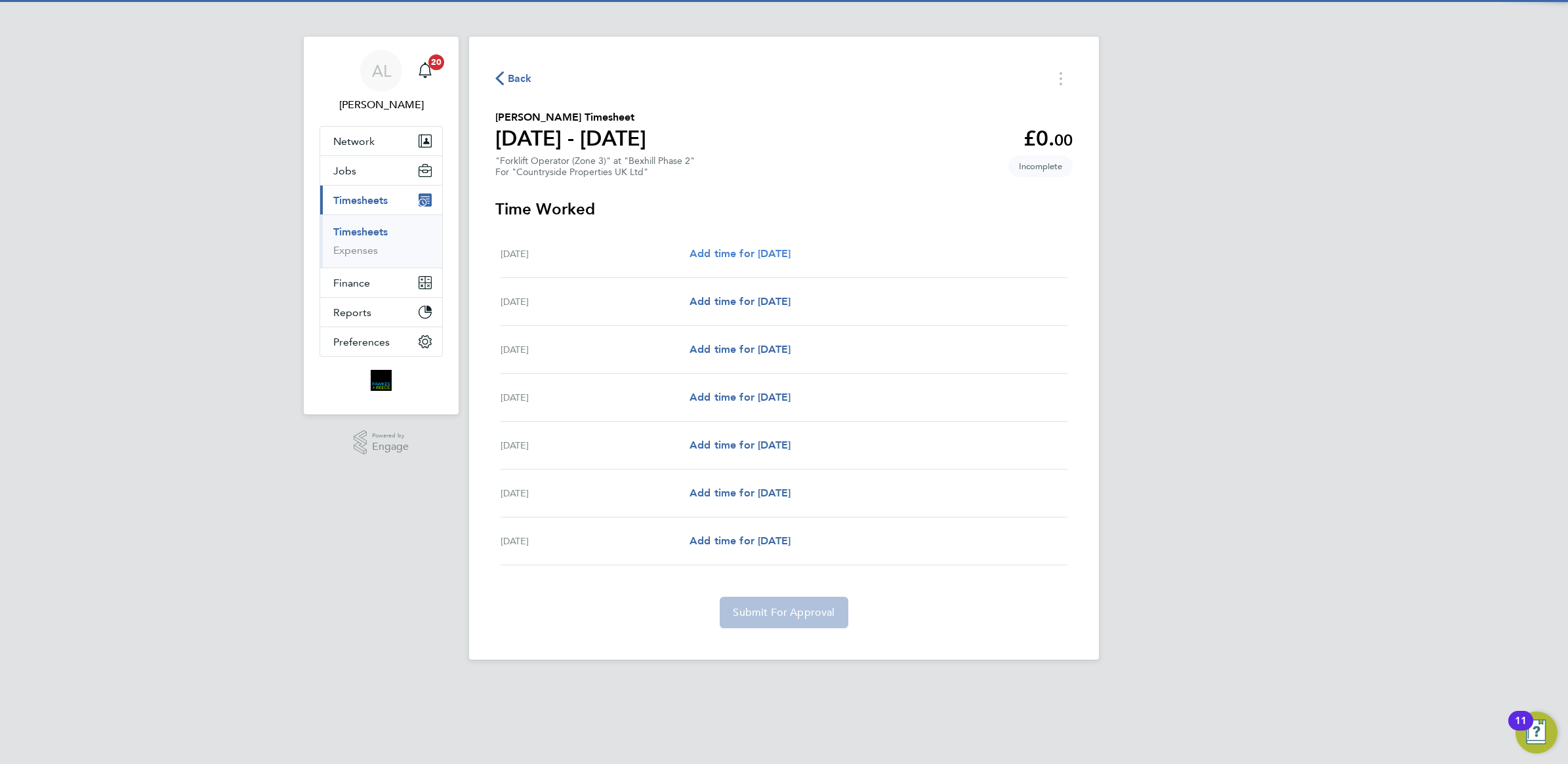
click at [722, 249] on span "Add time for [DATE]" at bounding box center [739, 253] width 101 height 12
select select "30"
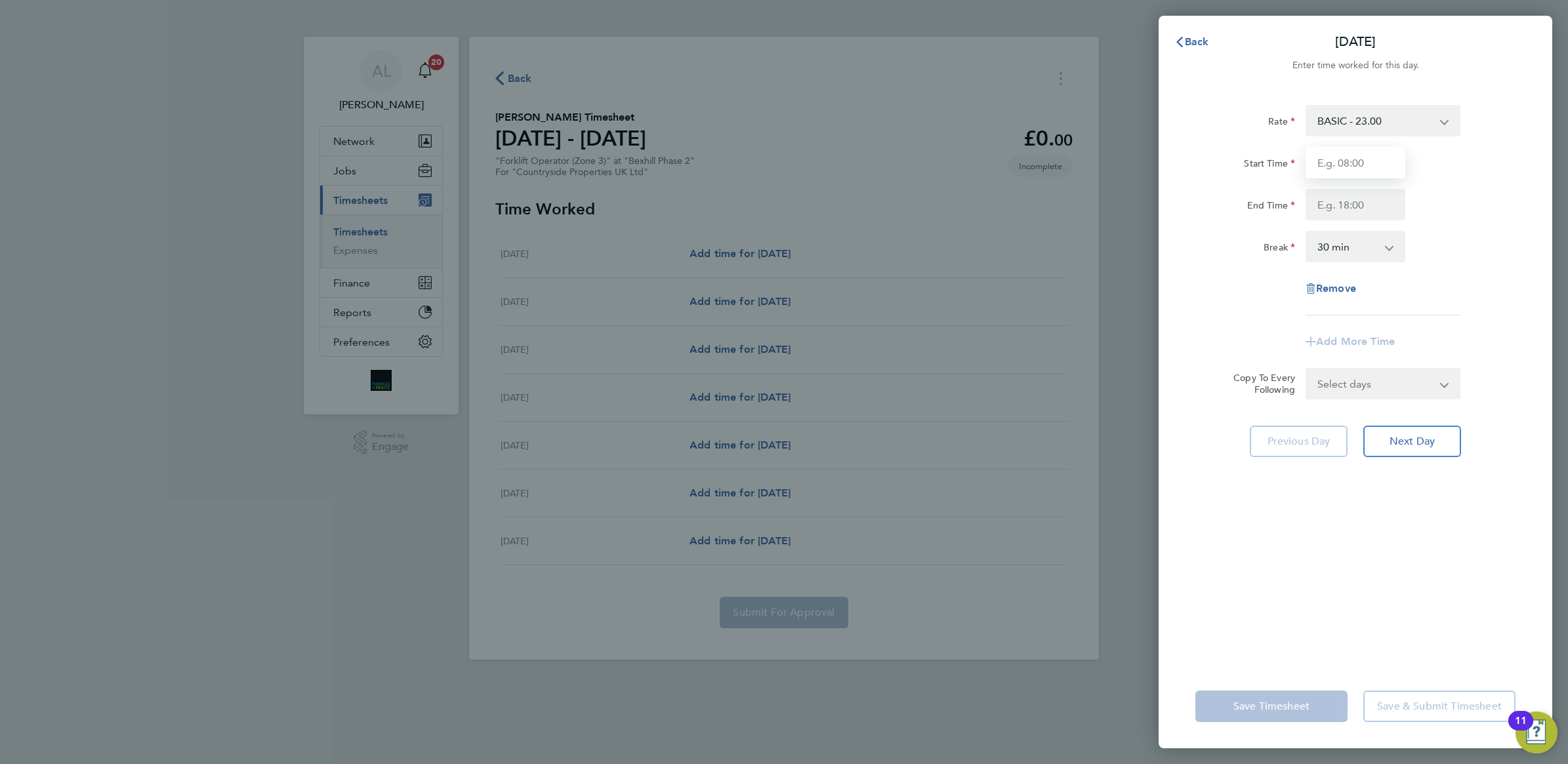
click at [1329, 160] on input "Start Time" at bounding box center [1356, 162] width 100 height 31
type input "07:30"
click at [1347, 207] on input "End Time" at bounding box center [1356, 204] width 100 height 31
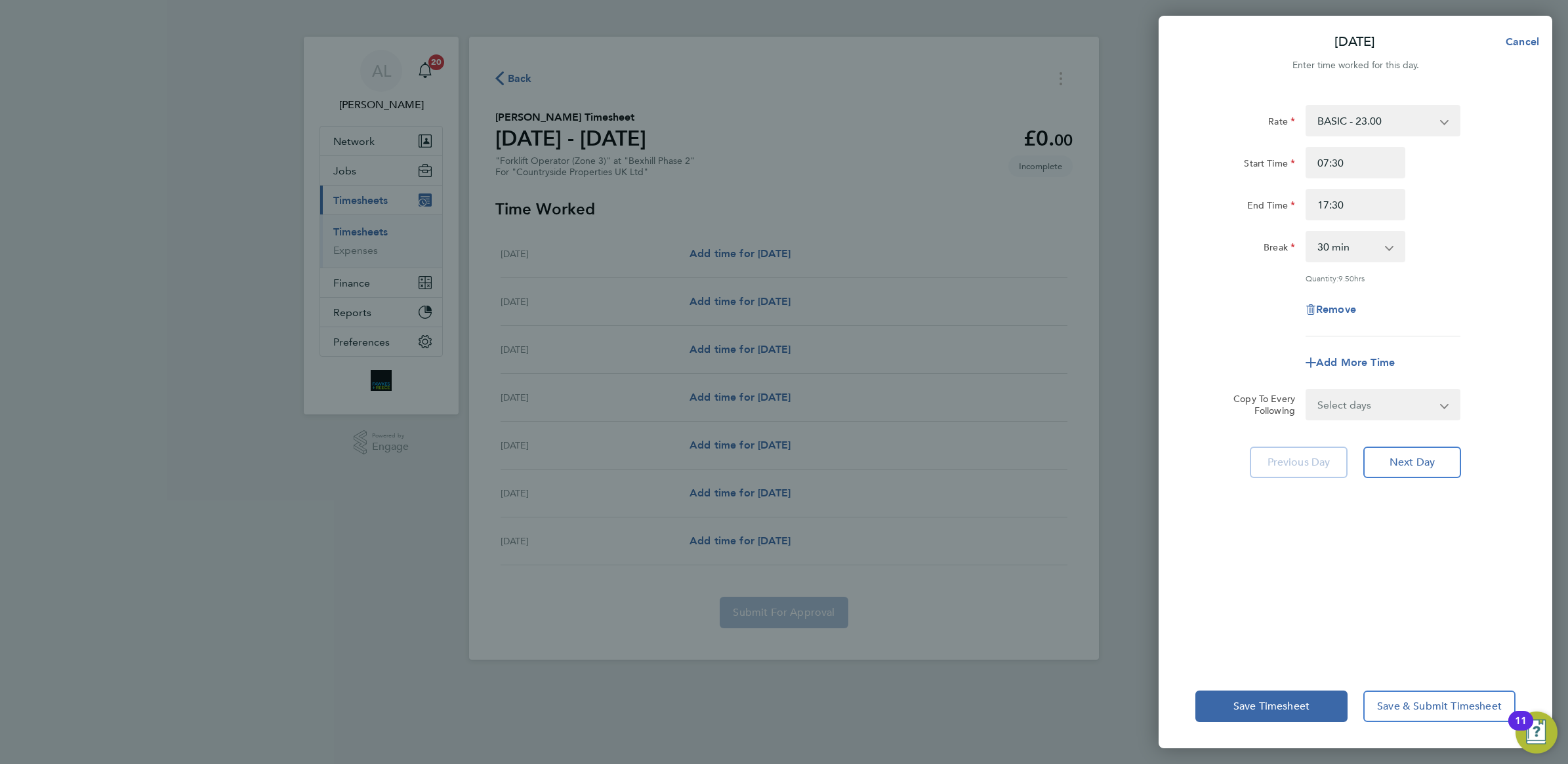
click at [1250, 243] on div "Break" at bounding box center [1245, 243] width 100 height 26
click at [1346, 208] on input "17:30" at bounding box center [1356, 204] width 100 height 31
click at [1336, 200] on input "17:30" at bounding box center [1356, 204] width 100 height 31
type input "17:00"
click at [1358, 398] on select "Select days Day Weekday (Mon-Fri) Weekend (Sat-Sun) [DATE] [DATE] [DATE] [DATE]…" at bounding box center [1375, 405] width 137 height 29
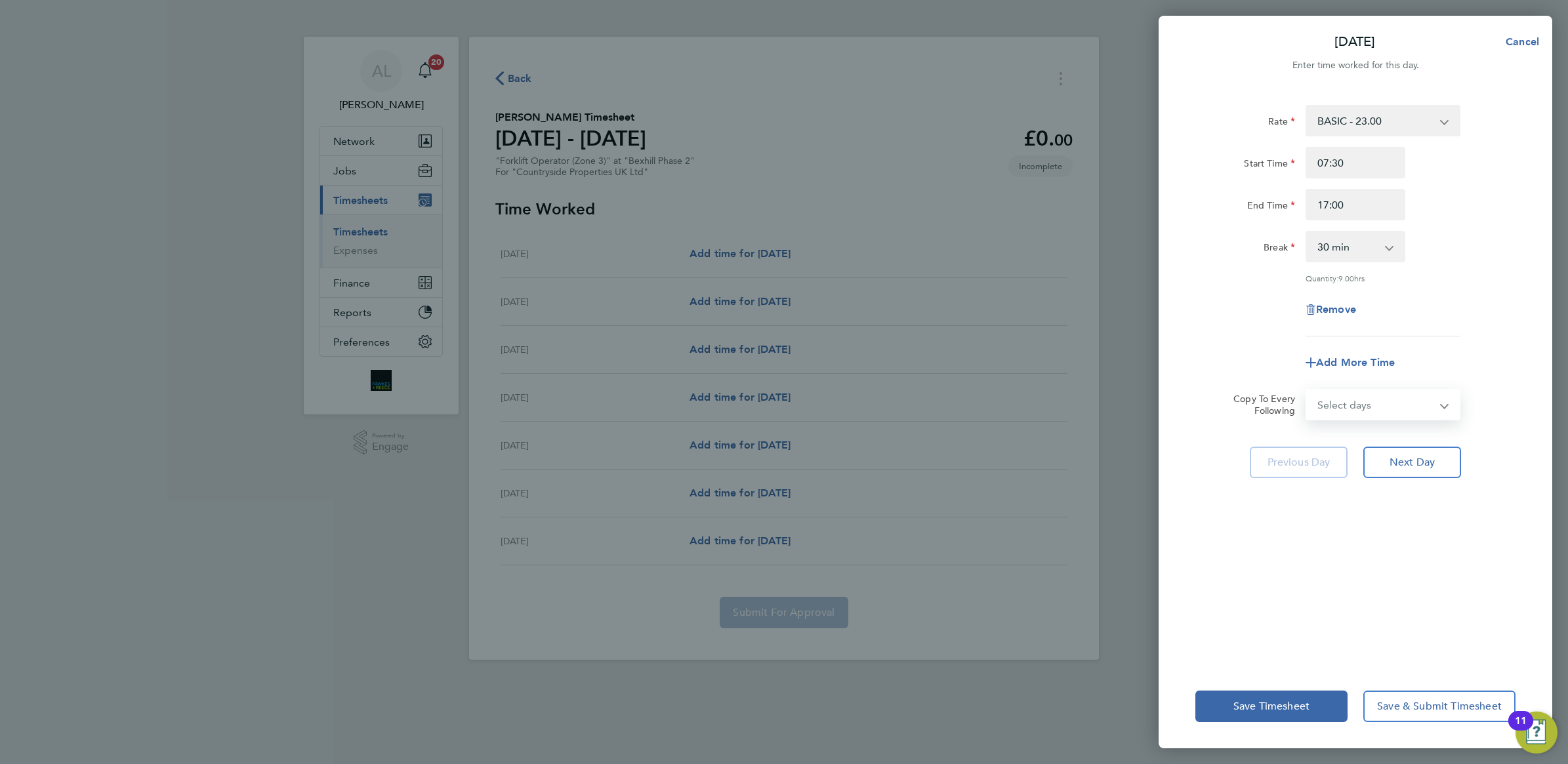
select select "TUE"
click at [1307, 390] on select "Select days Day Weekday (Mon-Fri) Weekend (Sat-Sun) [DATE] [DATE] [DATE] [DATE]…" at bounding box center [1375, 405] width 137 height 29
select select "[DATE]"
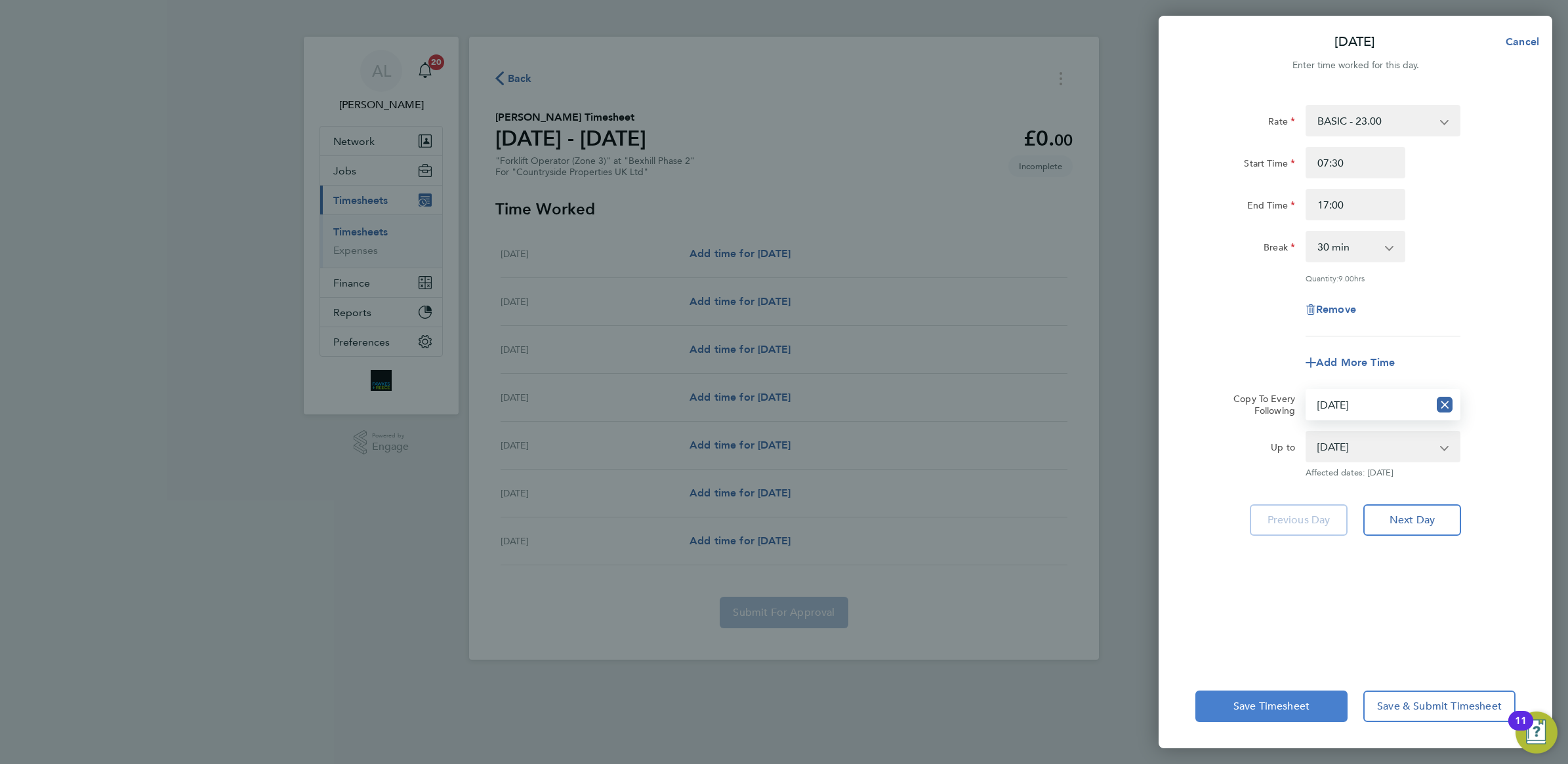
click at [1271, 707] on span "Save Timesheet" at bounding box center [1271, 706] width 76 height 13
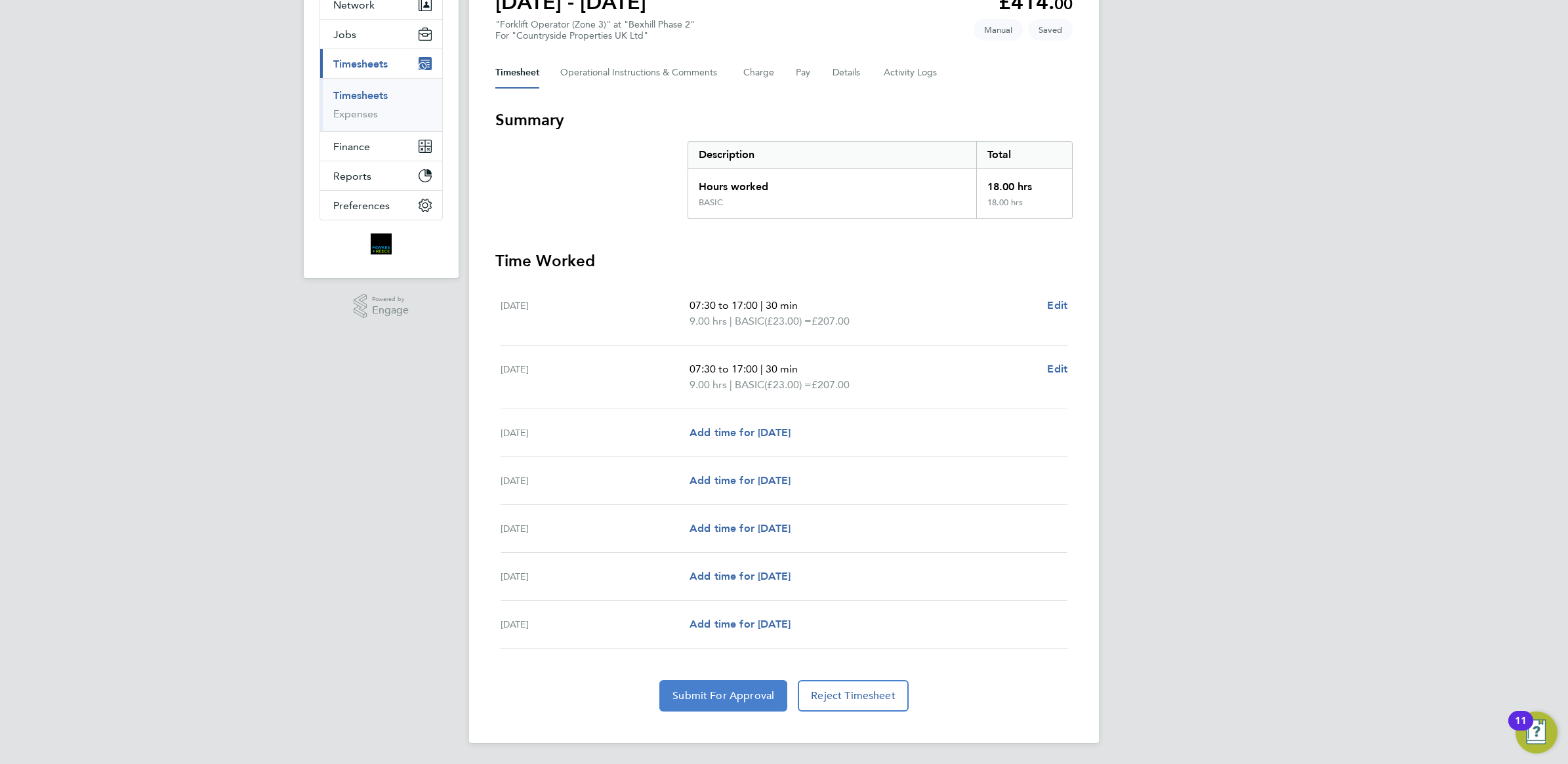
click at [706, 695] on span "Submit For Approval" at bounding box center [723, 695] width 102 height 13
